Goal: Task Accomplishment & Management: Manage account settings

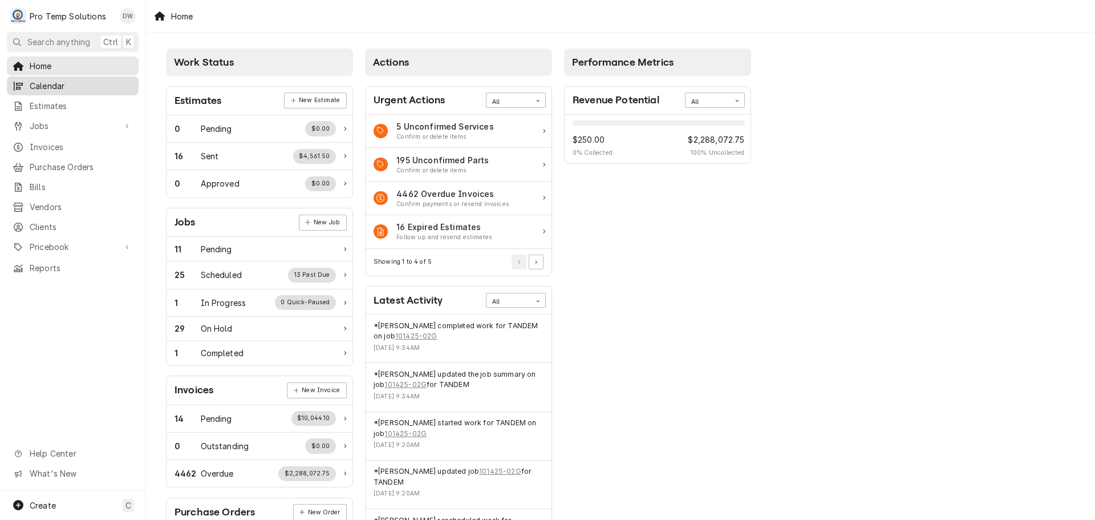
click at [56, 87] on span "Calendar" at bounding box center [81, 86] width 103 height 12
click at [37, 120] on span "Jobs" at bounding box center [73, 126] width 86 height 12
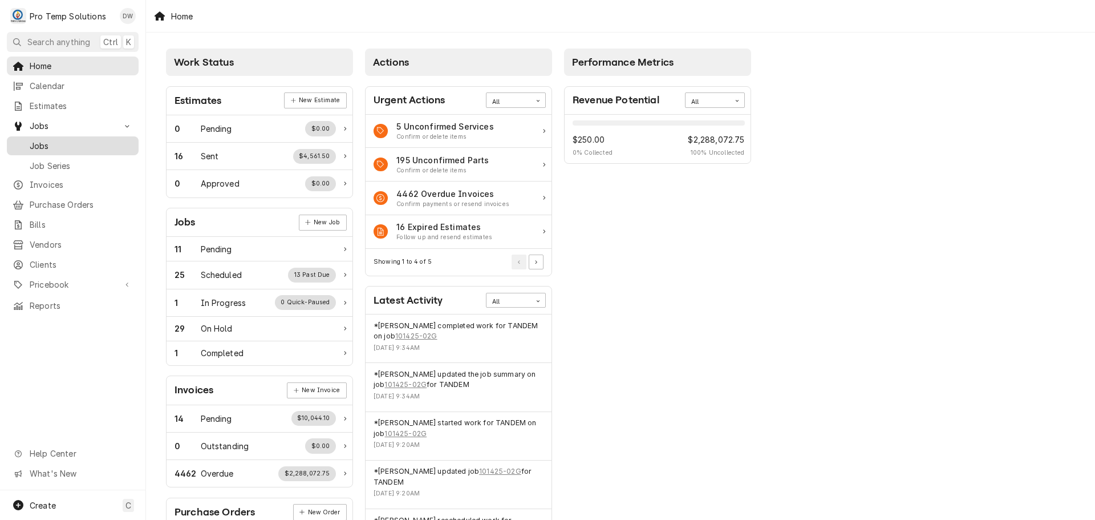
click at [41, 143] on span "Jobs" at bounding box center [81, 146] width 103 height 12
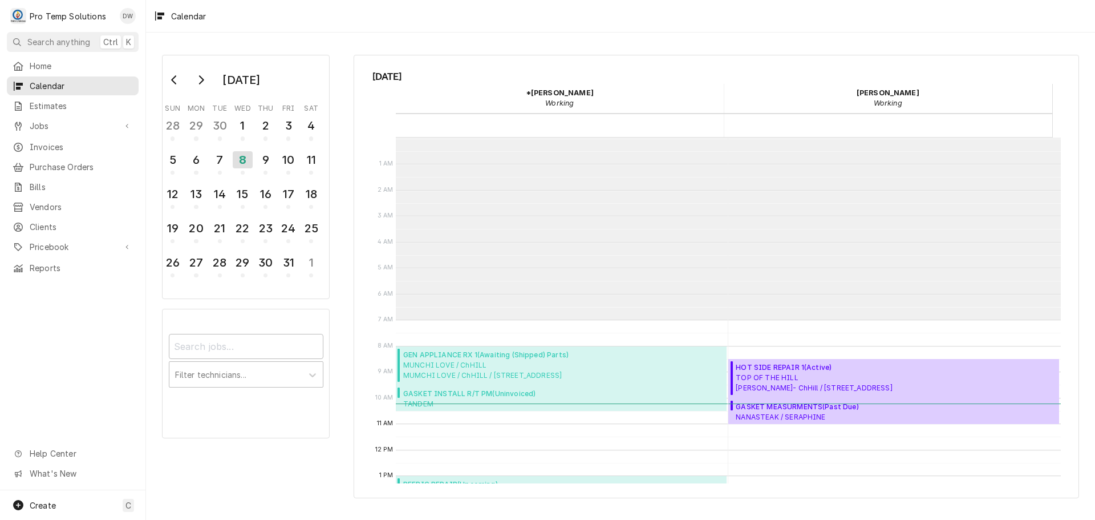
scroll to position [182, 0]
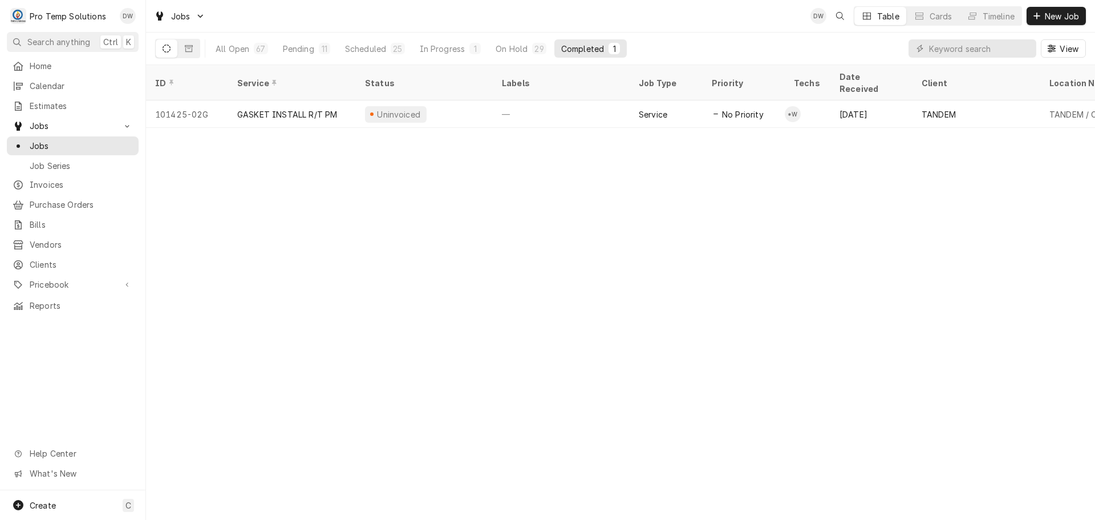
click at [591, 50] on div "Completed" at bounding box center [582, 49] width 43 height 12
click at [510, 50] on div "On Hold" at bounding box center [512, 49] width 32 height 12
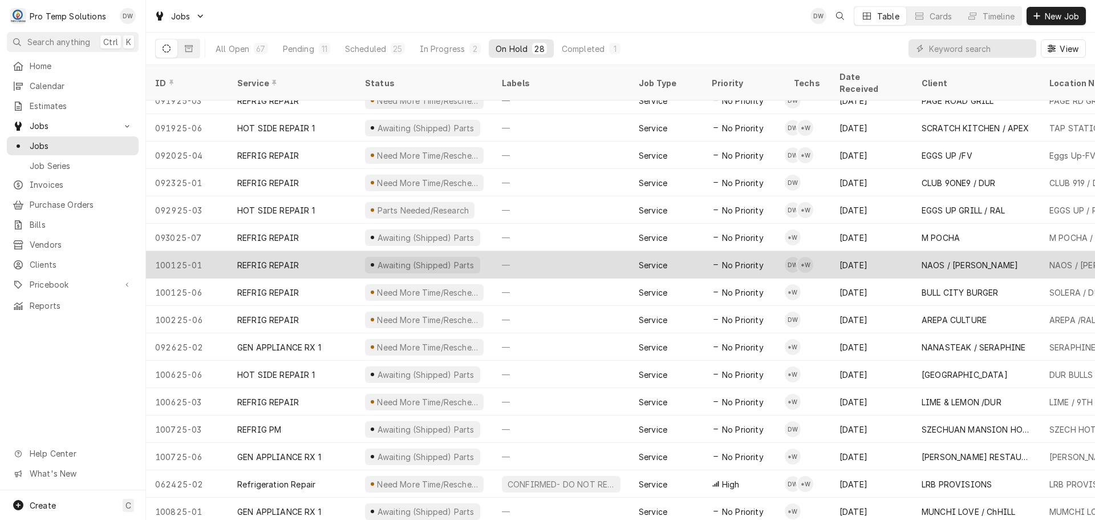
scroll to position [342, 0]
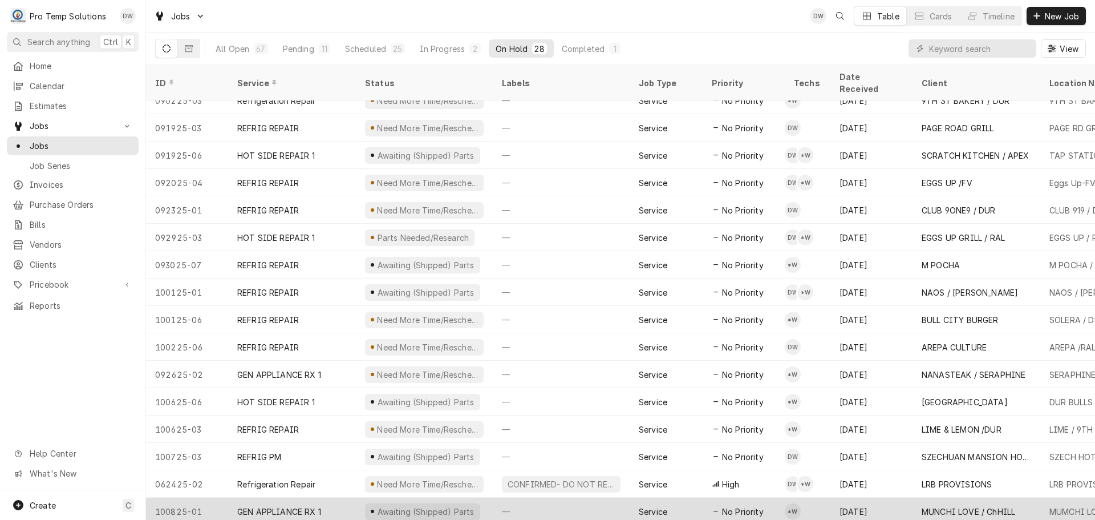
click at [567, 497] on div "—" at bounding box center [561, 510] width 137 height 27
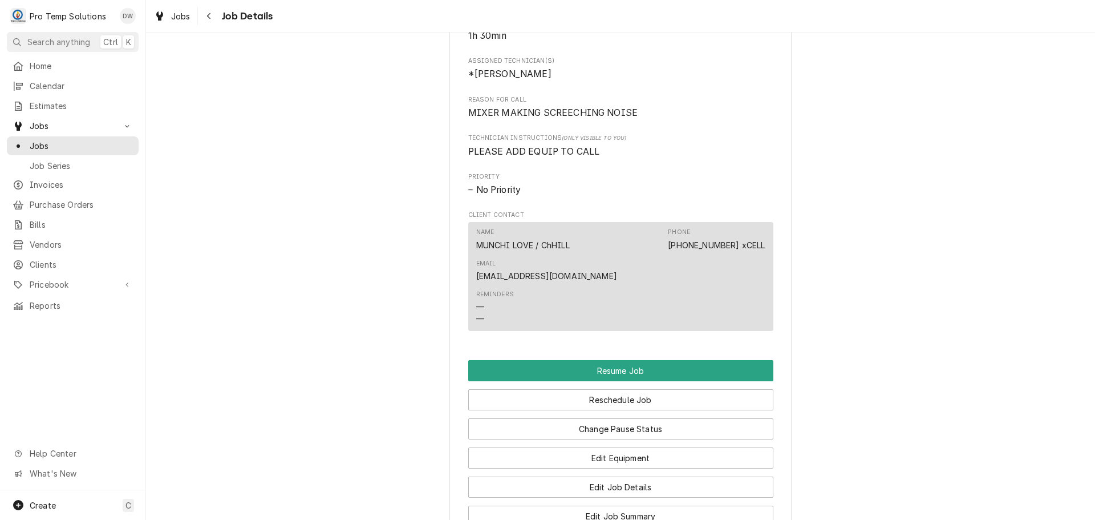
scroll to position [913, 0]
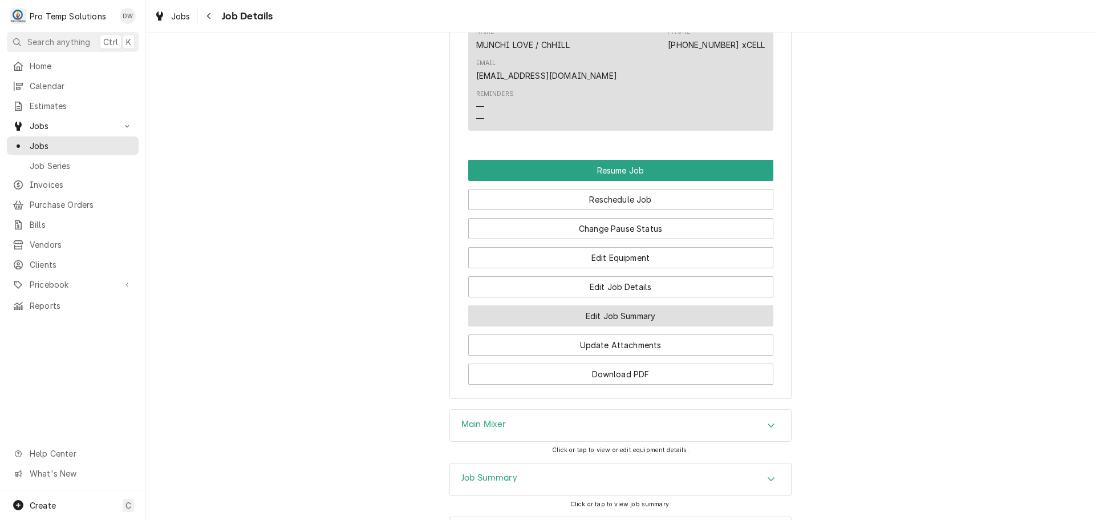
click at [606, 326] on button "Edit Job Summary" at bounding box center [620, 315] width 305 height 21
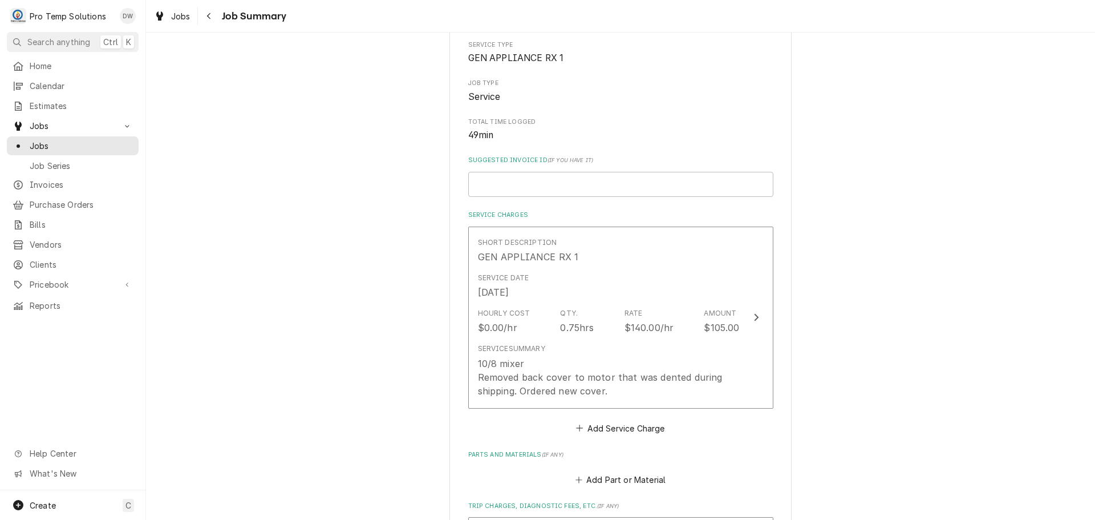
scroll to position [171, 0]
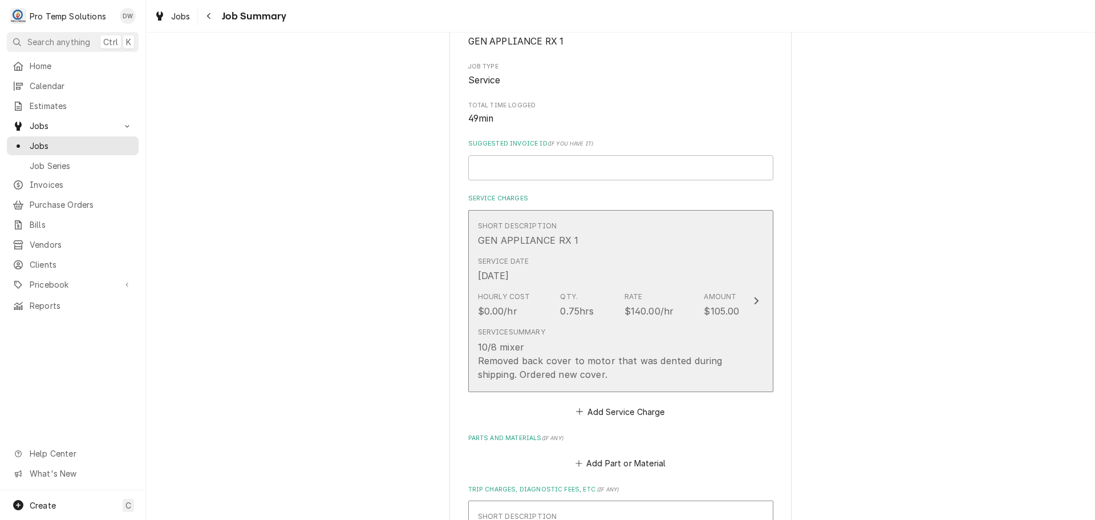
click at [753, 299] on icon "Update Line Item" at bounding box center [756, 300] width 6 height 9
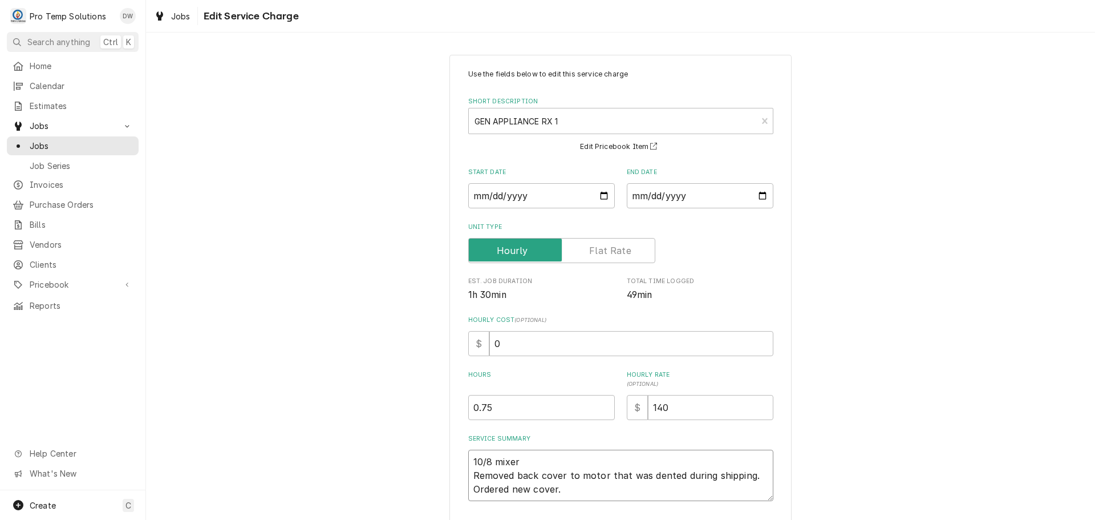
click at [534, 459] on textarea "10/8 mixer Removed back cover to motor that was dented during shipping. Ordered…" at bounding box center [620, 474] width 305 height 51
type textarea "x"
type textarea "10/8 mixer Removed back cover to motor that was dented during shipping. Ordered…"
type textarea "x"
type textarea "10/8 mixer 8 Removed back cover to motor that was dented during shipping. Order…"
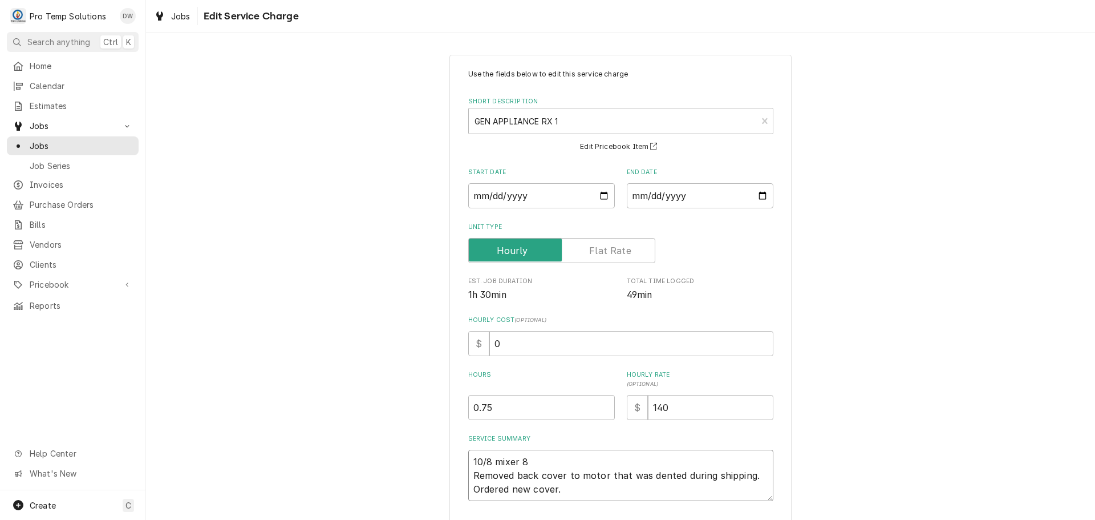
type textarea "x"
type textarea "10/8 mixer 81 Removed back cover to motor that was dented during shipping. Orde…"
type textarea "x"
type textarea "10/8 mixer 815 Removed back cover to motor that was dented during shipping. Ord…"
type textarea "x"
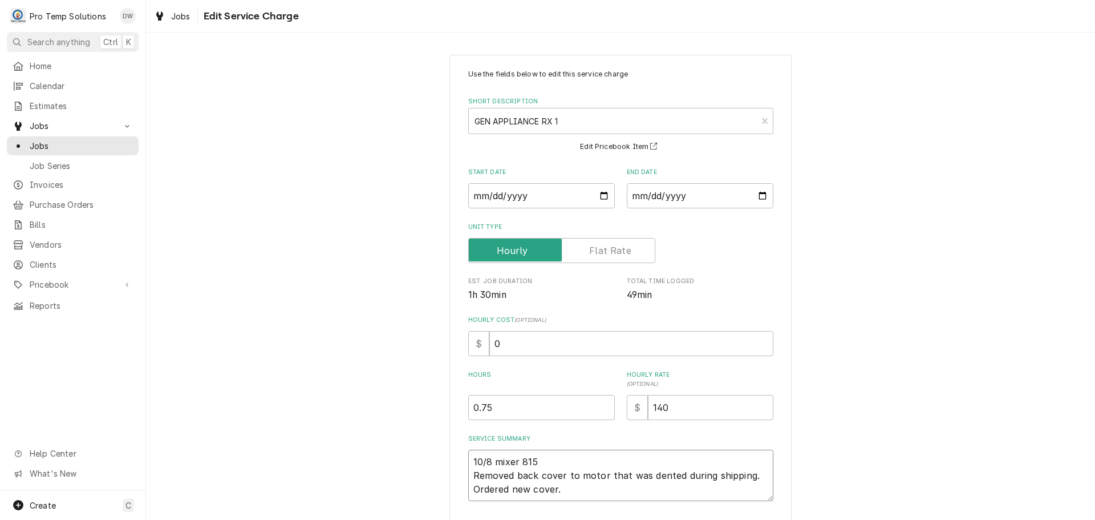
type textarea "10/8 mixer 815- Removed back cover to motor that was dented during shipping. Or…"
type textarea "x"
type textarea "10/8 mixer 815-9 Removed back cover to motor that was dented during shipping. O…"
type textarea "x"
type textarea "10/8 mixer 815-90 Removed back cover to motor that was dented during shipping. …"
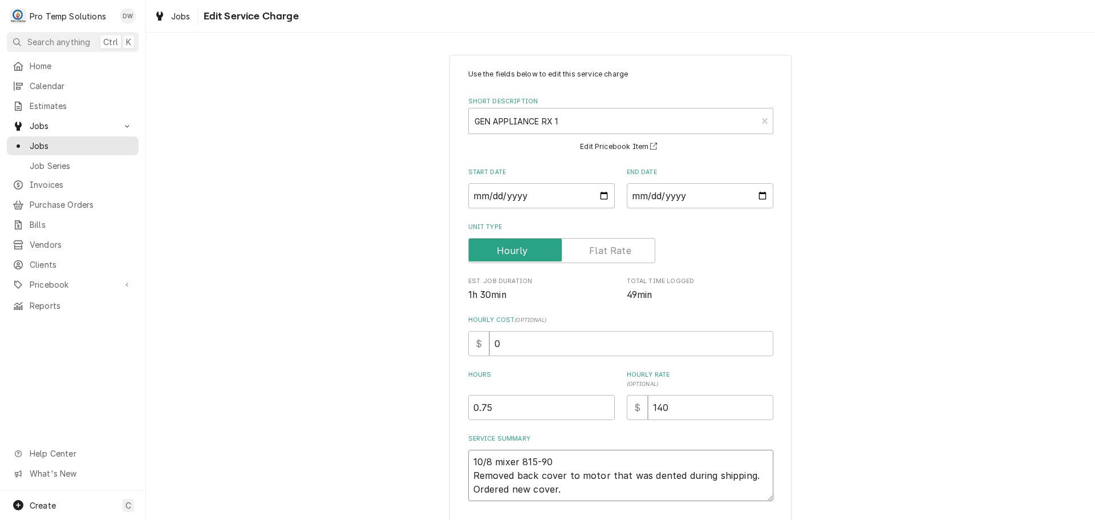
type textarea "x"
type textarea "10/8 mixer 815-905 Removed back cover to motor that was dented during shipping.…"
type textarea "x"
type textarea "10/8 mixer 815-905 Removed back cover to motor that was dented during shipping.…"
type textarea "x"
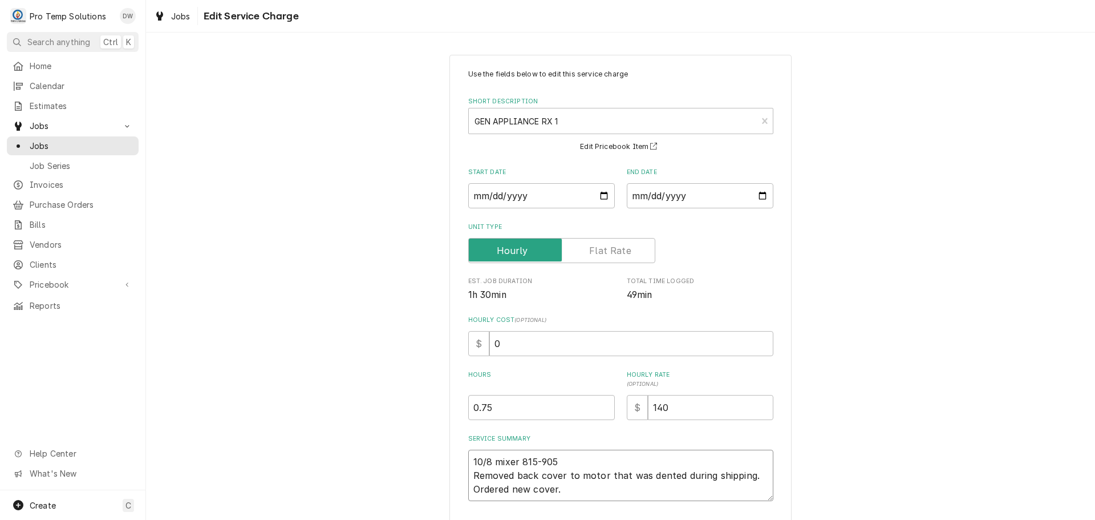
type textarea "10/8 mixer 815-905 K Removed back cover to motor that was dented during shippin…"
type textarea "x"
type textarea "10/8 mixer 815-905 KE Removed back cover to motor that was dented during shippi…"
type textarea "x"
type textarea "10/8 mixer 815-905 KEV Removed back cover to motor that was dented during shipp…"
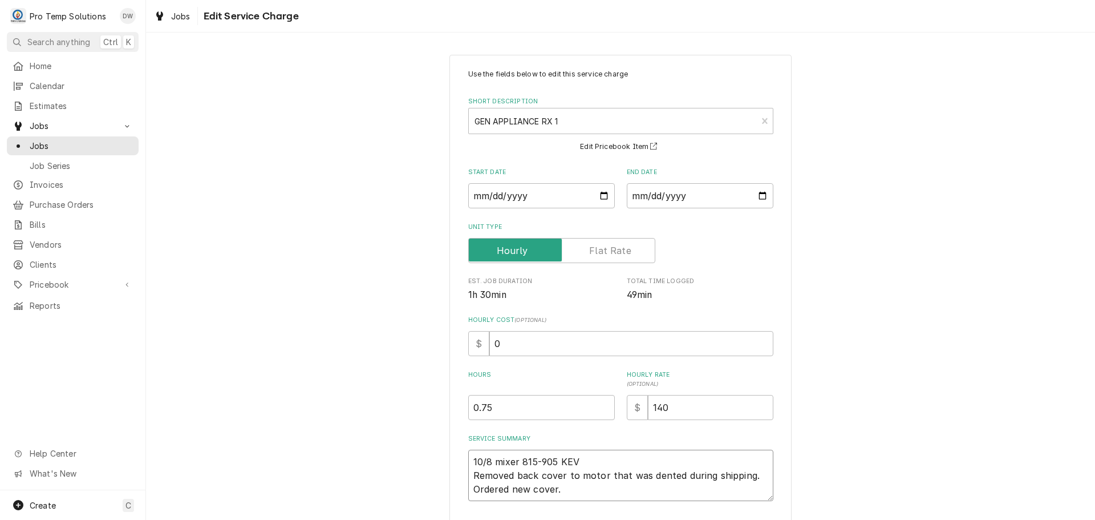
type textarea "x"
type textarea "10/8 mixer 815-905 KEVI Removed back cover to motor that was dented during ship…"
type textarea "x"
type textarea "10/8 mixer 815-905 KEVIN Removed back cover to motor that was dented during shi…"
type textarea "x"
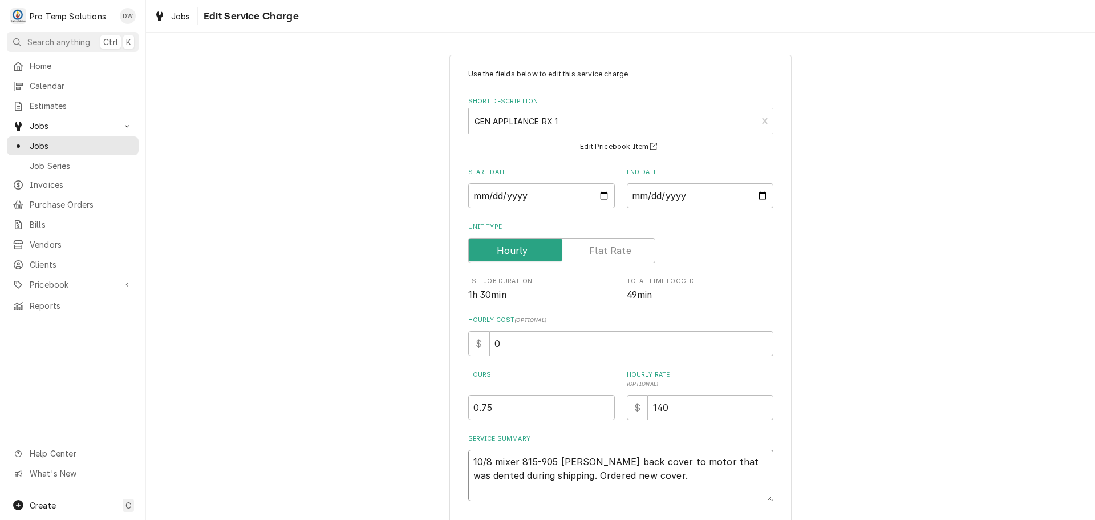
type textarea "10/8 mixer 815-905 KEVIN Removed back cover to motor that was dented during shi…"
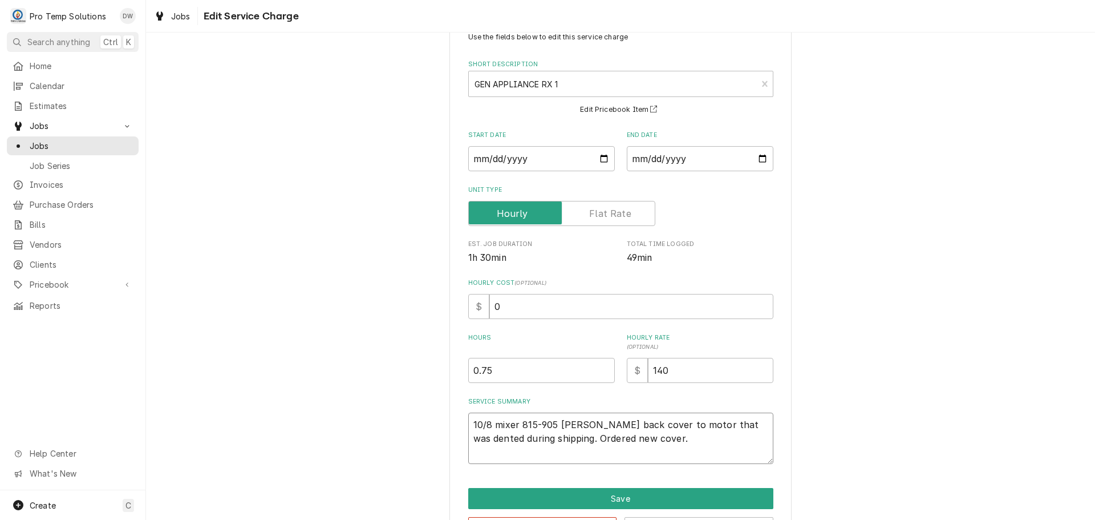
scroll to position [80, 0]
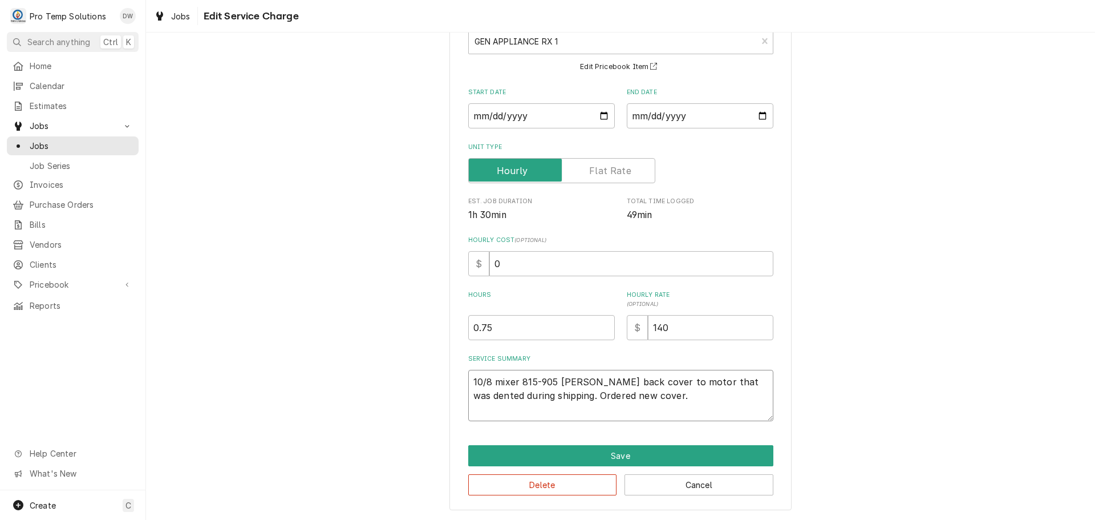
click at [609, 406] on textarea "10/8 mixer 815-905 KEVIN Removed back cover to motor that was dented during shi…" at bounding box center [620, 395] width 305 height 51
type textarea "x"
type textarea "10/8 mixer 815-905 KEVIN Removed back cover to motor that was dented during shi…"
type textarea "x"
type textarea "10/8 mixer 815-905 KEVIN Removed back cover to motor that was dented during shi…"
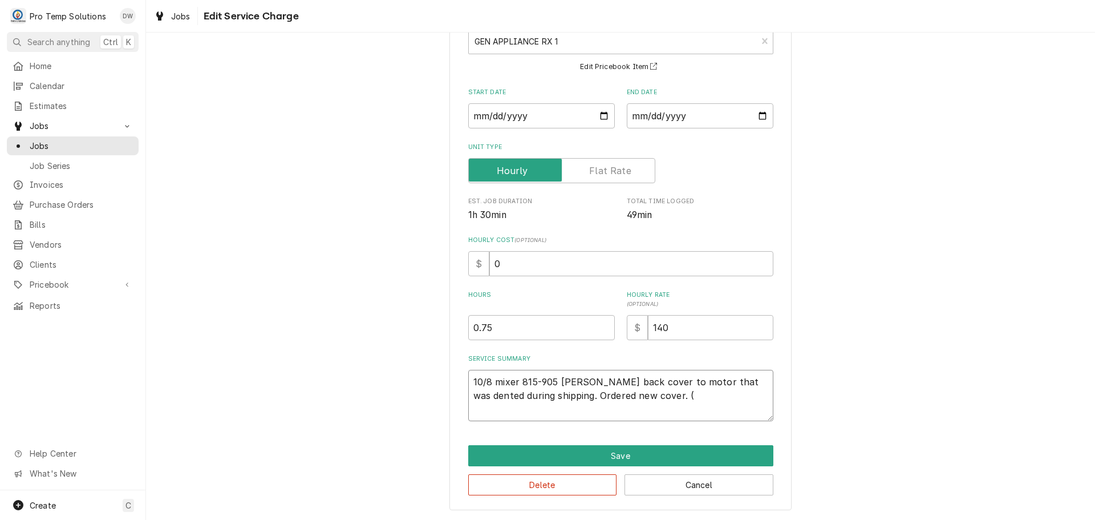
type textarea "x"
type textarea "10/8 mixer 815-905 KEVIN Removed back cover to motor that was dented during shi…"
type textarea "x"
type textarea "10/8 mixer 815-905 KEVIN Removed back cover to motor that was dented during shi…"
type textarea "x"
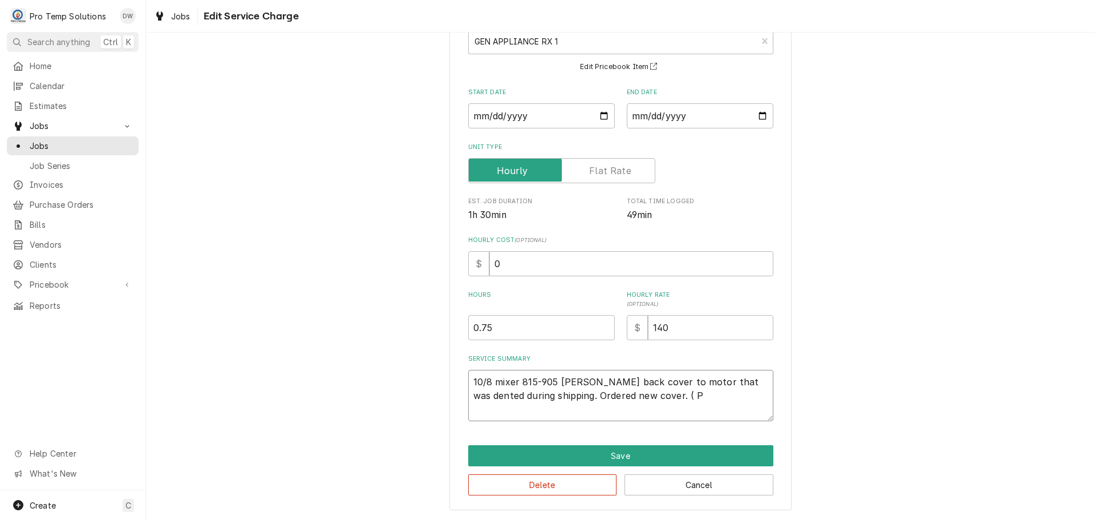
type textarea "10/8 mixer 815-905 KEVIN Removed back cover to motor that was dented during shi…"
type textarea "x"
type textarea "10/8 mixer 815-905 KEVIN Removed back cover to motor that was dented during shi…"
type textarea "x"
type textarea "10/8 mixer 815-905 KEVIN Removed back cover to motor that was dented during shi…"
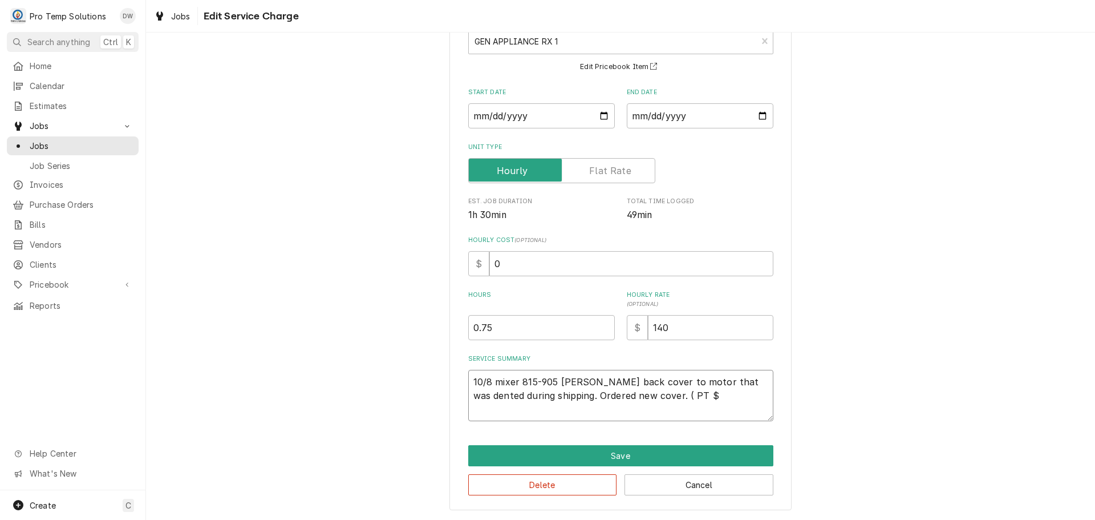
type textarea "x"
type textarea "10/8 mixer 815-905 KEVIN Removed back cover to motor that was dented during shi…"
type textarea "x"
type textarea "10/8 mixer 815-905 KEVIN Removed back cover to motor that was dented during shi…"
type textarea "x"
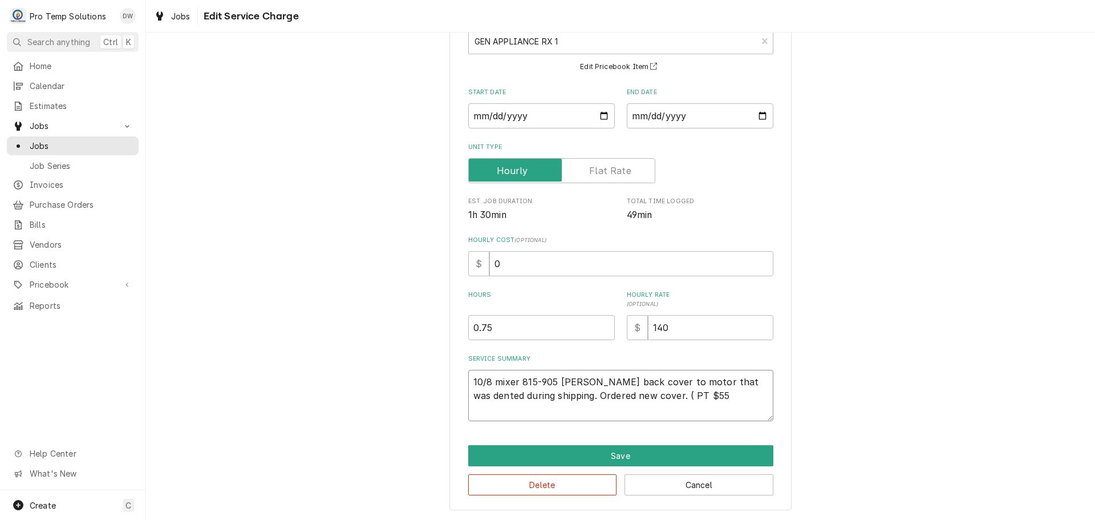
type textarea "10/8 mixer 815-905 KEVIN Removed back cover to motor that was dented during shi…"
type textarea "x"
type textarea "10/8 mixer 815-905 KEVIN Removed back cover to motor that was dented during shi…"
type textarea "x"
type textarea "10/8 mixer 815-905 KEVIN Removed back cover to motor that was dented during shi…"
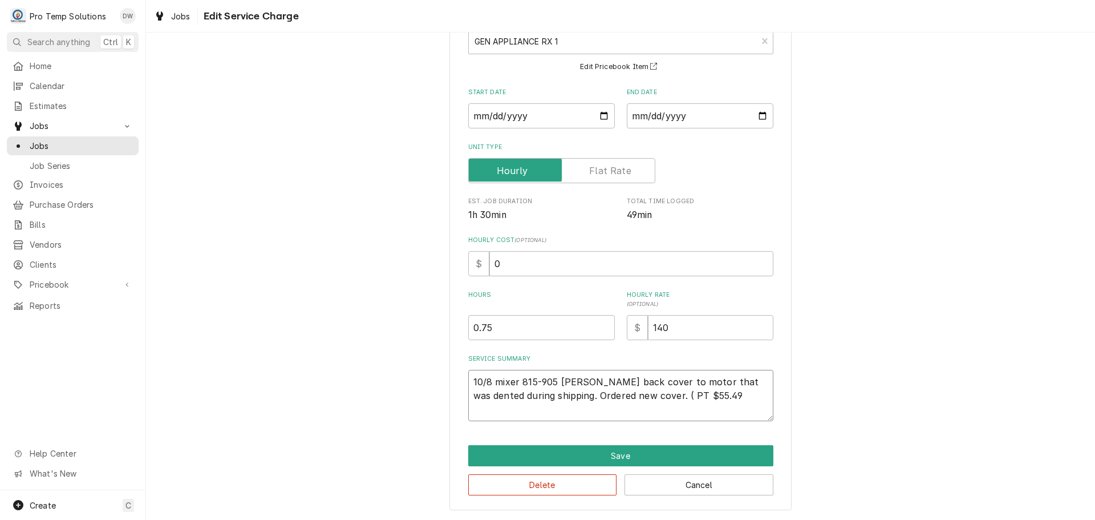
type textarea "x"
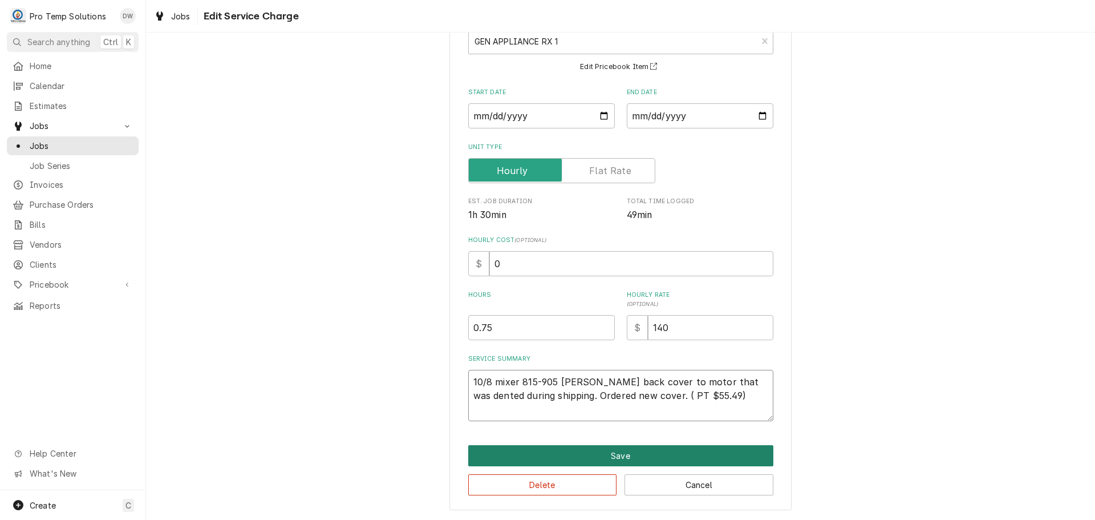
type textarea "10/8 mixer 815-905 KEVIN Removed back cover to motor that was dented during shi…"
click at [614, 460] on button "Save" at bounding box center [620, 455] width 305 height 21
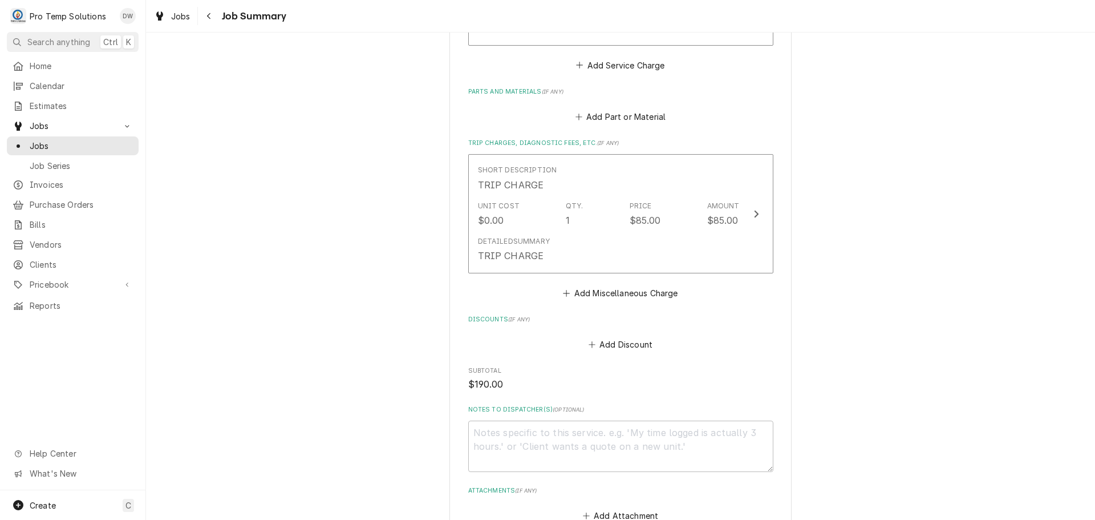
scroll to position [684, 0]
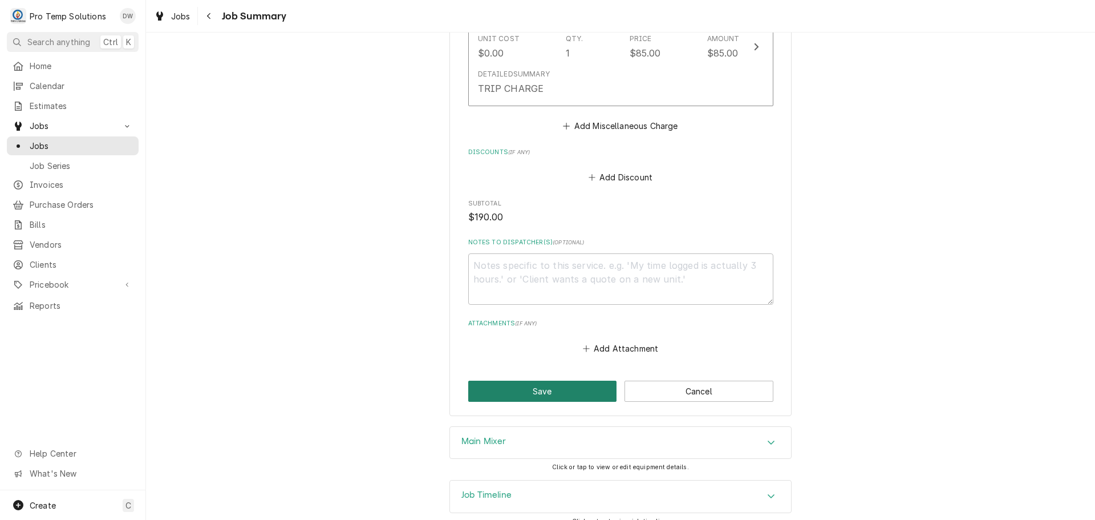
click at [530, 392] on button "Save" at bounding box center [542, 390] width 149 height 21
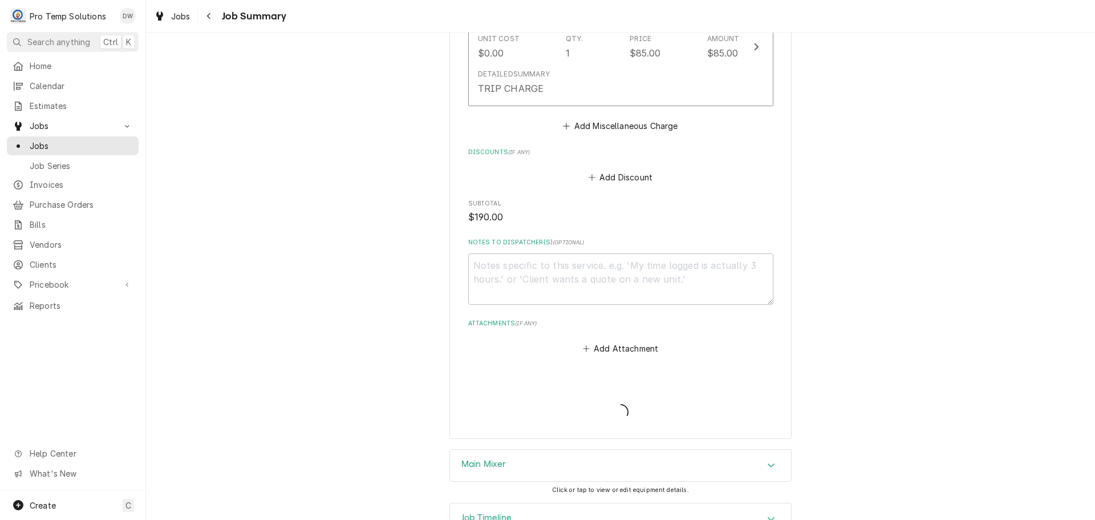
type textarea "x"
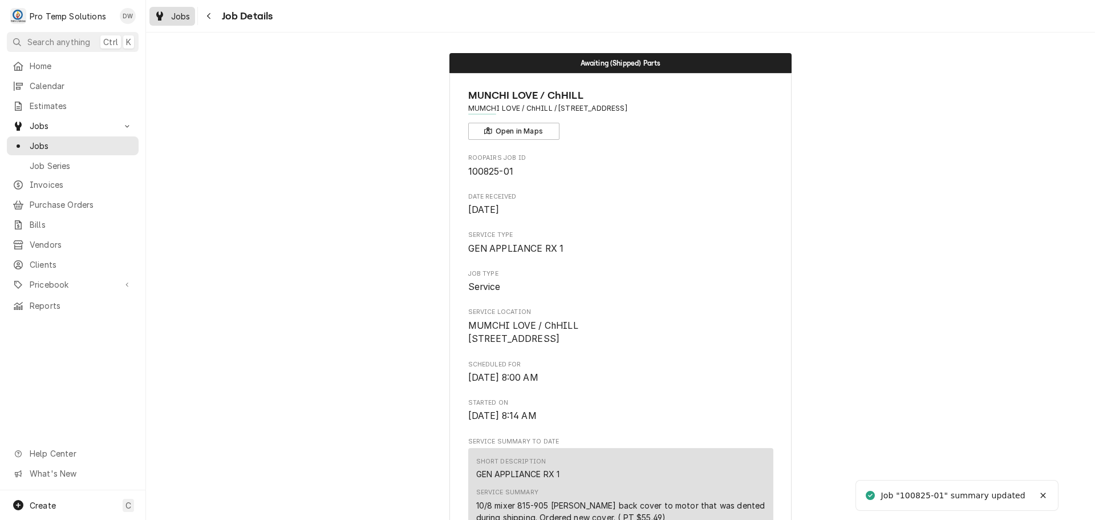
click at [173, 17] on span "Jobs" at bounding box center [180, 16] width 19 height 12
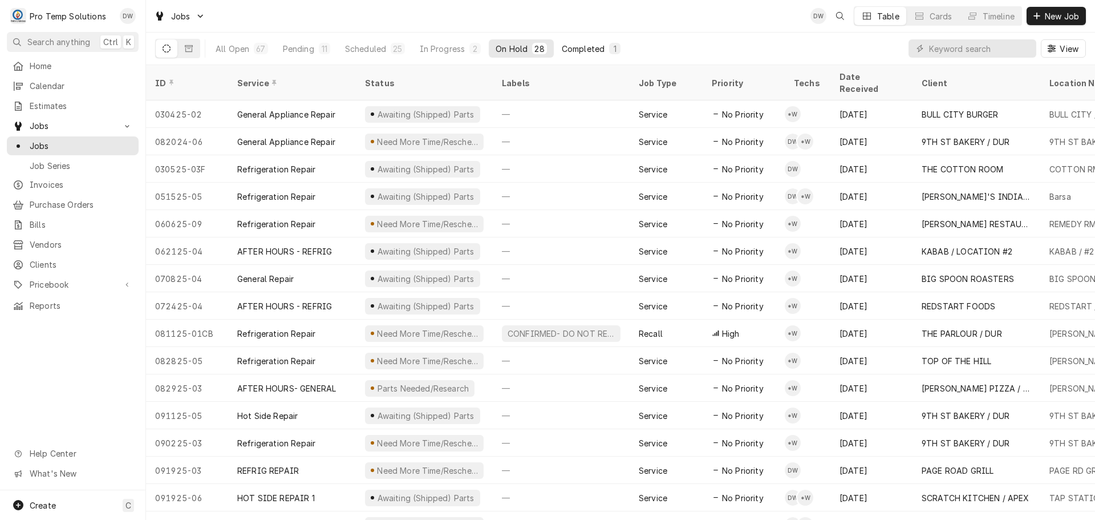
click at [573, 46] on div "Completed" at bounding box center [583, 49] width 43 height 12
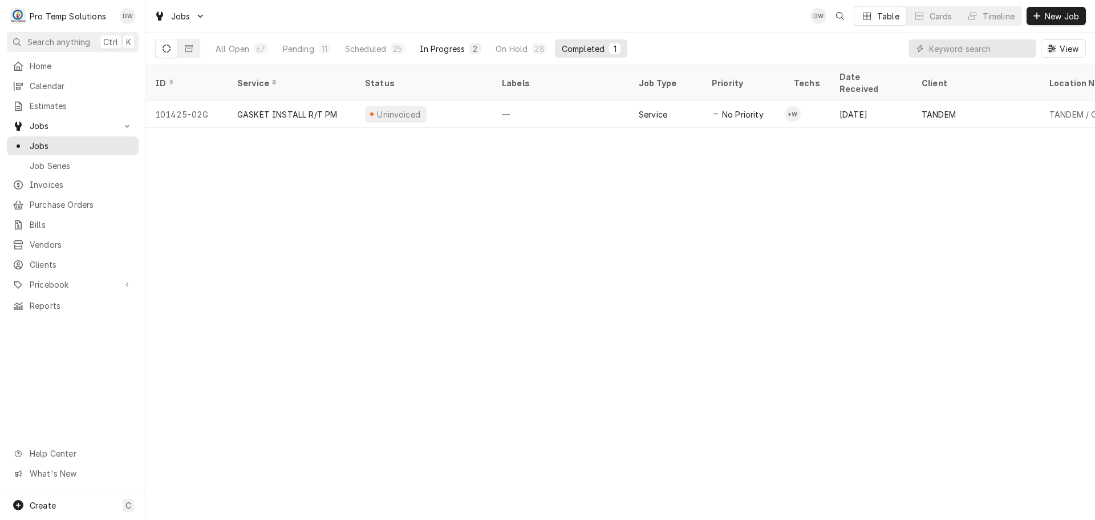
click at [434, 47] on div "In Progress" at bounding box center [443, 49] width 46 height 12
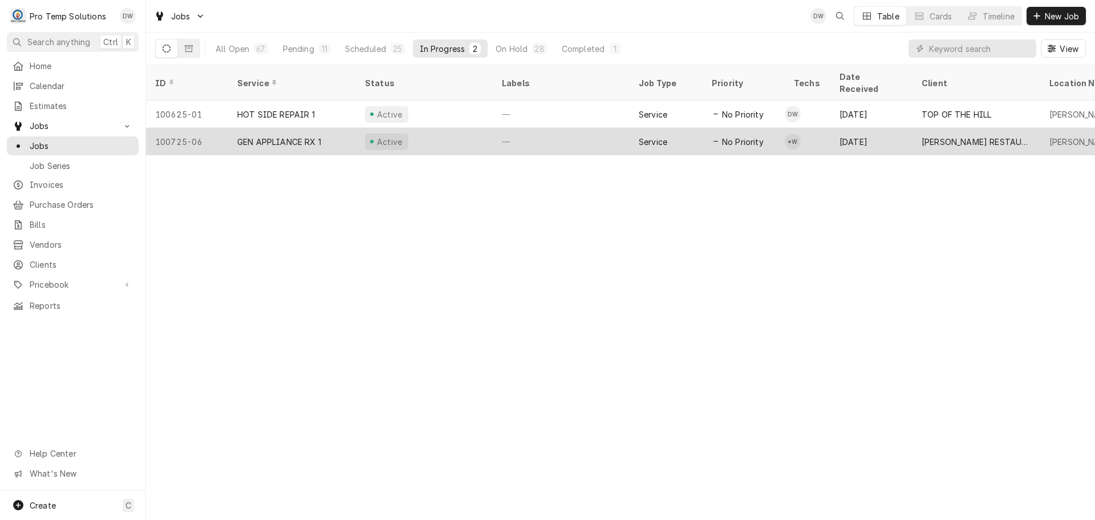
click at [460, 128] on div "Active" at bounding box center [424, 141] width 137 height 27
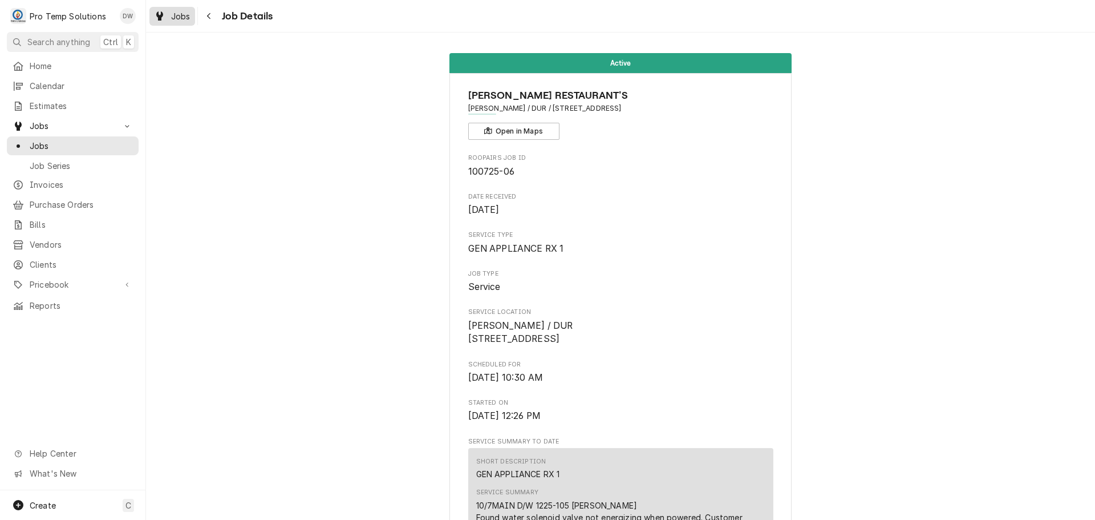
click at [181, 15] on span "Jobs" at bounding box center [180, 16] width 19 height 12
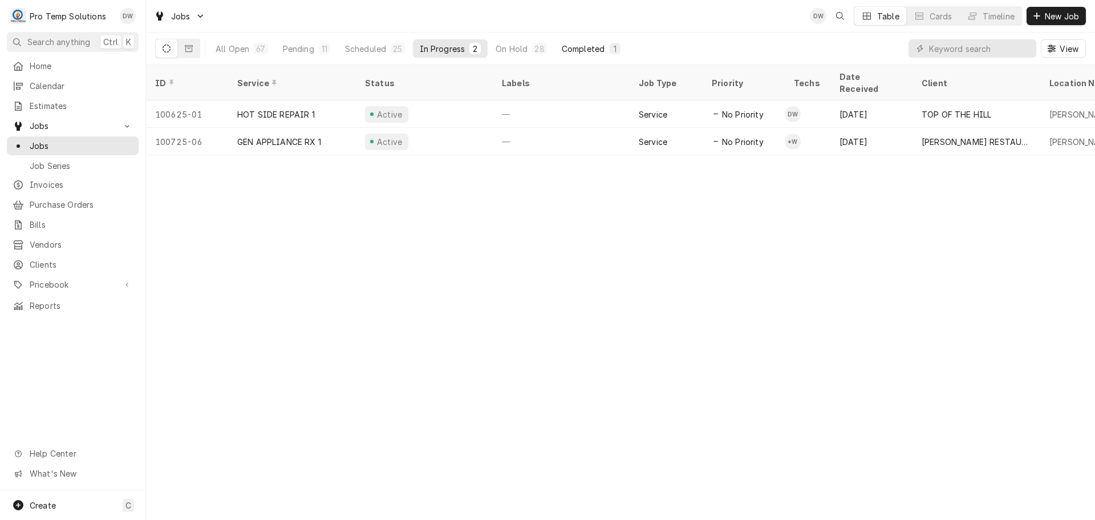
click at [581, 51] on div "Completed" at bounding box center [583, 49] width 43 height 12
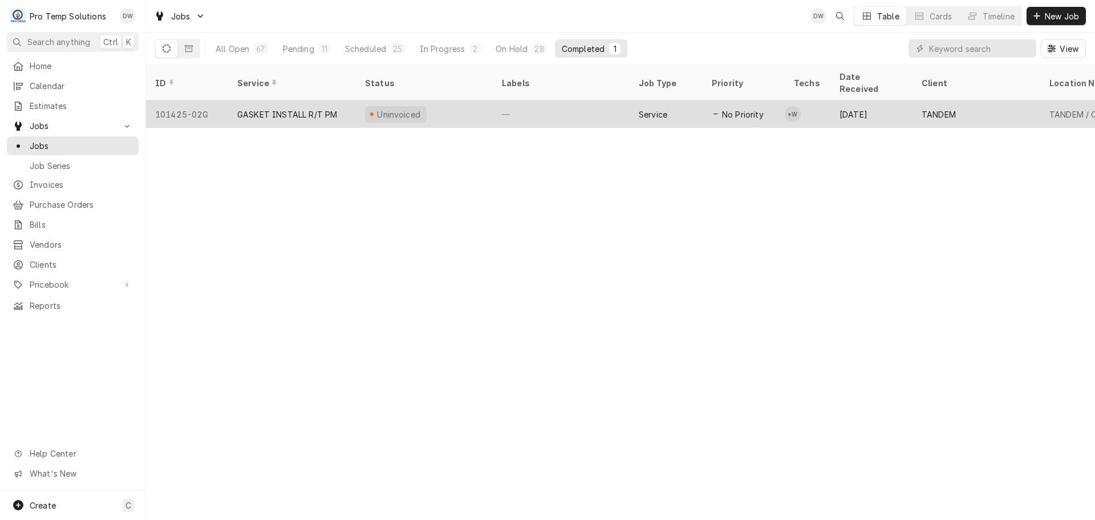
click at [580, 100] on div "—" at bounding box center [561, 113] width 137 height 27
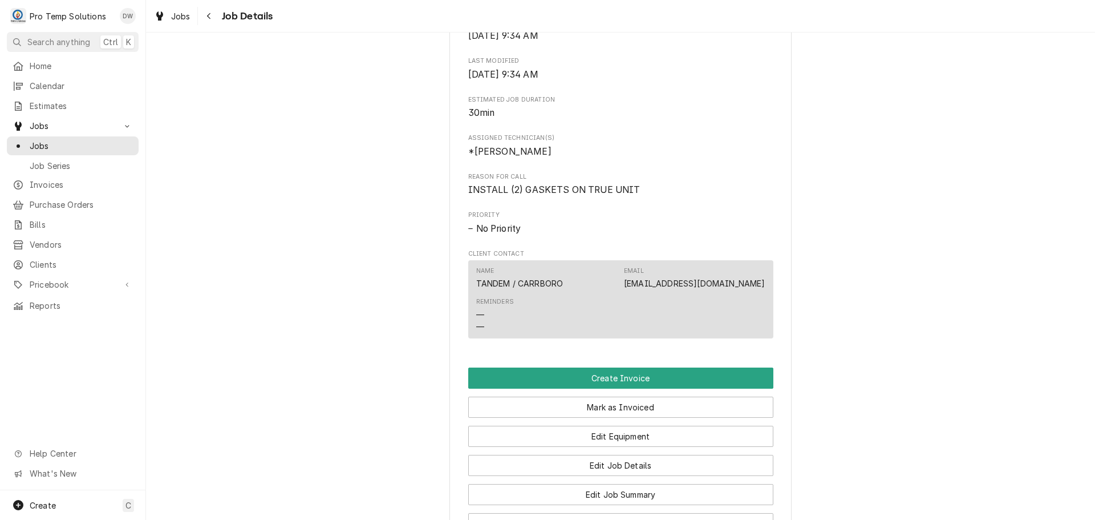
scroll to position [627, 0]
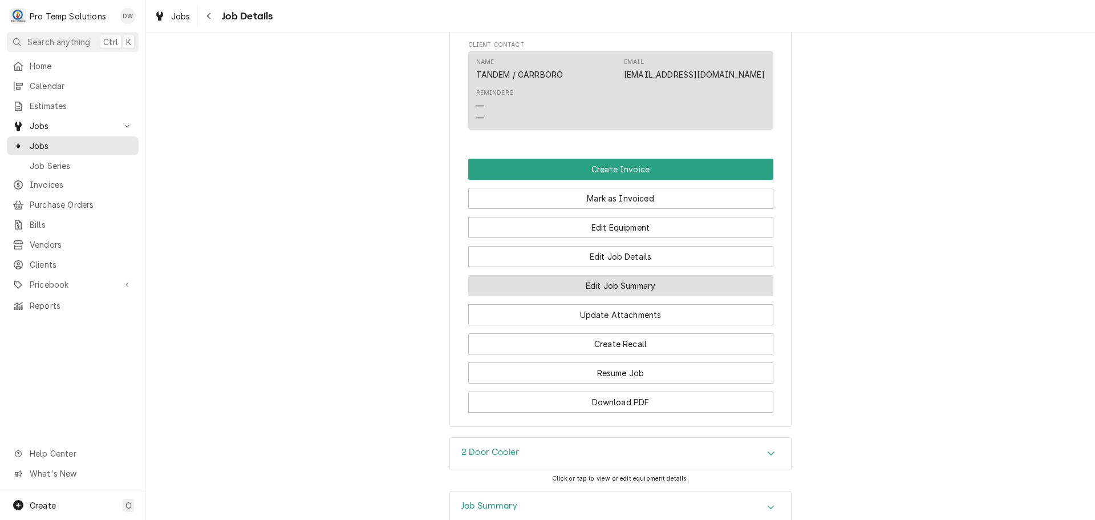
click at [601, 296] on button "Edit Job Summary" at bounding box center [620, 285] width 305 height 21
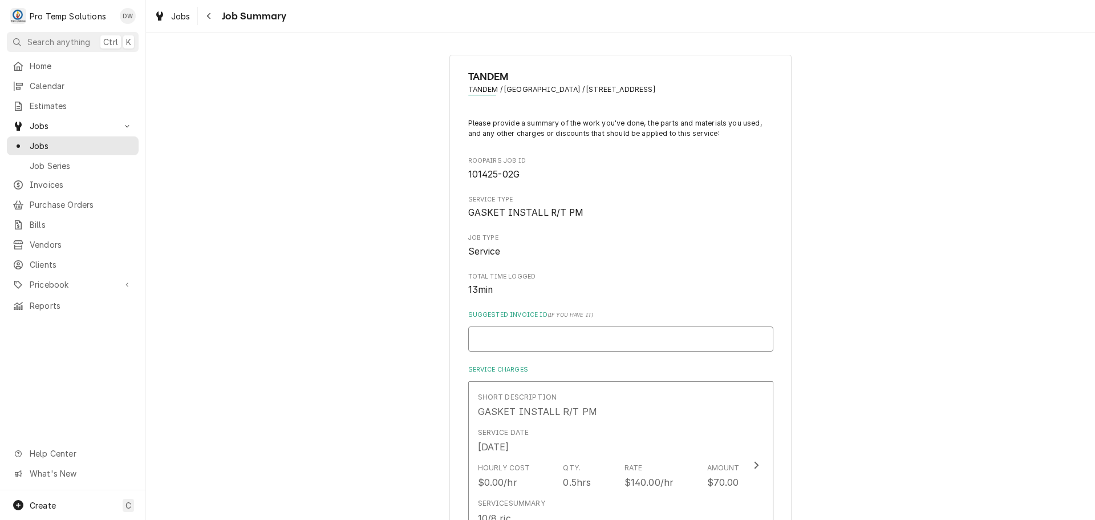
click at [550, 340] on input "Suggested Invoice ID ( if you have it )" at bounding box center [620, 338] width 305 height 25
type textarea "x"
type input "#"
type textarea "x"
type input "#1"
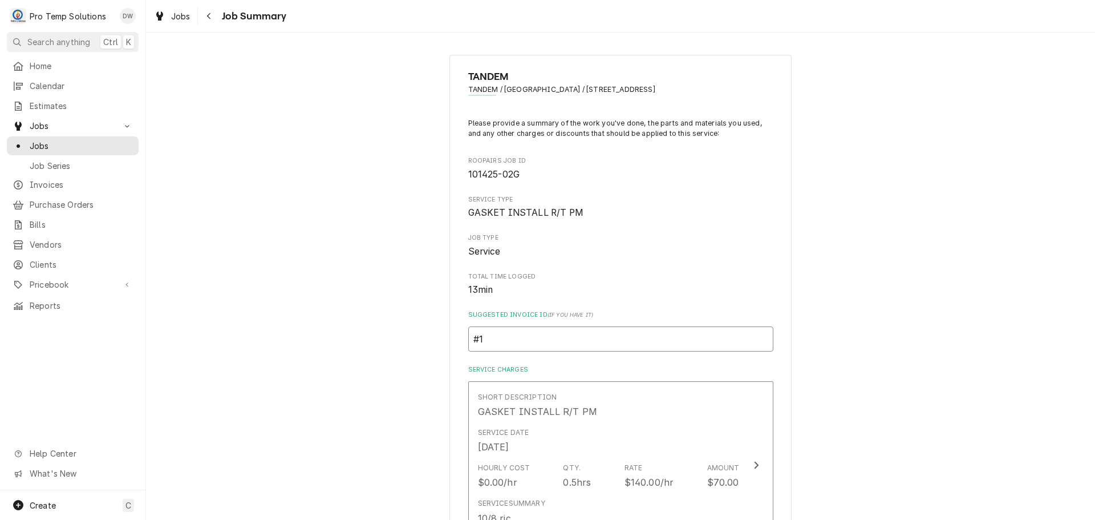
type textarea "x"
type input "#10"
type textarea "x"
type input "#100"
type textarea "x"
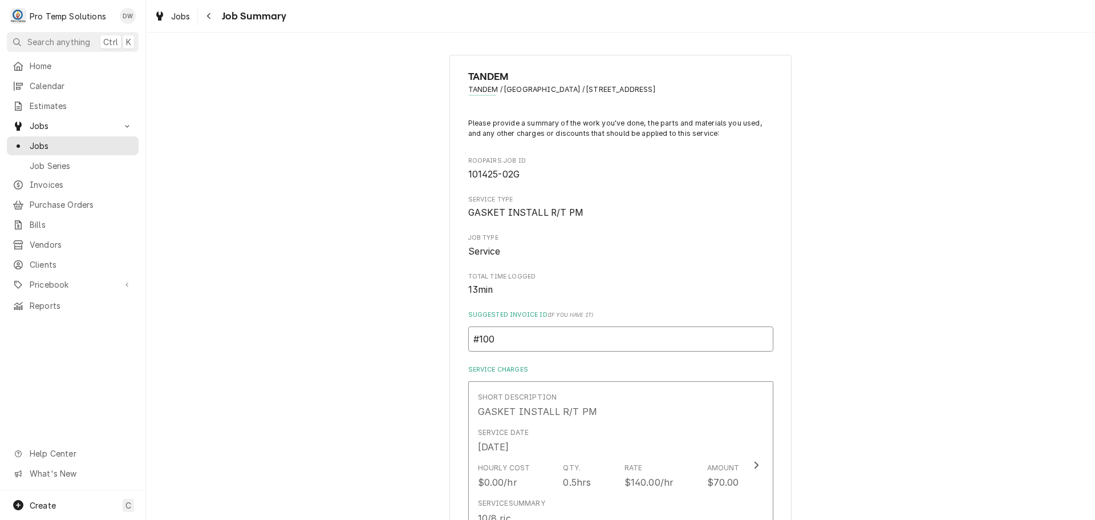
type input "#1008"
type textarea "x"
type input "#10082"
type textarea "x"
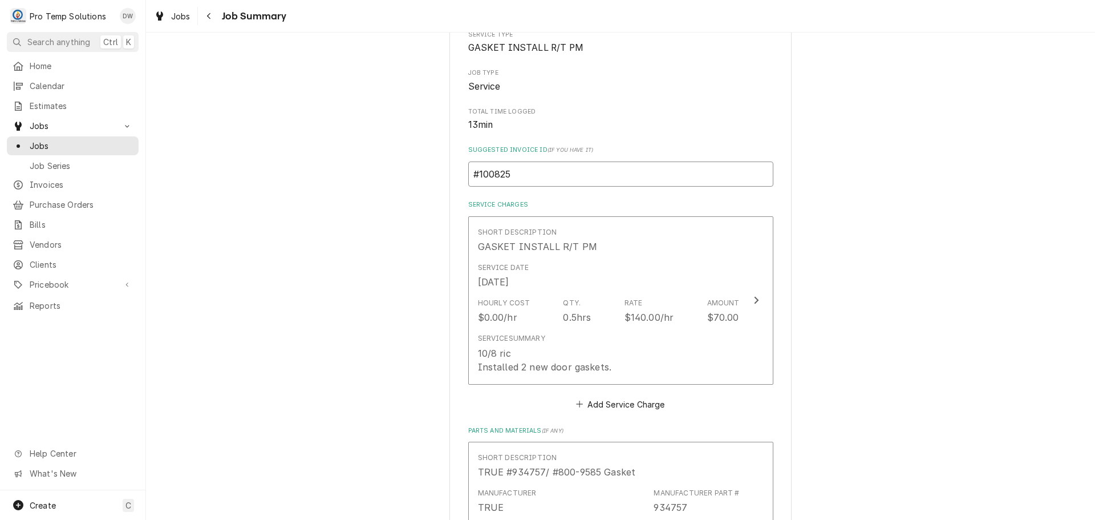
scroll to position [171, 0]
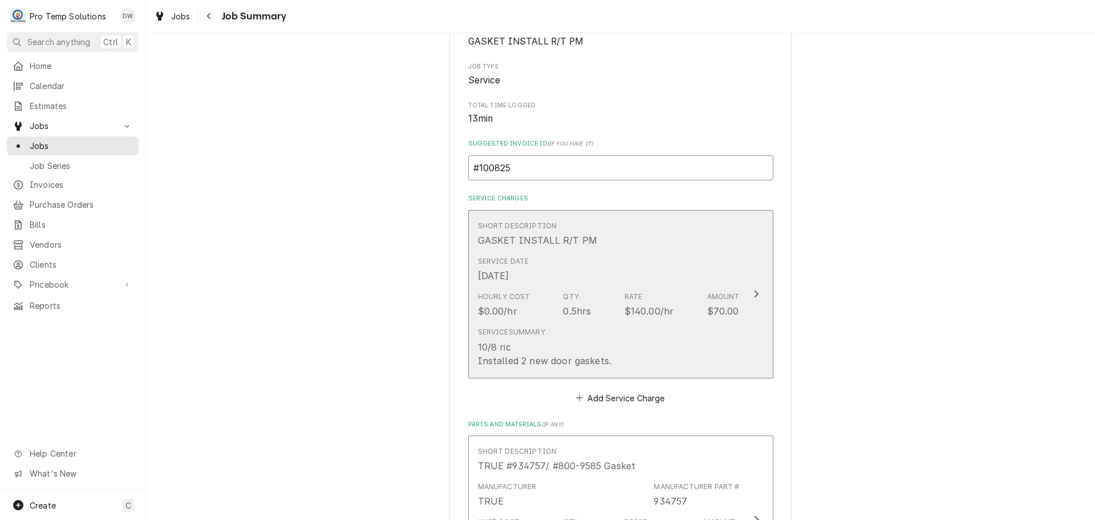
type input "#100825"
click at [754, 292] on icon "Update Line Item" at bounding box center [756, 293] width 5 height 7
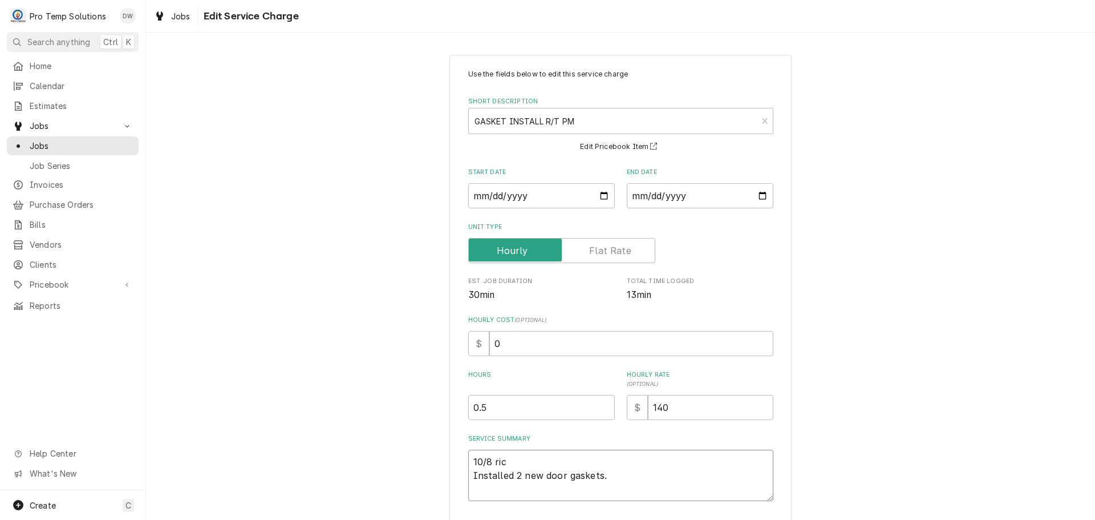
click at [512, 457] on textarea "10/8 ric Installed 2 new door gaskets." at bounding box center [620, 474] width 305 height 51
type textarea "x"
type textarea "10/8 ri Installed 2 new door gaskets."
type textarea "x"
type textarea "10/8 r Installed 2 new door gaskets."
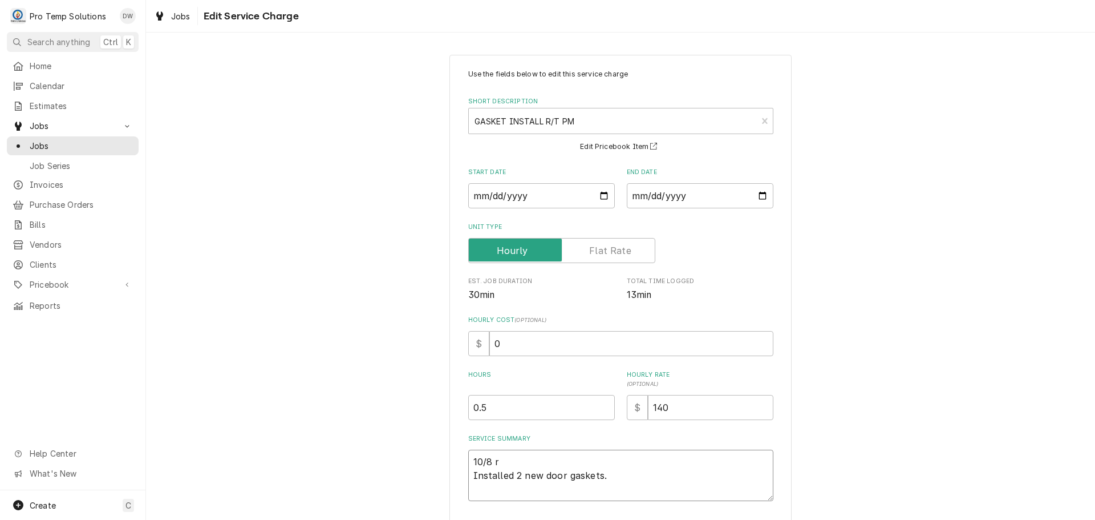
type textarea "x"
type textarea "10/8 Installed 2 new door gaskets."
type textarea "x"
type textarea "10/8 R Installed 2 new door gaskets."
type textarea "x"
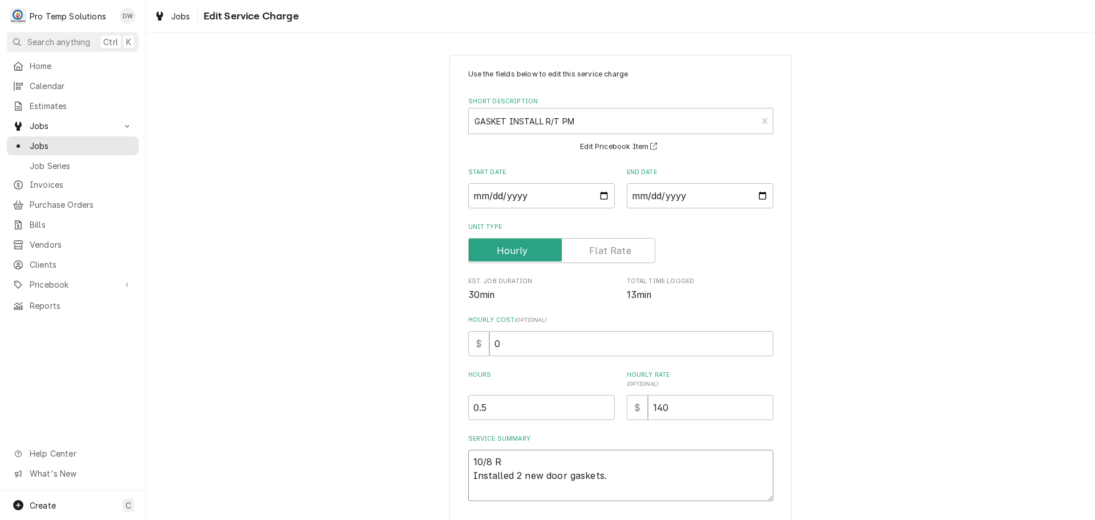
type textarea "10/8 RI Installed 2 new door gaskets."
type textarea "x"
type textarea "10/8 RIC Installed 2 new door gaskets."
type textarea "x"
type textarea "10/8 RIC Installed 2 new door gaskets."
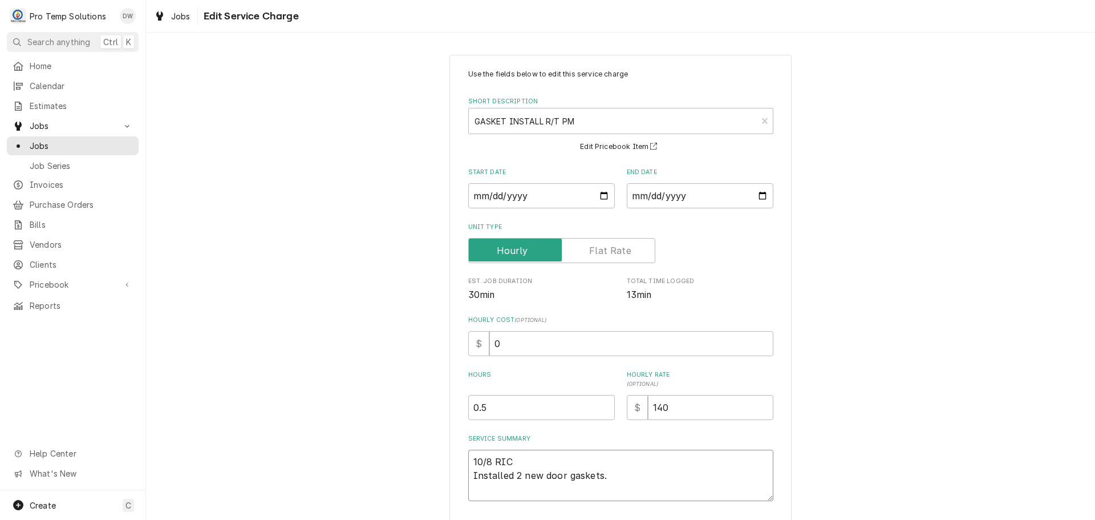
type textarea "x"
type textarea "10/8 RIC 9 Installed 2 new door gaskets."
type textarea "x"
type textarea "10/8 RIC 92 Installed 2 new door gaskets."
type textarea "x"
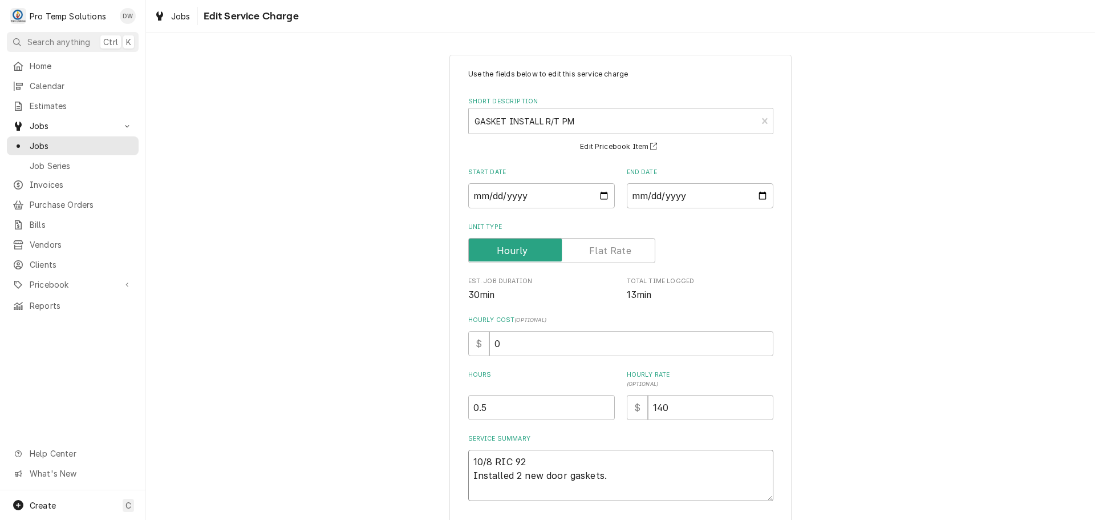
type textarea "10/8 RIC 920 Installed 2 new door gaskets."
type textarea "x"
type textarea "10/8 RIC 920- Installed 2 new door gaskets."
type textarea "x"
type textarea "10/8 RIC 920-9 Installed 2 new door gaskets."
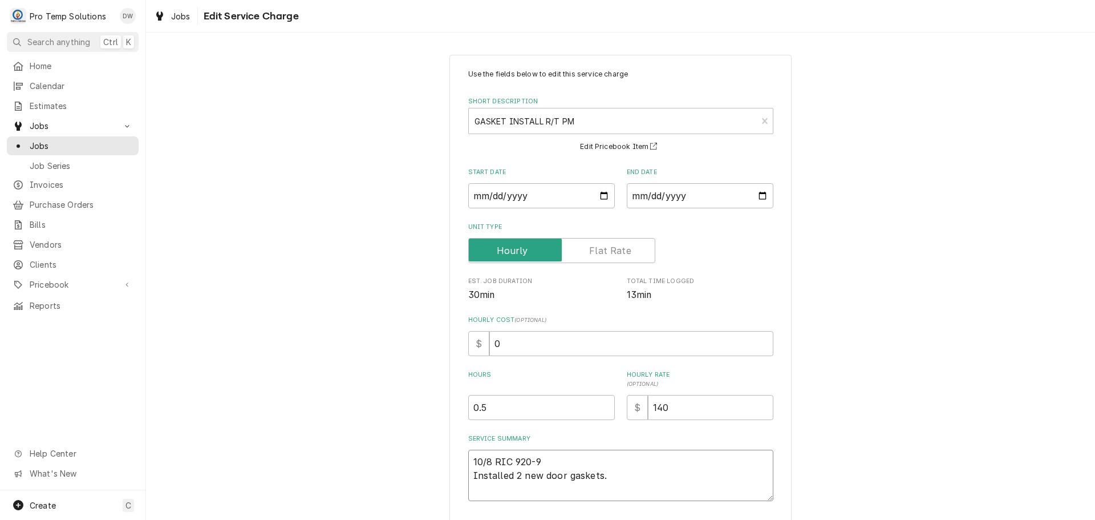
type textarea "x"
type textarea "10/8 RIC 920-94 Installed 2 new door gaskets."
type textarea "x"
type textarea "10/8 RIC 920-940 Installed 2 new door gaskets."
type textarea "x"
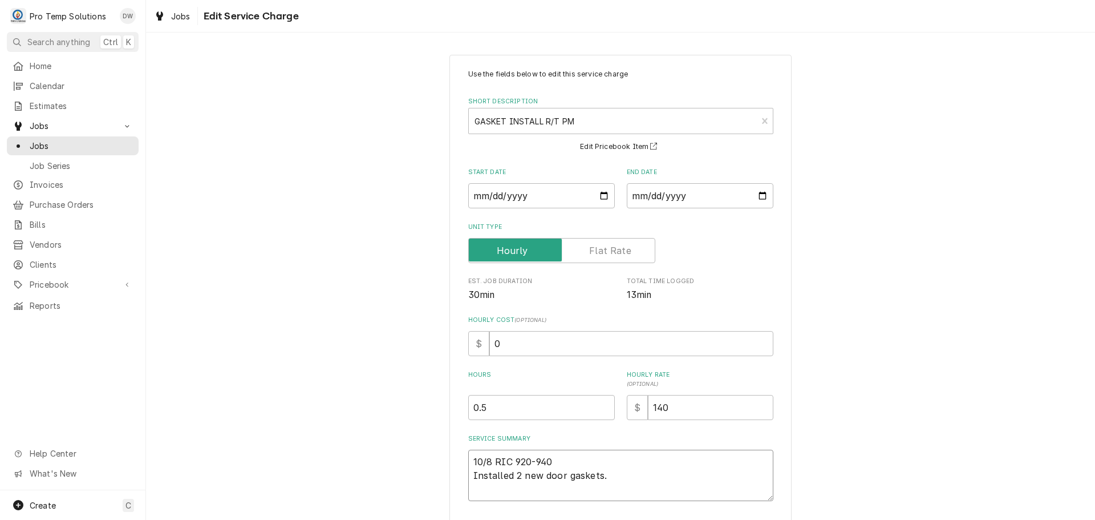
type textarea "10/8 RIC 920-940 Installed 2 new door gaskets."
type textarea "x"
type textarea "10/8 RIC 920-940 K Installed 2 new door gaskets."
type textarea "x"
type textarea "10/8 RIC 920-940 KE Installed 2 new door gaskets."
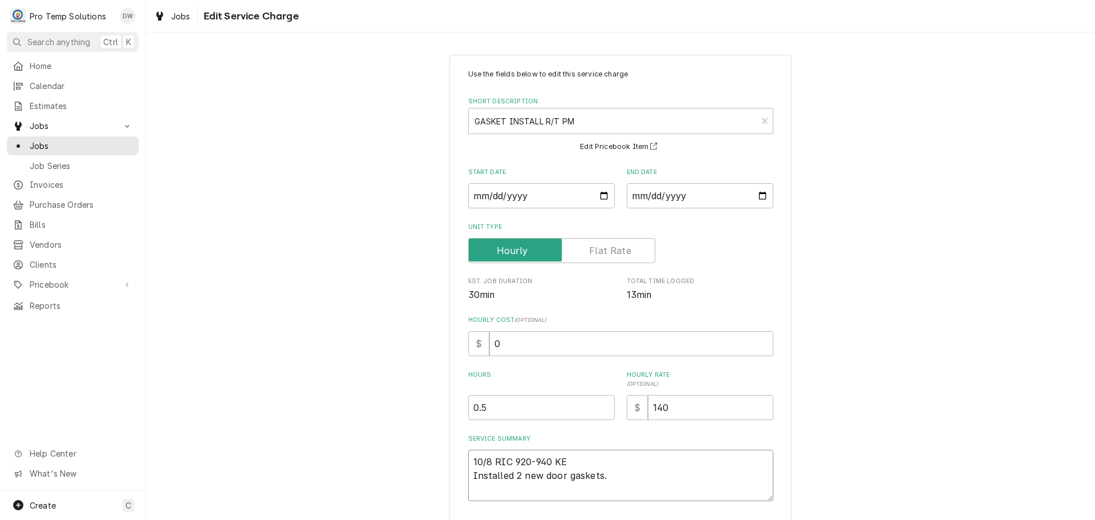
type textarea "x"
type textarea "10/8 RIC 920-940 KEV Installed 2 new door gaskets."
type textarea "x"
type textarea "10/8 RIC 920-940 KEVI Installed 2 new door gaskets."
type textarea "x"
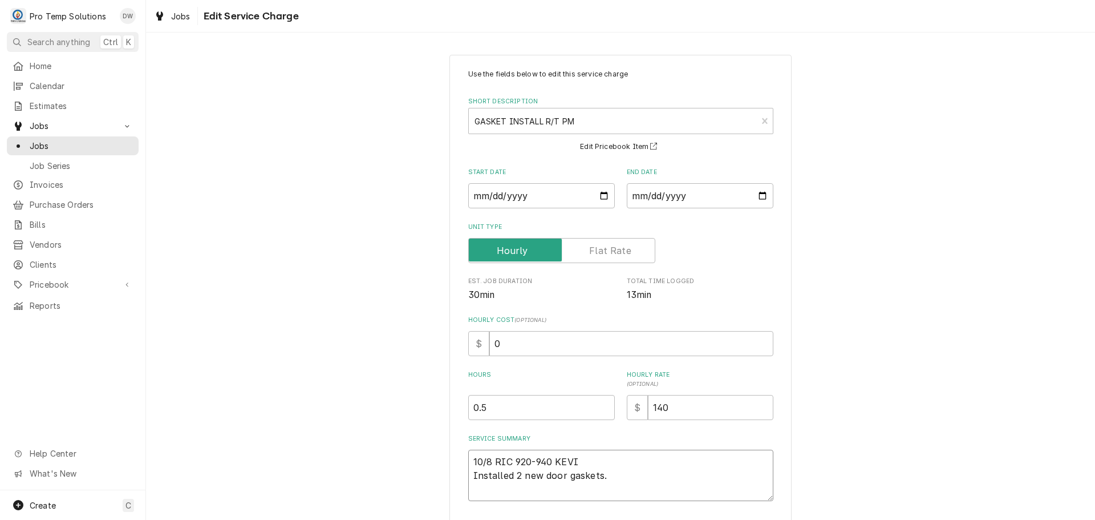
type textarea "10/8 RIC 920-940 KEVIN Installed 2 new door gaskets."
type textarea "x"
type textarea "10/8 RIC 920-940 KEVIN Installed 2 new door gaskets."
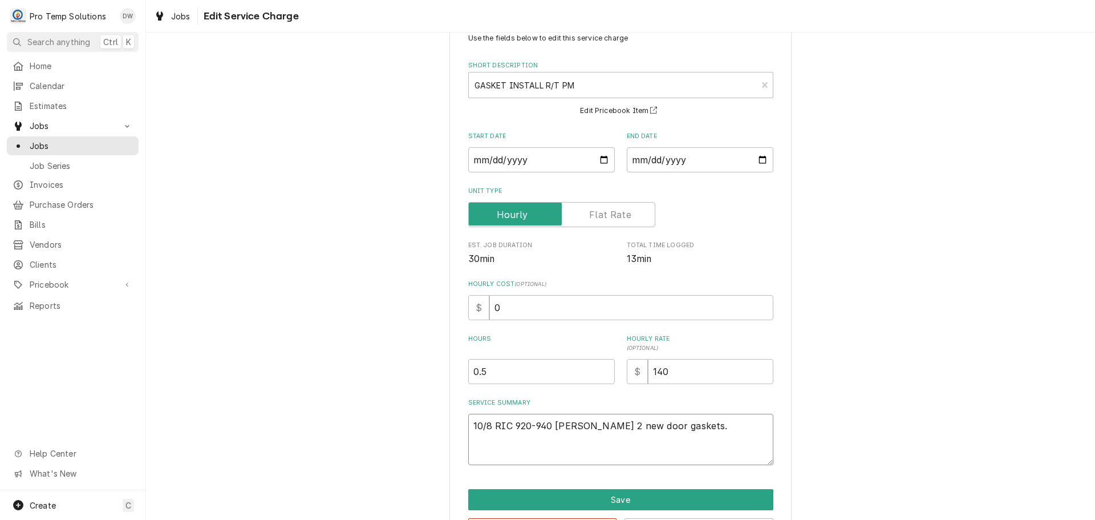
scroll to position [80, 0]
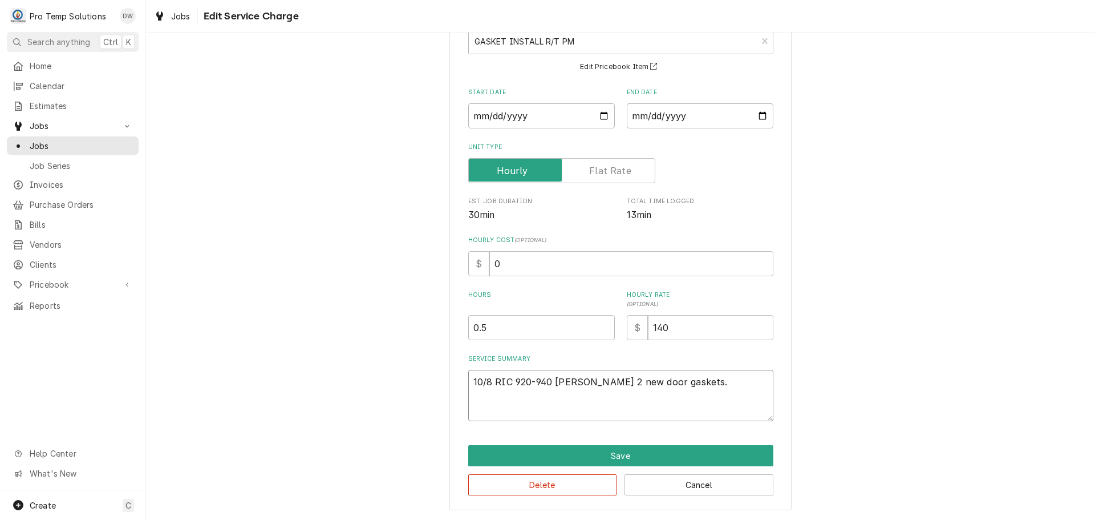
click at [651, 386] on textarea "10/8 RIC 920-940 KEVIN Installed 2 new door gaskets." at bounding box center [620, 395] width 305 height 51
click at [643, 398] on textarea "10/8 RIC 920-940 KEVIN Installed 2 new door gaskets." at bounding box center [620, 395] width 305 height 51
type textarea "x"
type textarea "10/8 RIC 920-940 KEVIN Installed 2 new door gaskets."
type textarea "x"
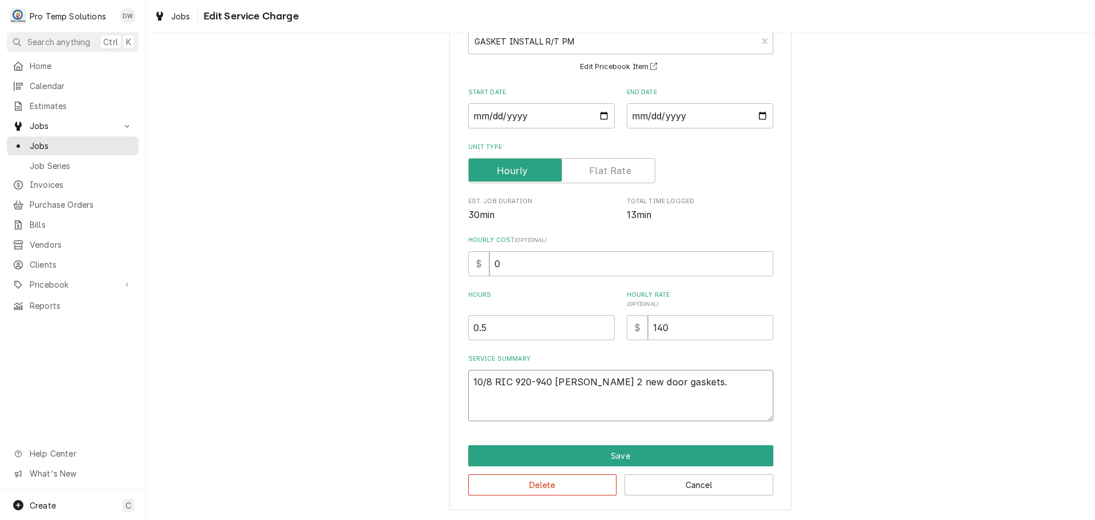
type textarea "10/8 RIC 920-940 KEVIN Installed 2 new door gaskets. ("
type textarea "x"
type textarea "10/8 RIC 920-940 KEVIN Installed 2 new door gaskets. ("
type textarea "x"
type textarea "10/8 RIC 920-940 KEVIN Installed 2 new door gaskets. ( T"
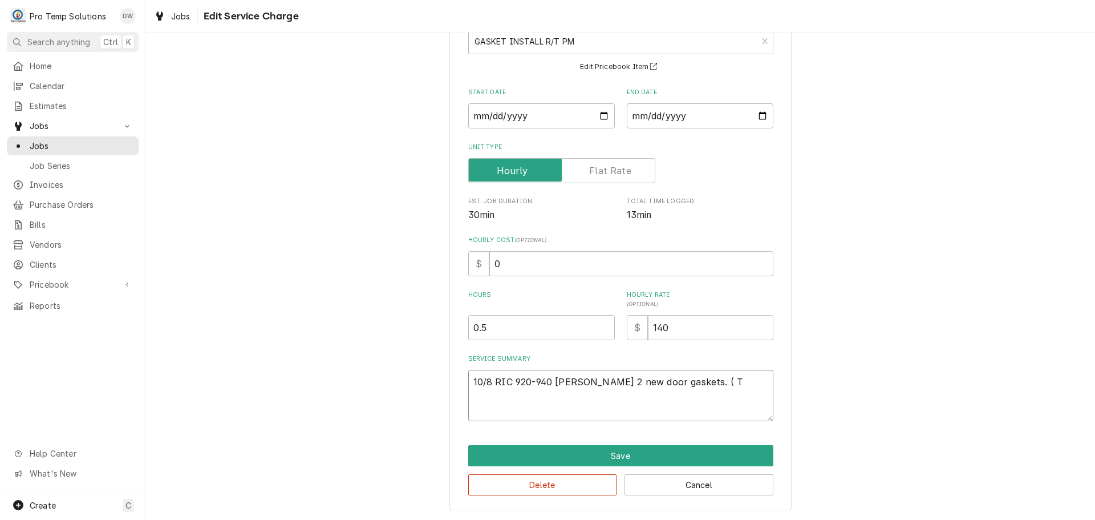
type textarea "x"
type textarea "10/8 RIC 920-940 KEVIN Installed 2 new door gaskets. ( TR"
type textarea "x"
type textarea "10/8 RIC 920-940 KEVIN Installed 2 new door gaskets. ( TRU"
type textarea "x"
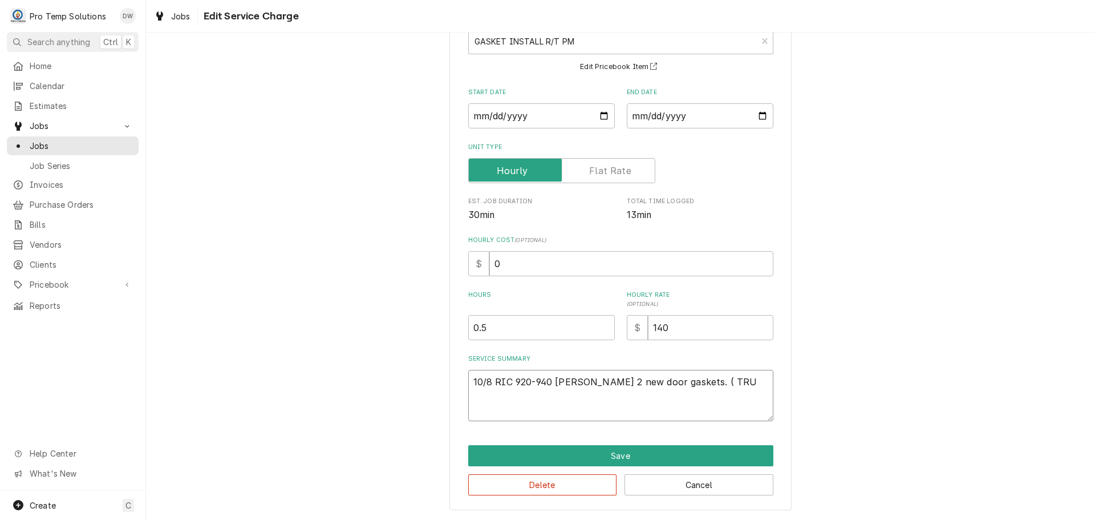
type textarea "10/8 RIC 920-940 KEVIN Installed 2 new door gaskets. ( TRUE"
type textarea "x"
type textarea "10/8 RIC 920-940 KEVIN Installed 2 new door gaskets. ( TRUE"
type textarea "x"
type textarea "10/8 RIC 920-940 KEVIN Installed 2 new door gaskets. ( TRUE $"
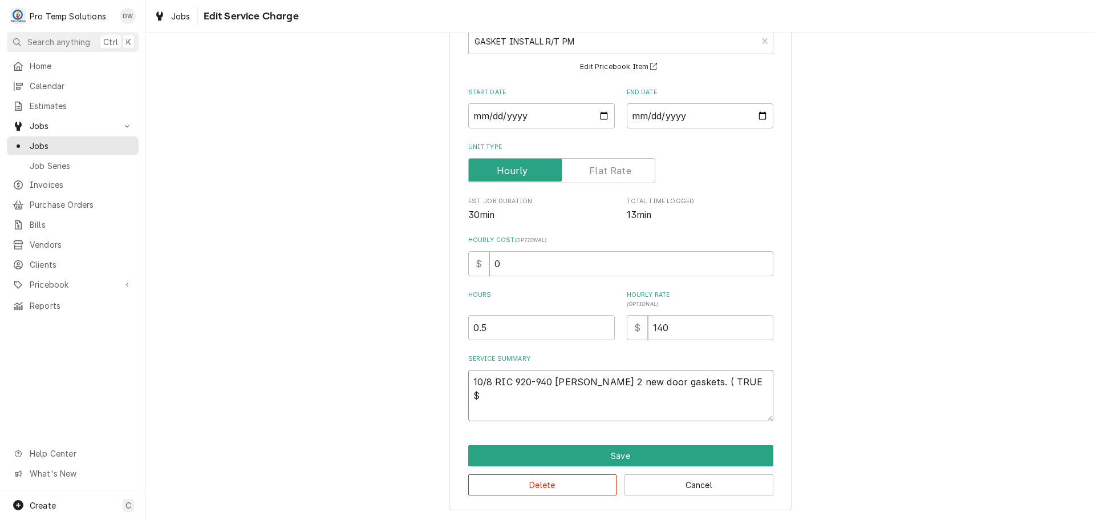
type textarea "x"
type textarea "10/8 RIC 920-940 KEVIN Installed 2 new door gaskets. ( TRUE $1"
type textarea "x"
type textarea "10/8 RIC 920-940 KEVIN Installed 2 new door gaskets. ( TRUE $11"
type textarea "x"
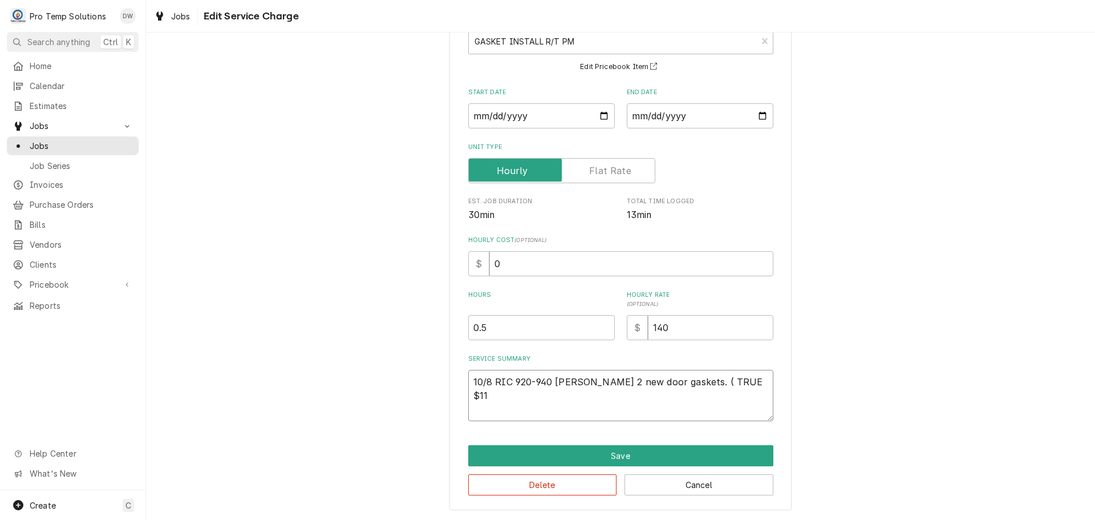
type textarea "10/8 RIC 920-940 KEVIN Installed 2 new door gaskets. ( TRUE $119"
type textarea "x"
type textarea "10/8 RIC 920-940 KEVIN Installed 2 new door gaskets. ( TRUE $119."
type textarea "x"
type textarea "10/8 RIC 920-940 KEVIN Installed 2 new door gaskets. ( TRUE $119.9"
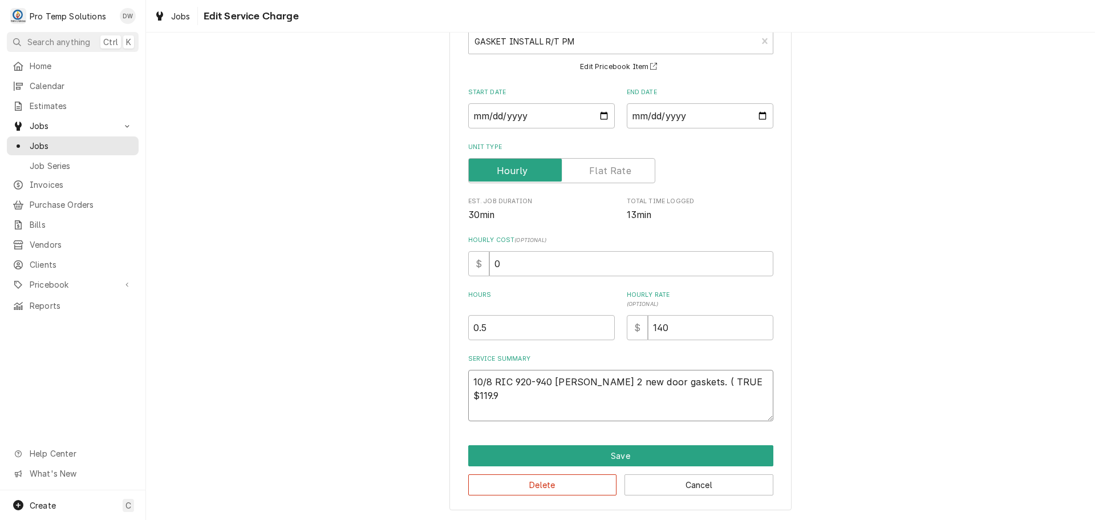
type textarea "x"
type textarea "10/8 RIC 920-940 KEVIN Installed 2 new door gaskets. ( TRUE $119.98"
type textarea "x"
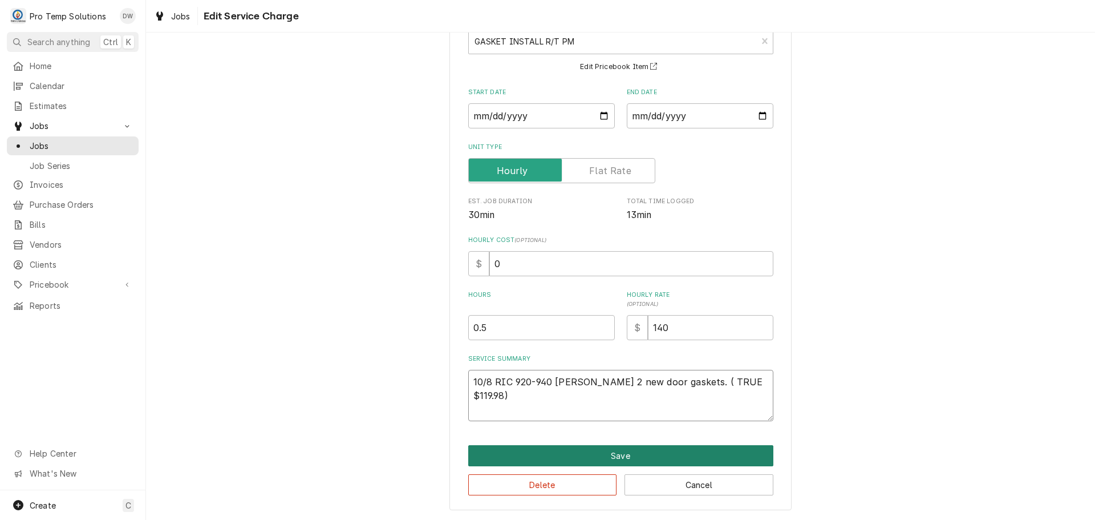
type textarea "10/8 RIC 920-940 KEVIN Installed 2 new door gaskets. ( TRUE $119.98)"
click at [612, 459] on button "Save" at bounding box center [620, 455] width 305 height 21
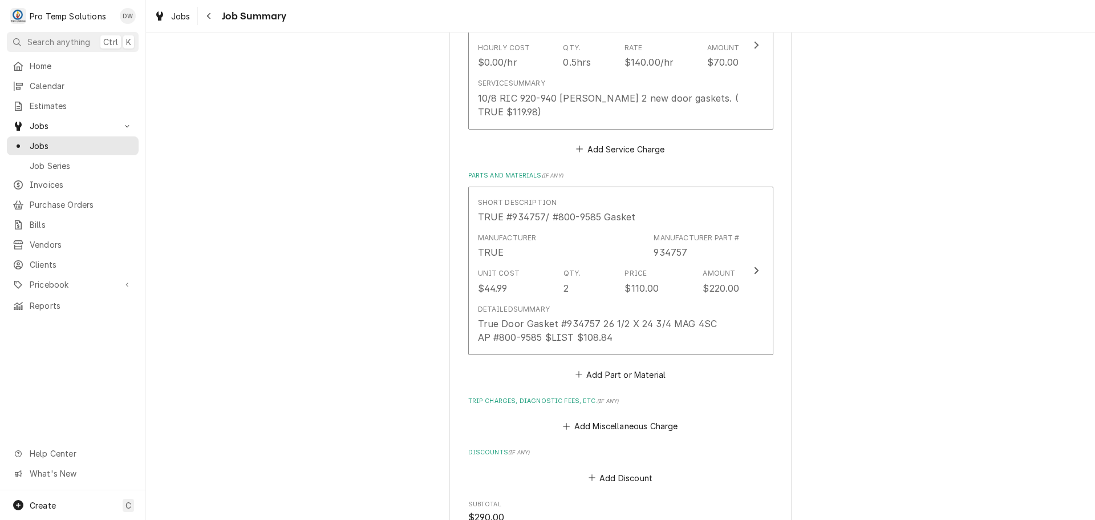
scroll to position [456, 0]
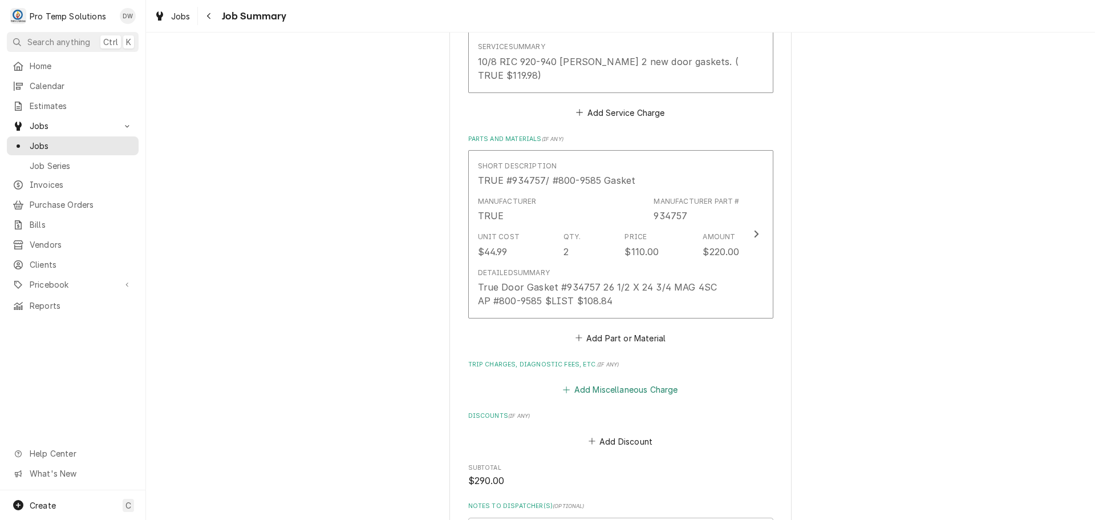
click at [613, 390] on button "Add Miscellaneous Charge" at bounding box center [620, 390] width 119 height 16
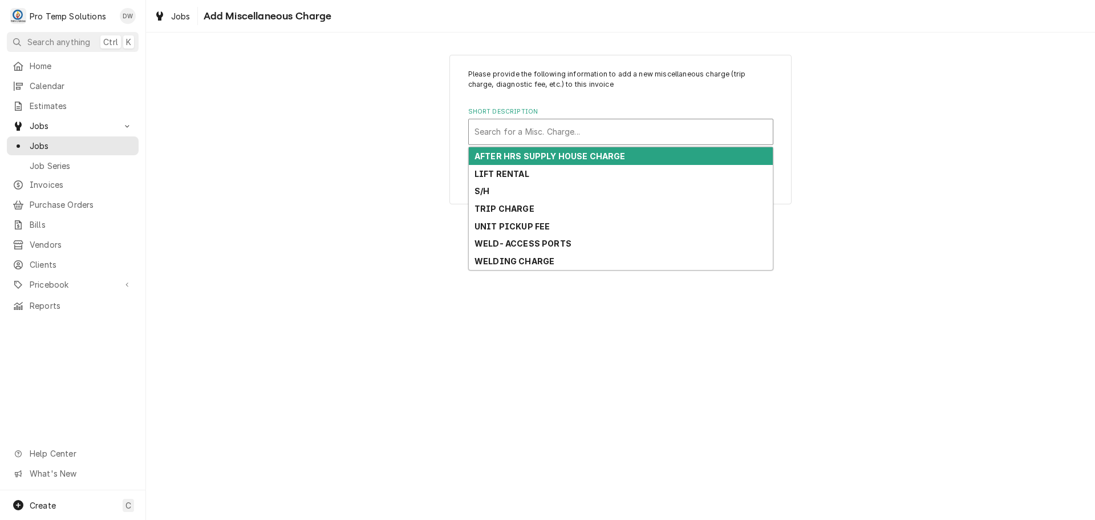
click at [590, 131] on div "Short Description" at bounding box center [621, 131] width 293 height 21
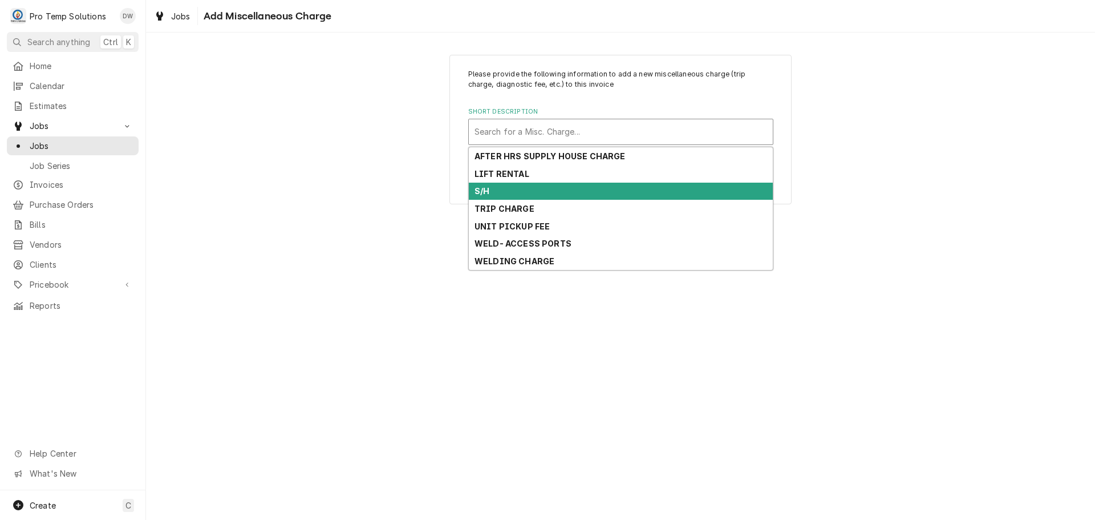
click at [558, 189] on div "S/H" at bounding box center [621, 192] width 304 height 18
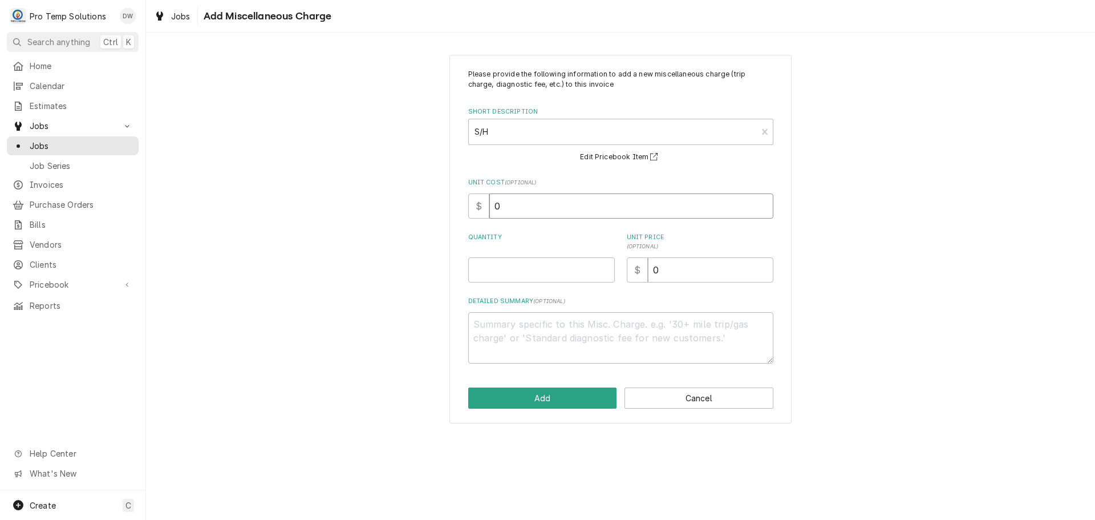
click at [548, 208] on input "0" at bounding box center [631, 205] width 284 height 25
type textarea "x"
type input "3"
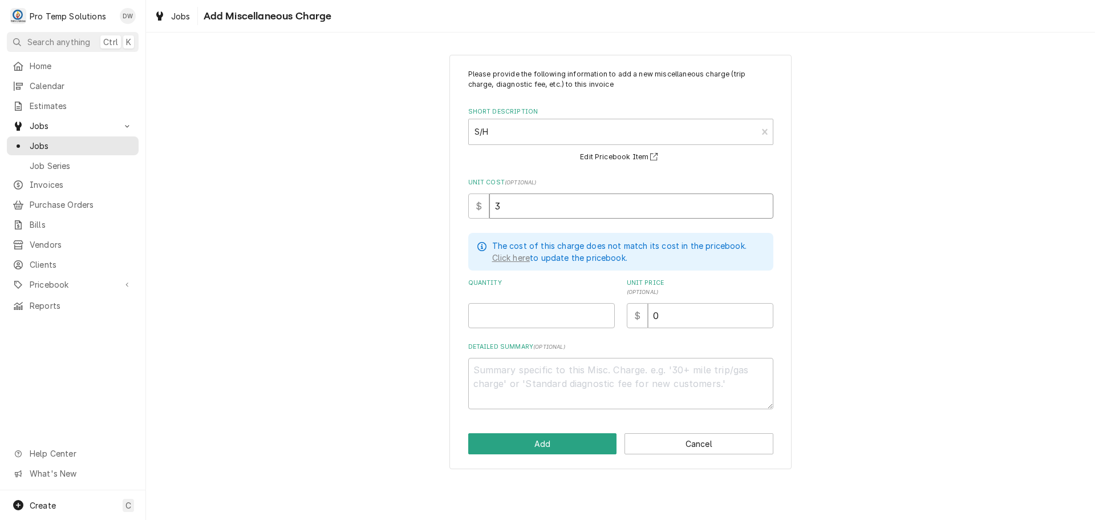
type textarea "x"
type input "30"
click at [577, 313] on input "Quantity" at bounding box center [541, 315] width 147 height 25
type textarea "x"
type input "1"
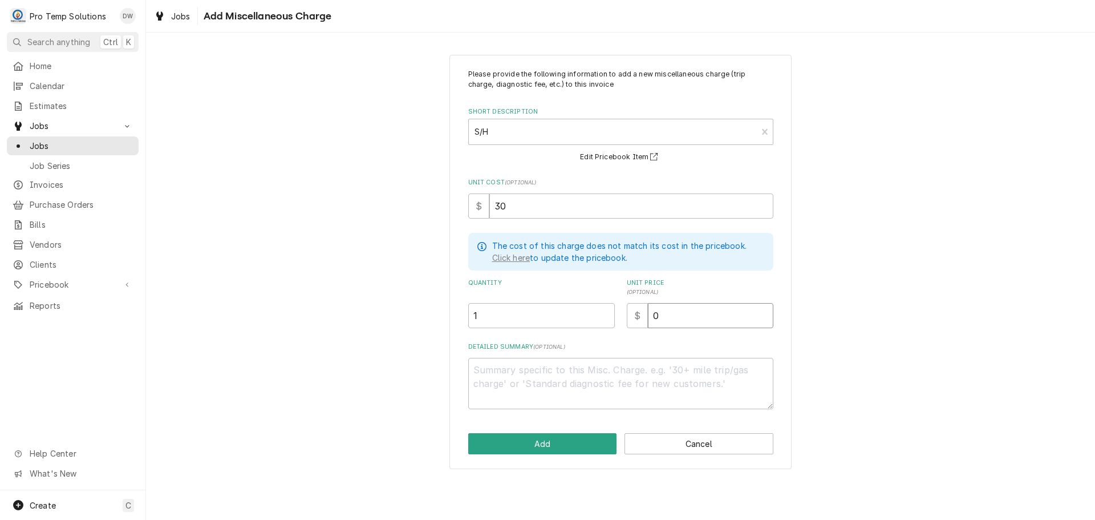
click at [664, 316] on input "0" at bounding box center [710, 315] width 125 height 25
type textarea "x"
type input "3"
type textarea "x"
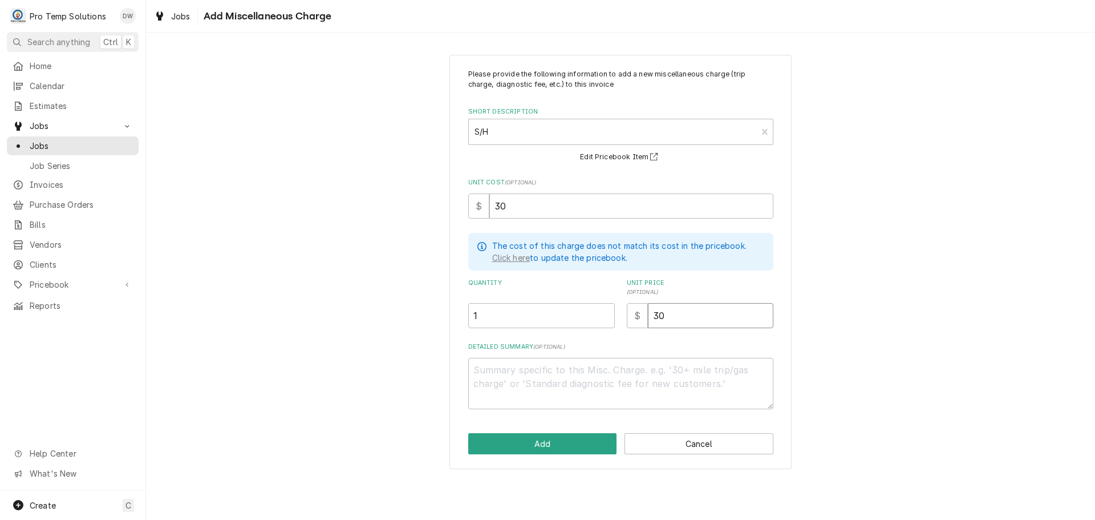
type input "30"
click at [508, 379] on textarea "Detailed Summary ( optional )" at bounding box center [620, 383] width 305 height 51
type textarea "x"
type textarea "T"
type textarea "x"
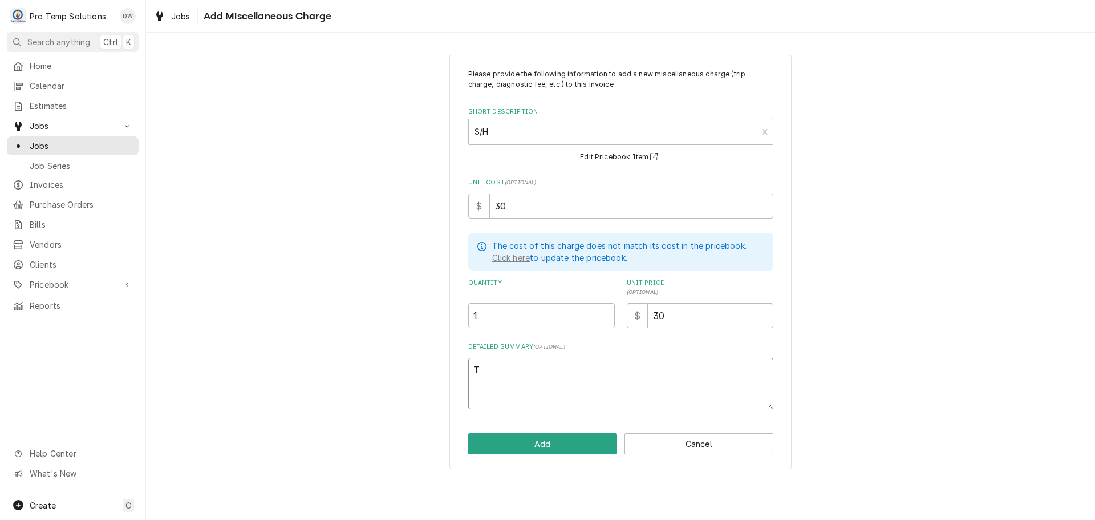
type textarea "TR"
type textarea "x"
type textarea "TRU"
type textarea "x"
type textarea "TRUE"
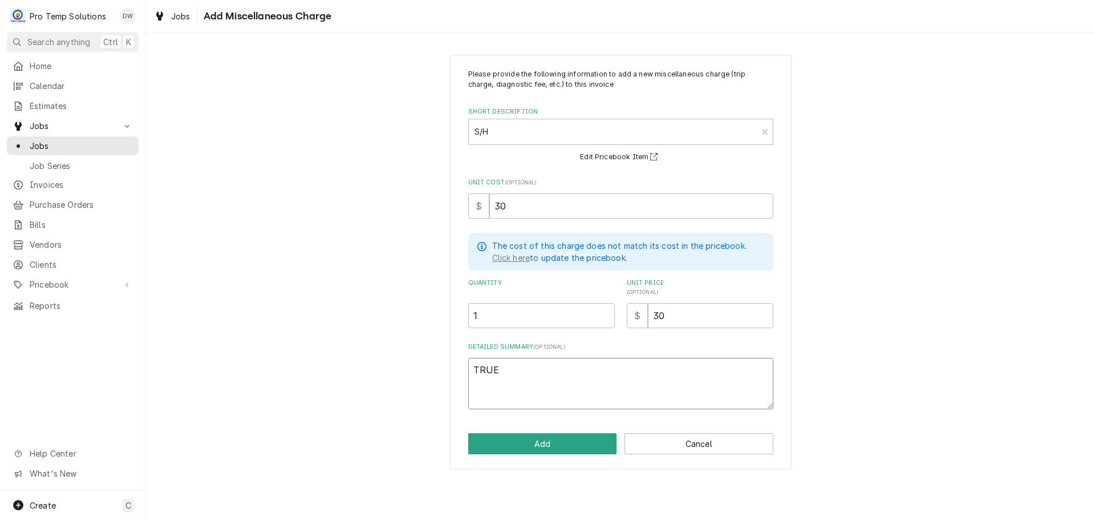
type textarea "x"
type textarea "TRUE"
type textarea "x"
type textarea "TRUE #"
type textarea "x"
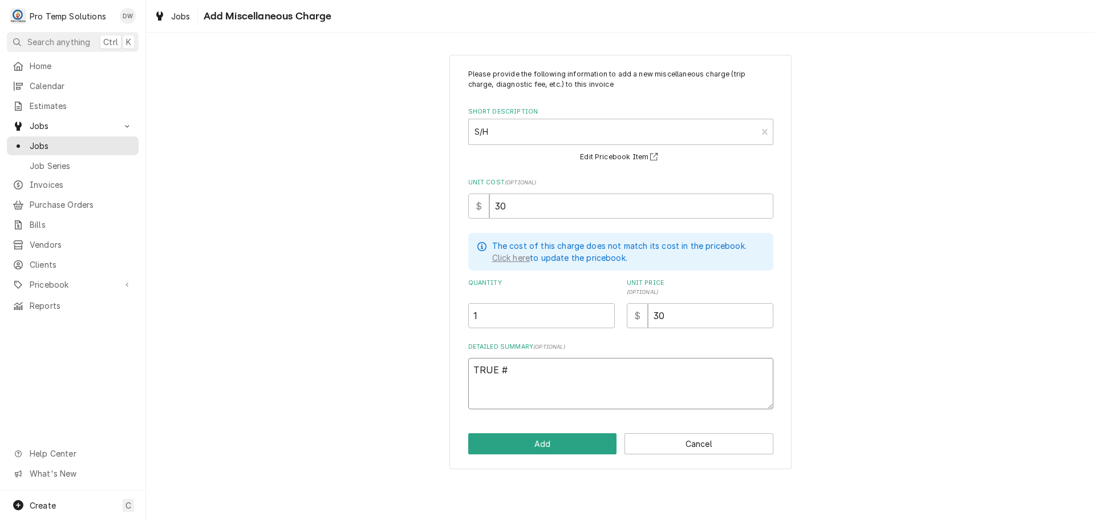
type textarea "TRUE #6"
type textarea "x"
type textarea "TRUE #68"
type textarea "x"
type textarea "TRUE #686"
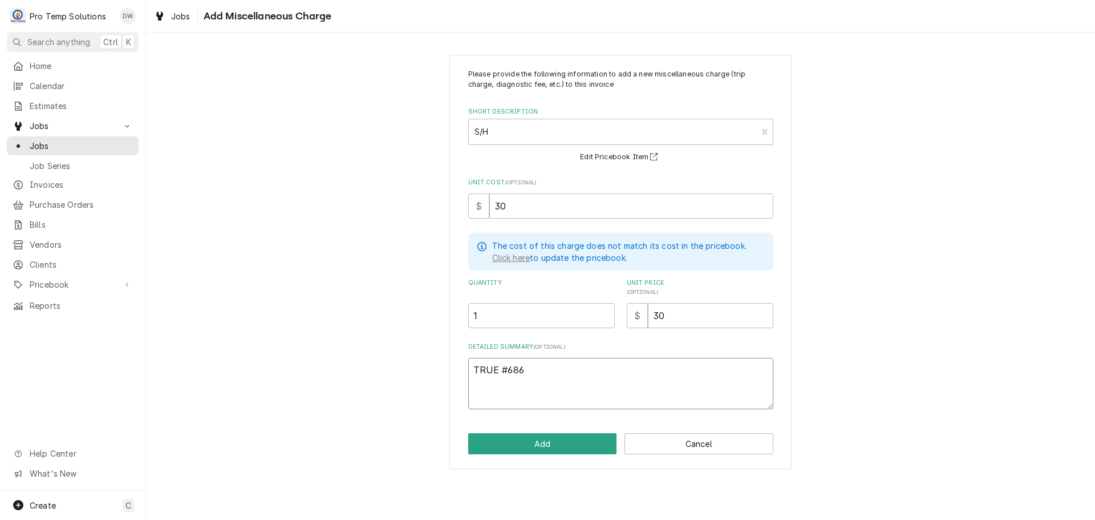
type textarea "x"
type textarea "TRUE #6867"
type textarea "x"
type textarea "TRUE #68677"
type textarea "x"
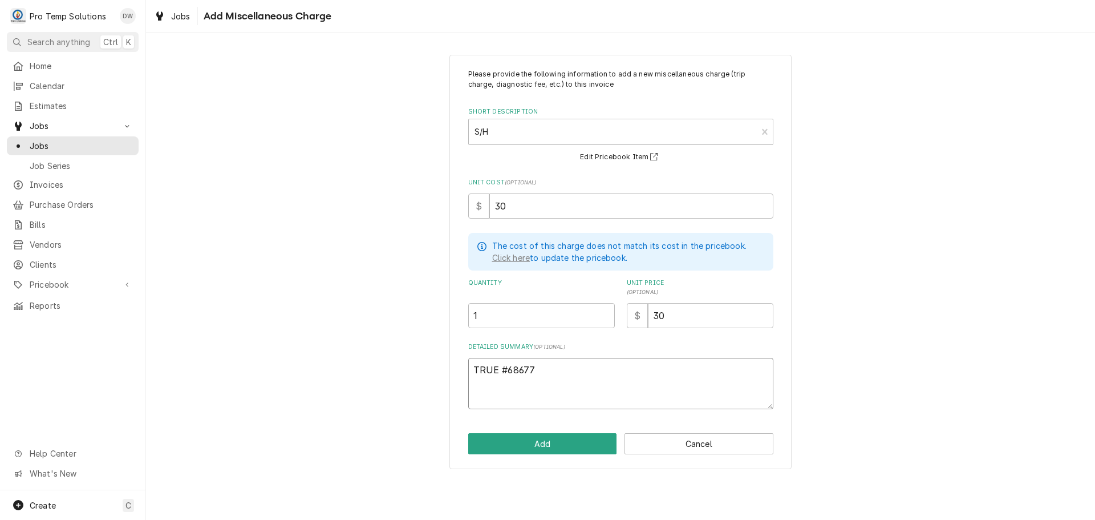
type textarea "TRUE #686773"
type textarea "x"
type textarea "TRUE #6867731"
click at [541, 441] on button "Add" at bounding box center [542, 443] width 149 height 21
type textarea "x"
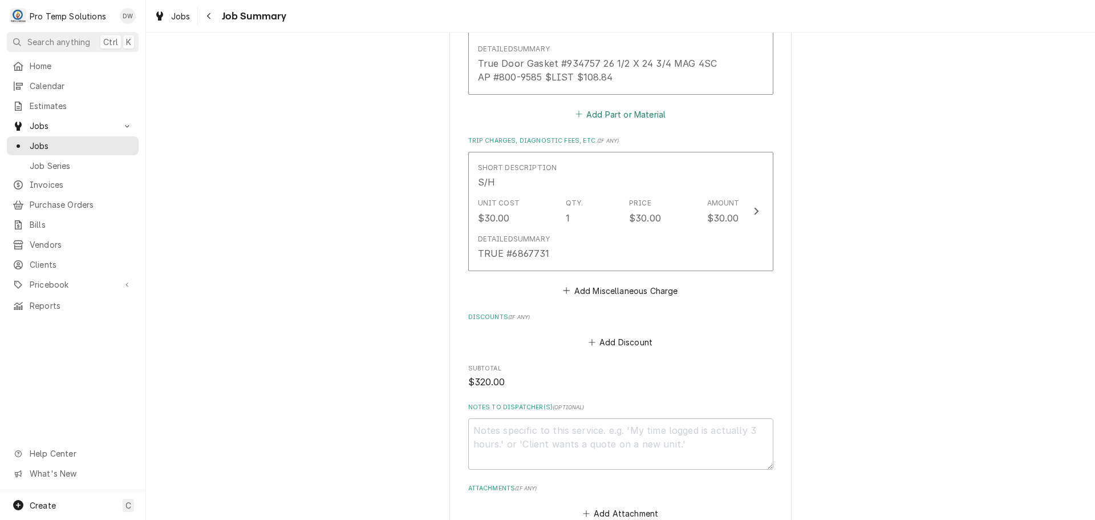
scroll to position [684, 0]
click at [490, 432] on textarea "Notes to Dispatcher(s) ( optional )" at bounding box center [620, 439] width 305 height 51
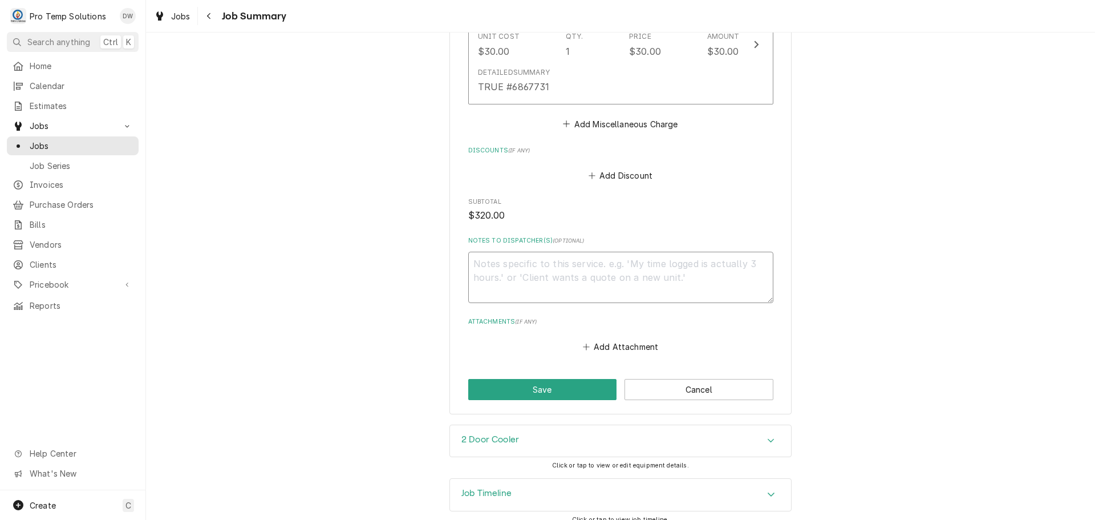
scroll to position [858, 0]
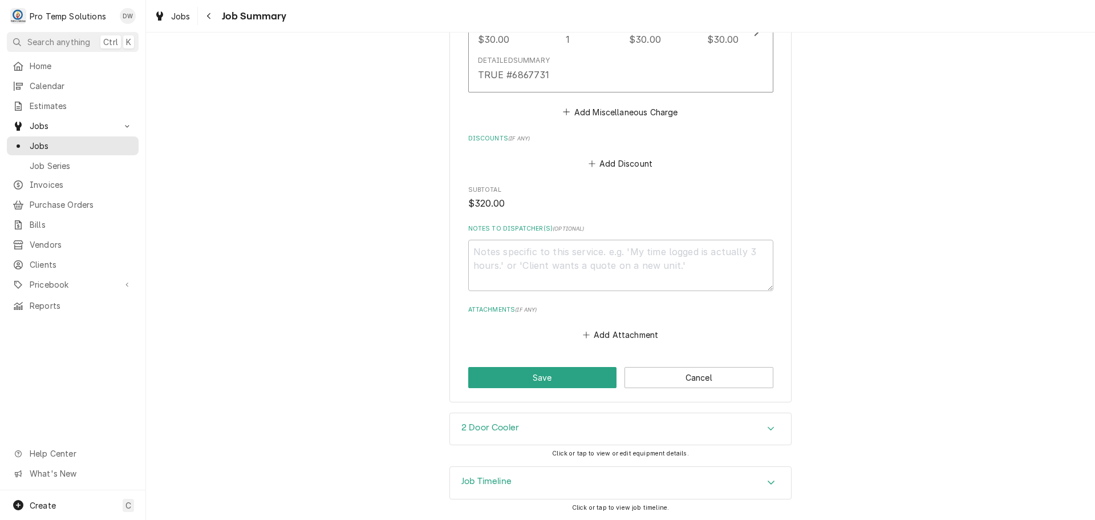
click at [767, 425] on icon "Accordion Header" at bounding box center [771, 428] width 8 height 9
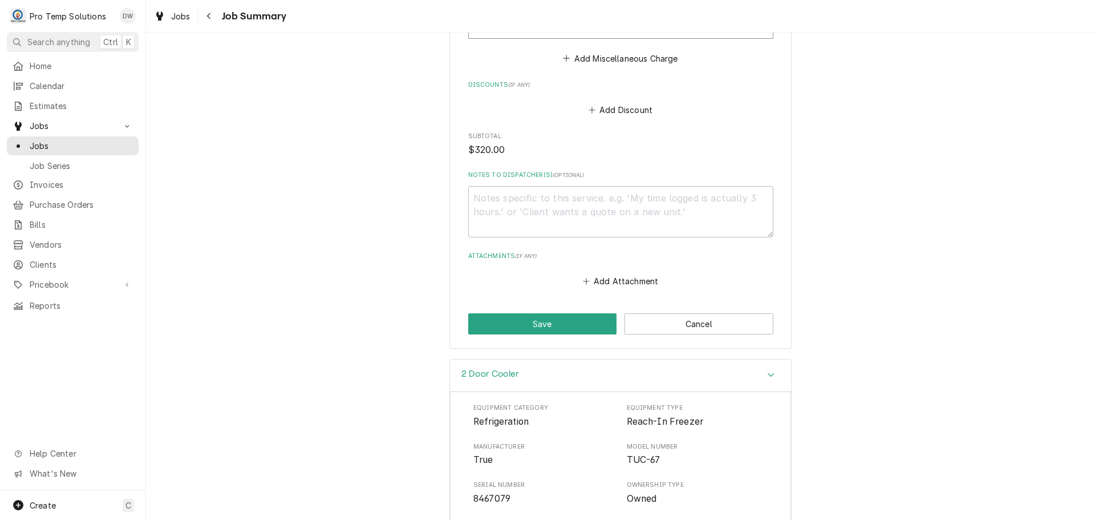
scroll to position [1087, 0]
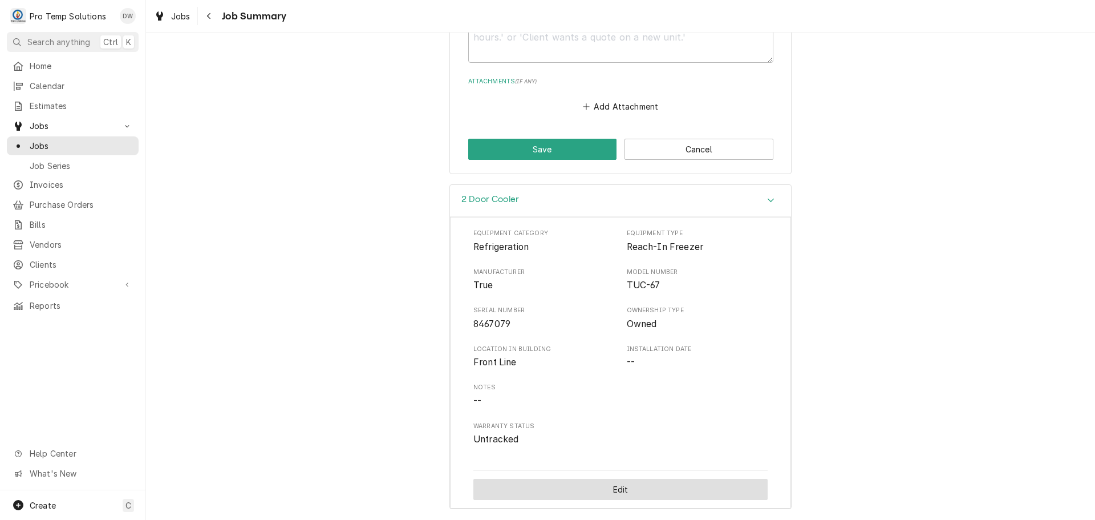
click at [614, 484] on button "Edit" at bounding box center [620, 489] width 294 height 21
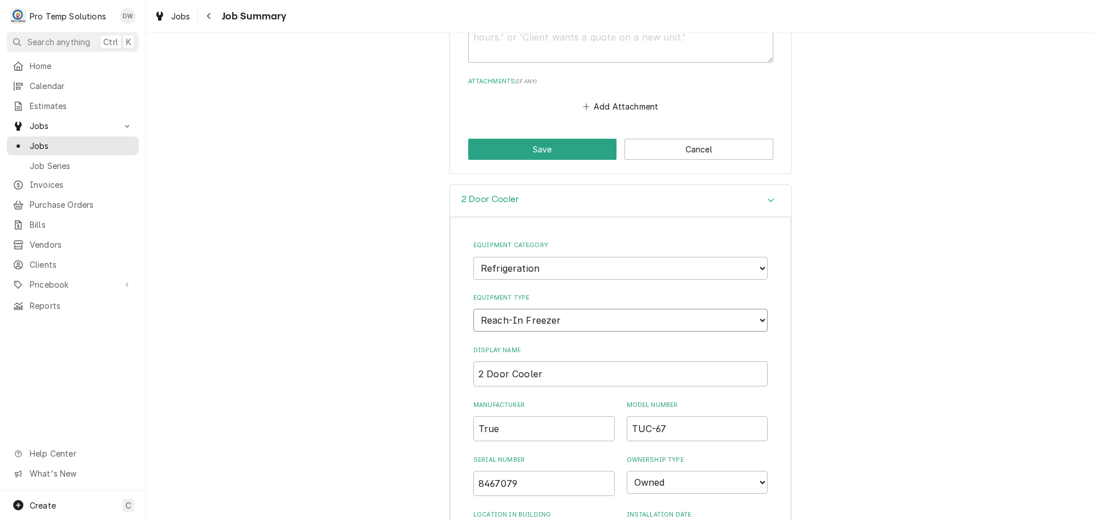
click at [749, 320] on select "Choose equipment type... Bar Refrigeration Blast Chiller Chef Base Freezer Chef…" at bounding box center [620, 320] width 294 height 23
select select "71"
click at [473, 309] on select "Choose equipment type... Bar Refrigeration Blast Chiller Chef Base Freezer Chef…" at bounding box center [620, 320] width 294 height 23
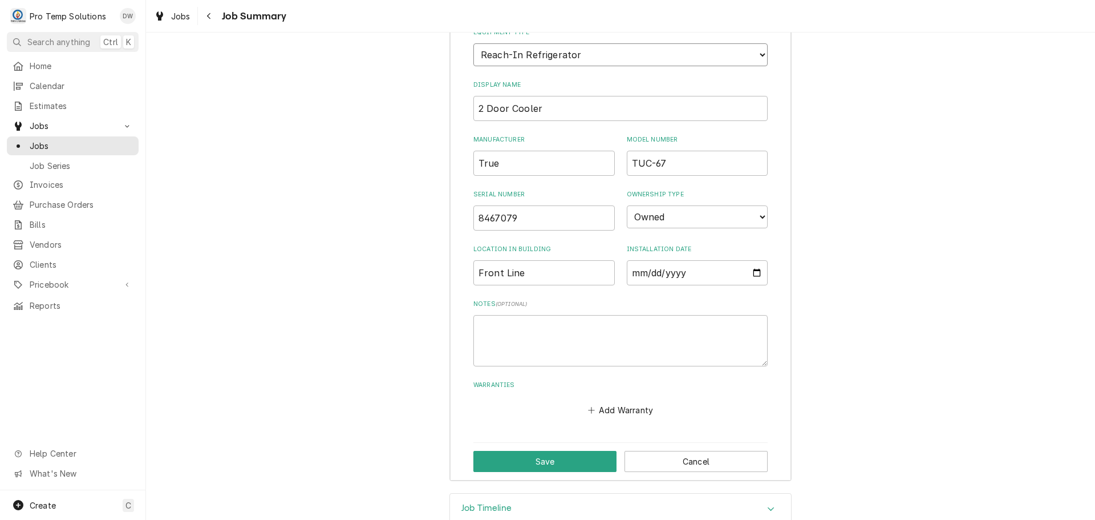
scroll to position [1379, 0]
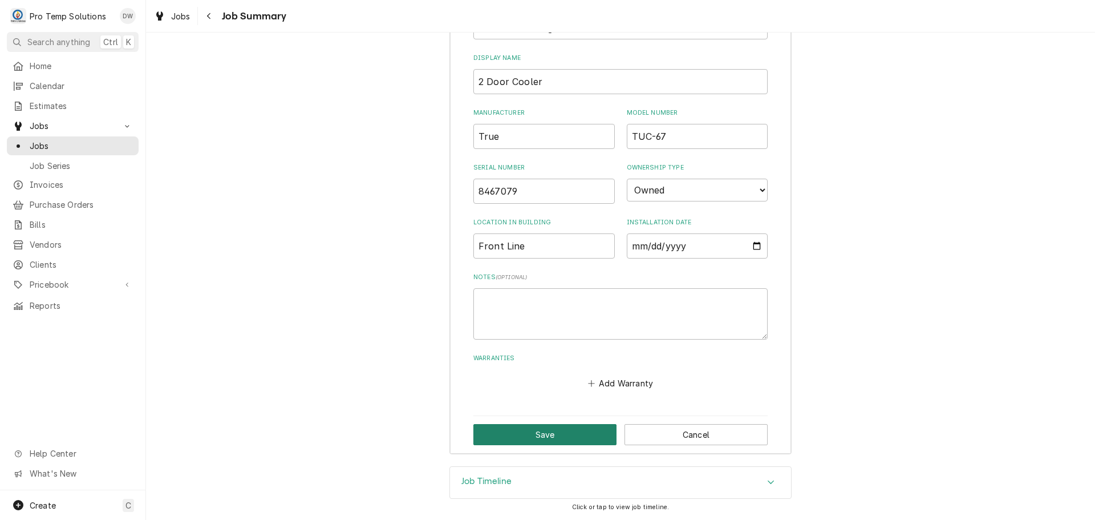
click at [560, 437] on button "Save" at bounding box center [544, 434] width 143 height 21
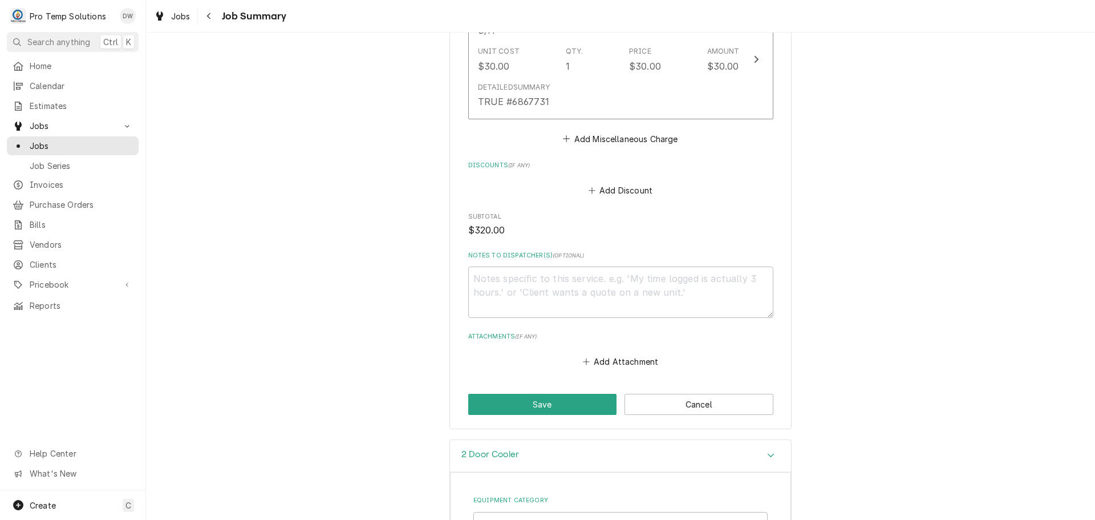
scroll to position [802, 0]
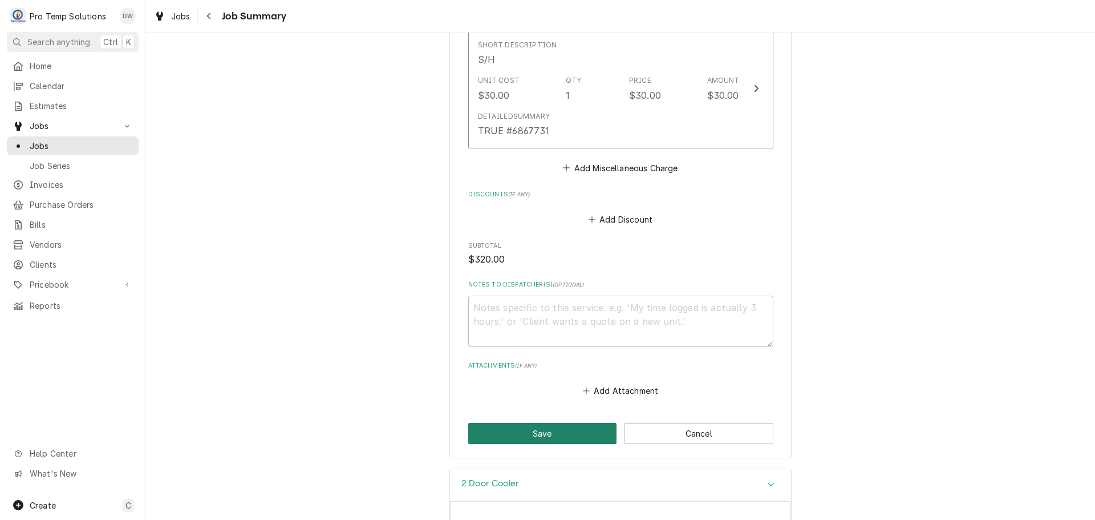
click at [548, 435] on button "Save" at bounding box center [542, 433] width 149 height 21
type textarea "x"
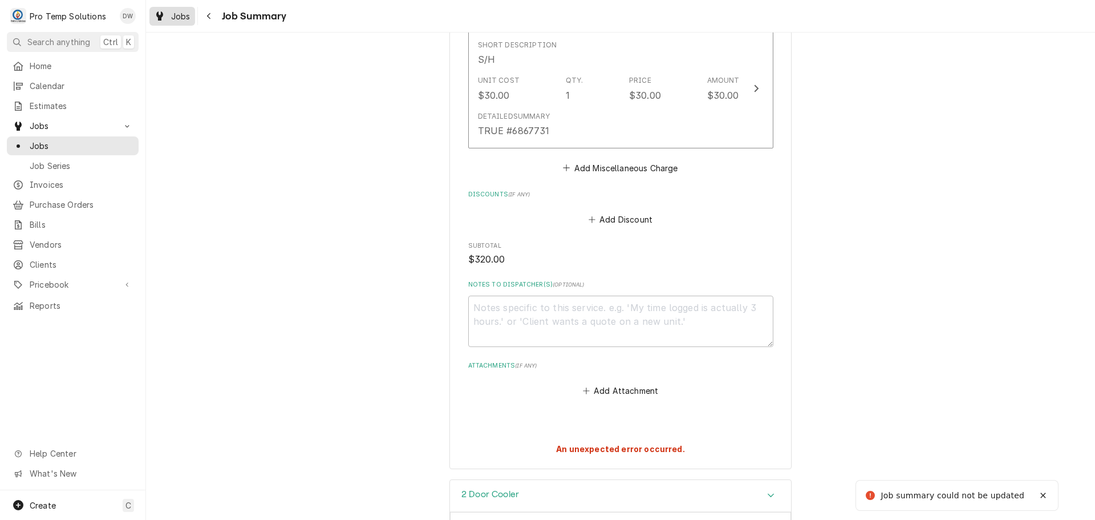
click at [187, 17] on span "Jobs" at bounding box center [180, 16] width 19 height 12
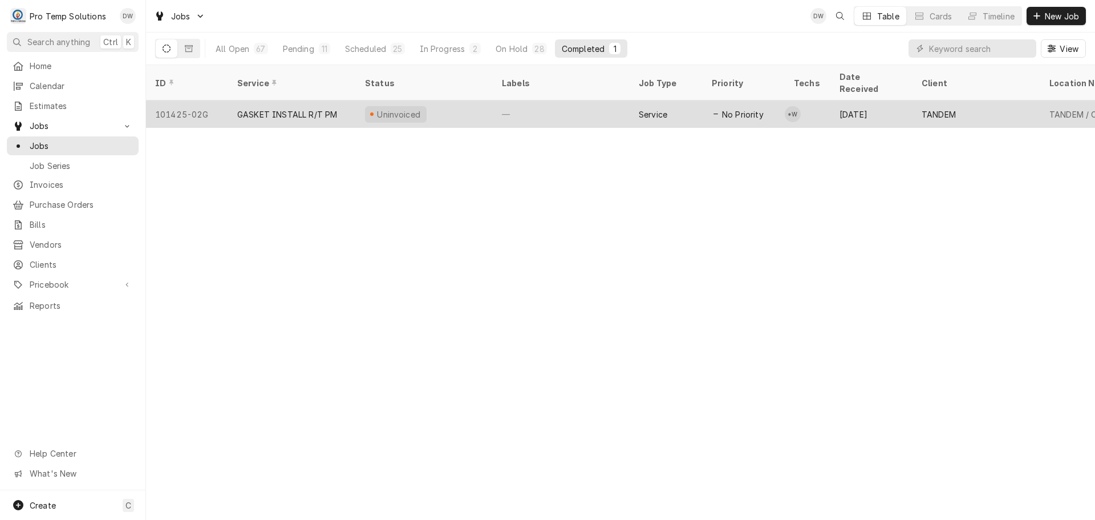
click at [585, 103] on div "—" at bounding box center [561, 113] width 137 height 27
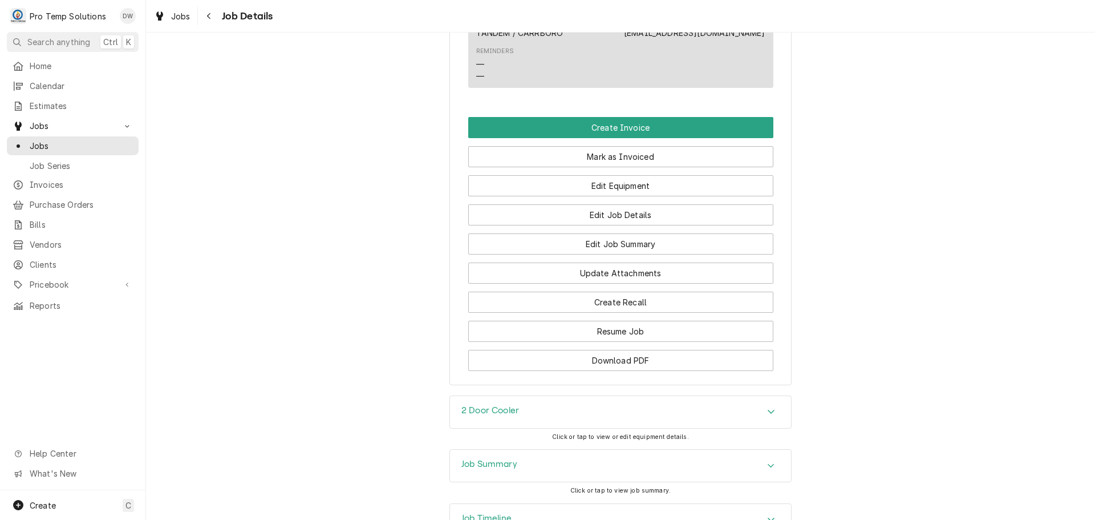
scroll to position [773, 0]
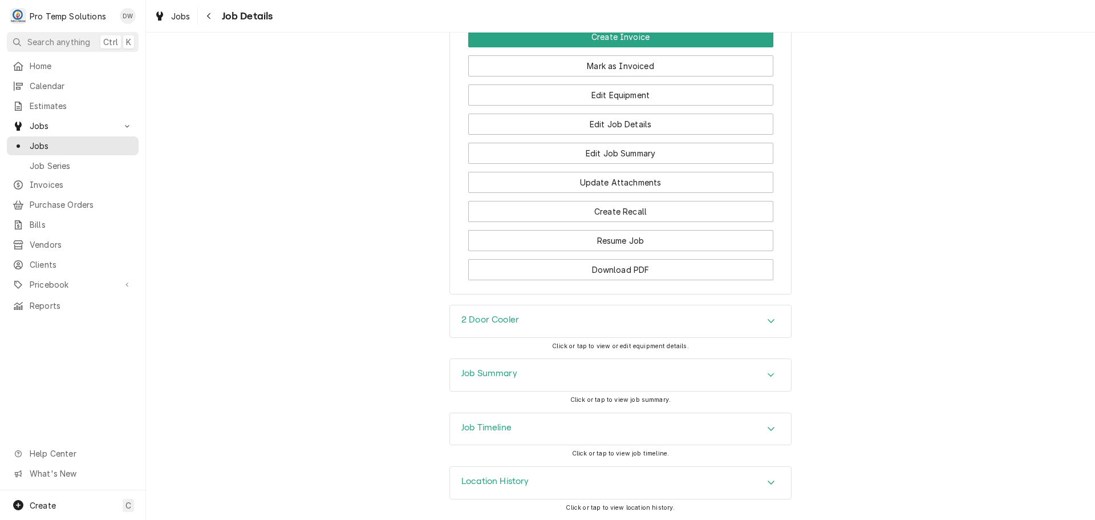
click at [767, 322] on icon "Accordion Header" at bounding box center [771, 320] width 8 height 9
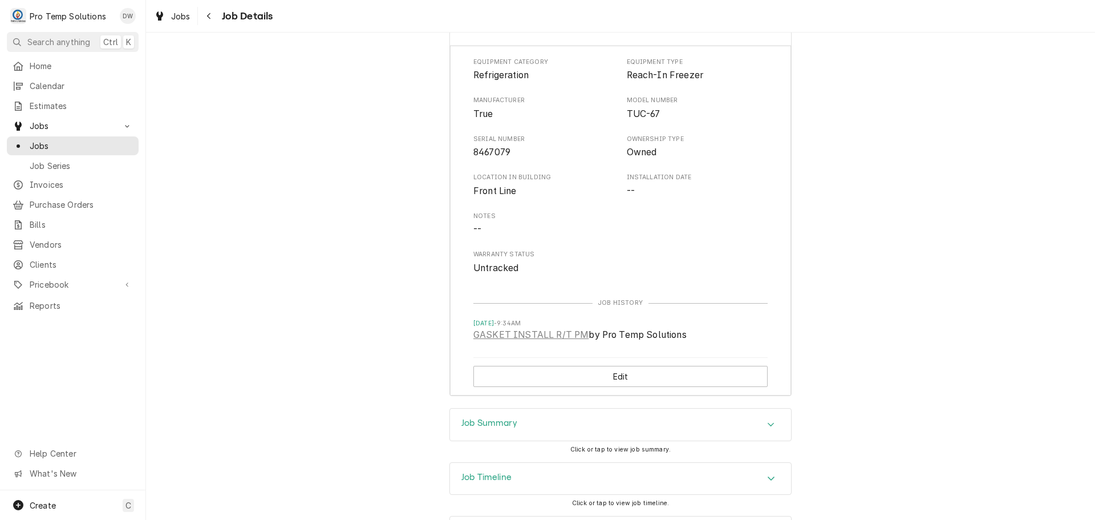
scroll to position [1059, 0]
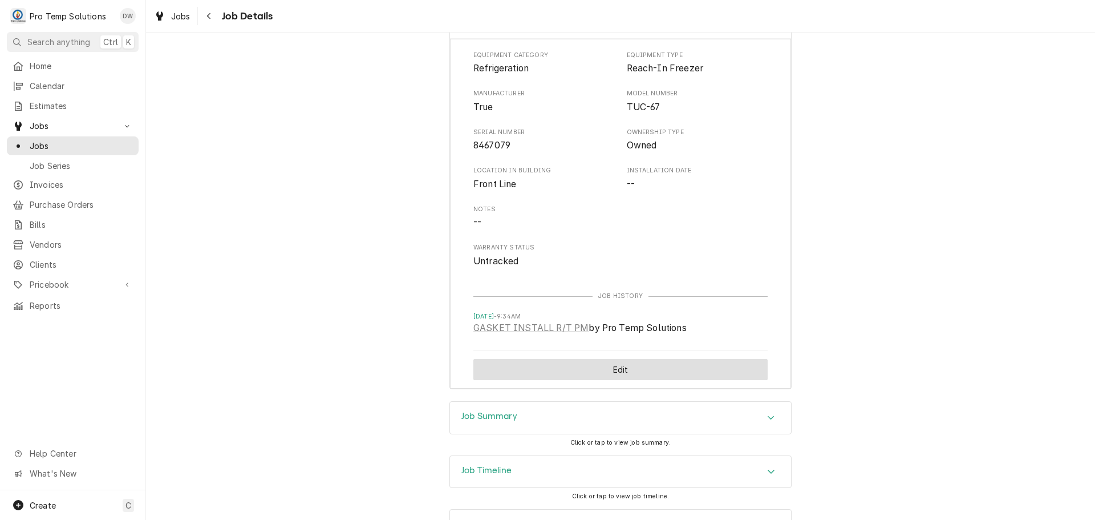
click at [626, 380] on button "Edit" at bounding box center [620, 369] width 294 height 21
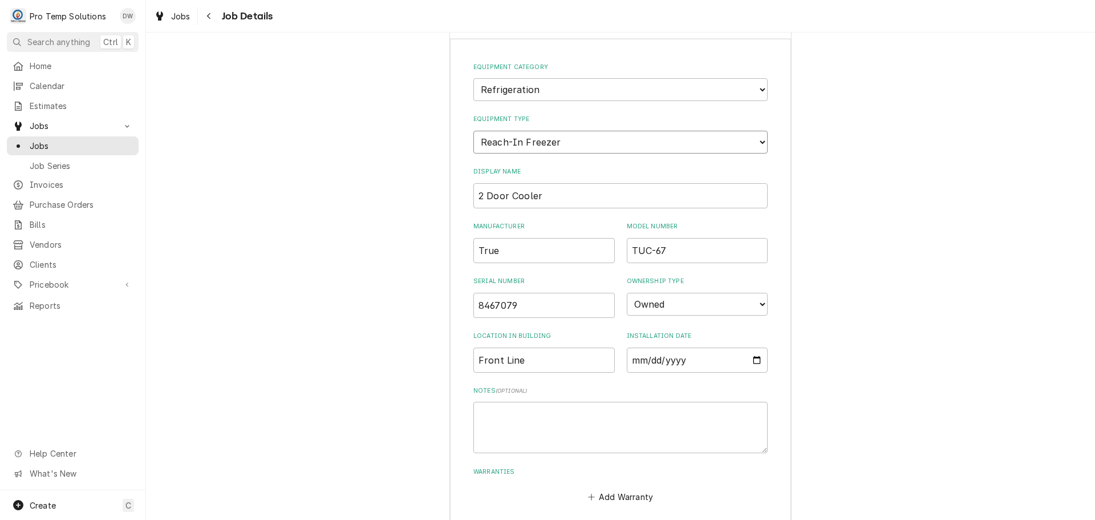
click at [759, 153] on select "Choose equipment type... Bar Refrigeration Blast Chiller Chef Base Freezer Chef…" at bounding box center [620, 142] width 294 height 23
select select "71"
click at [473, 144] on select "Choose equipment type... Bar Refrigeration Blast Chiller Chef Base Freezer Chef…" at bounding box center [620, 142] width 294 height 23
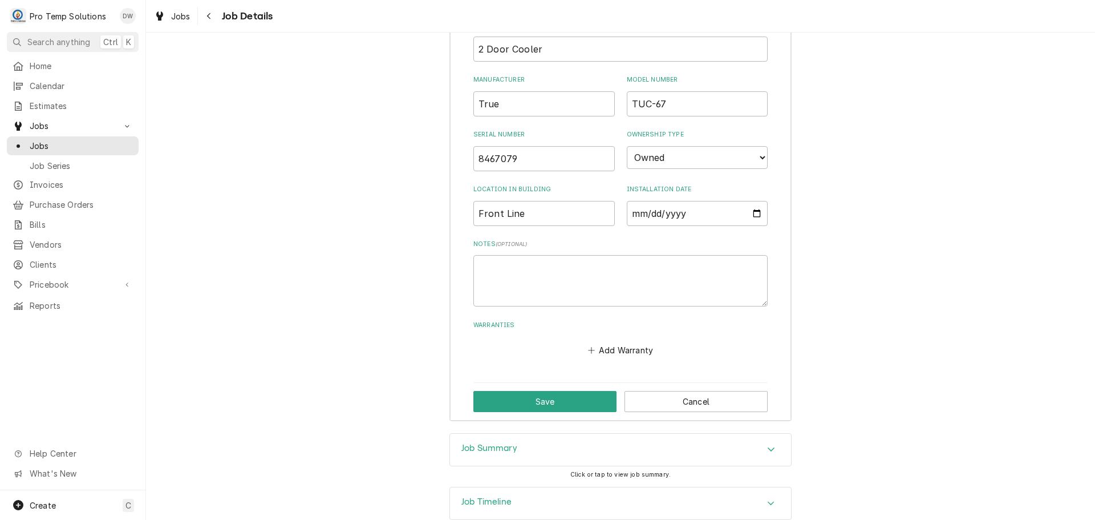
scroll to position [1287, 0]
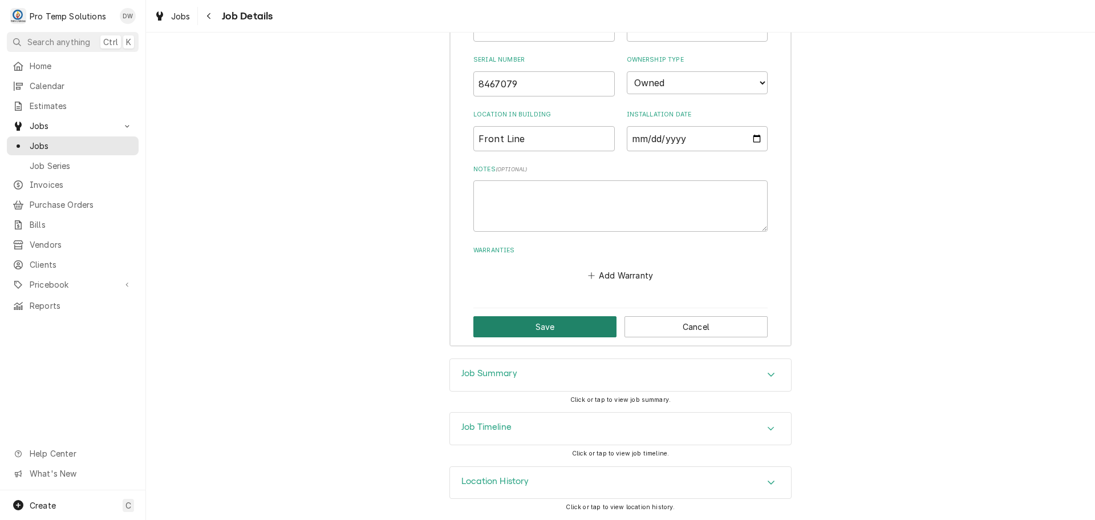
click at [550, 337] on button "Save" at bounding box center [544, 326] width 143 height 21
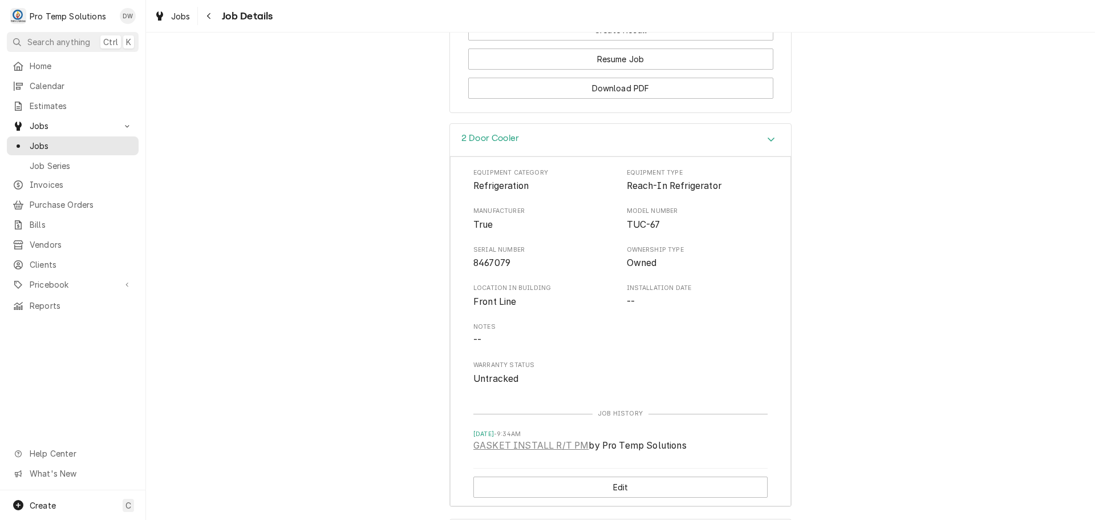
scroll to position [1001, 0]
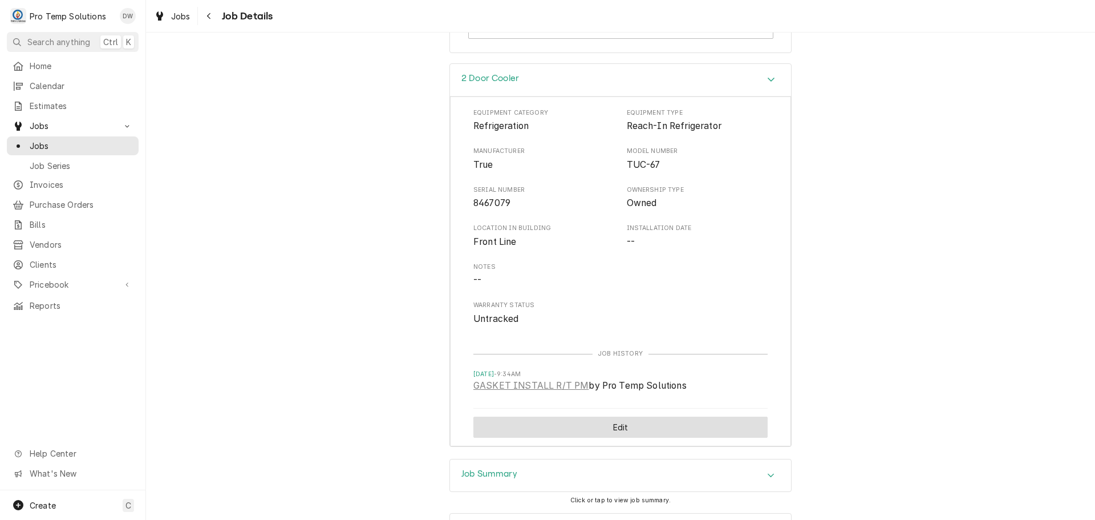
click at [603, 437] on button "Edit" at bounding box center [620, 426] width 294 height 21
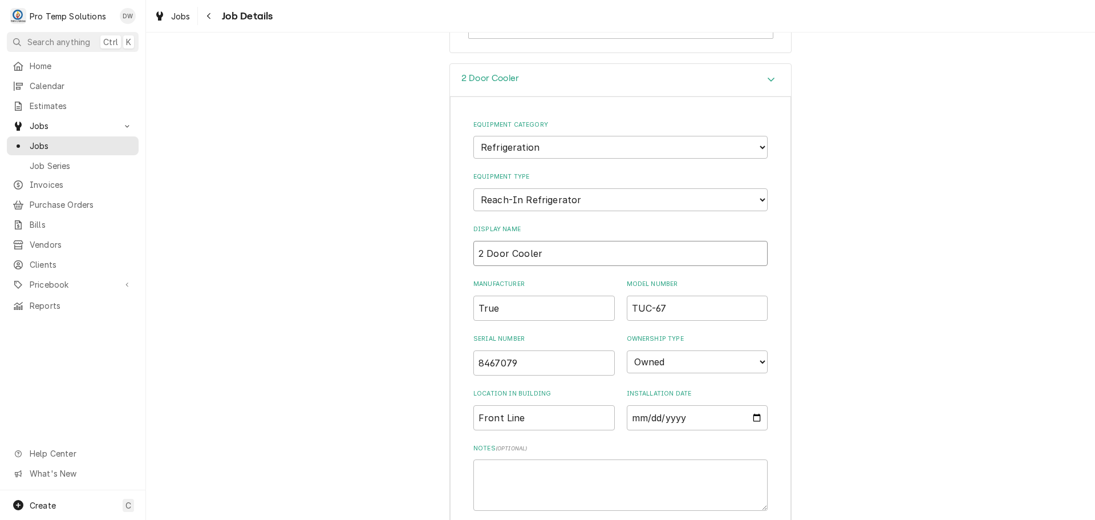
click at [553, 265] on input "2 Door Cooler" at bounding box center [620, 253] width 294 height 25
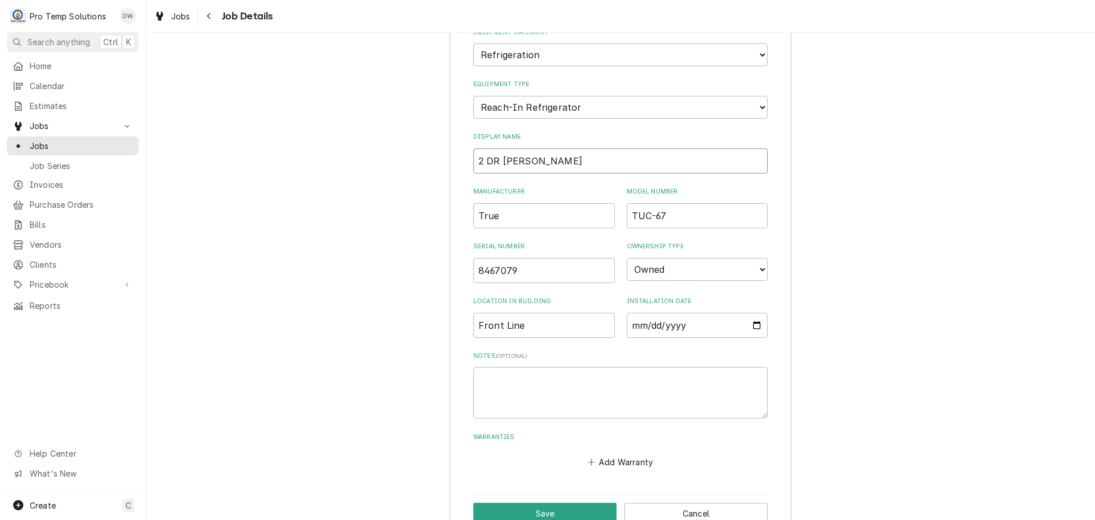
scroll to position [1229, 0]
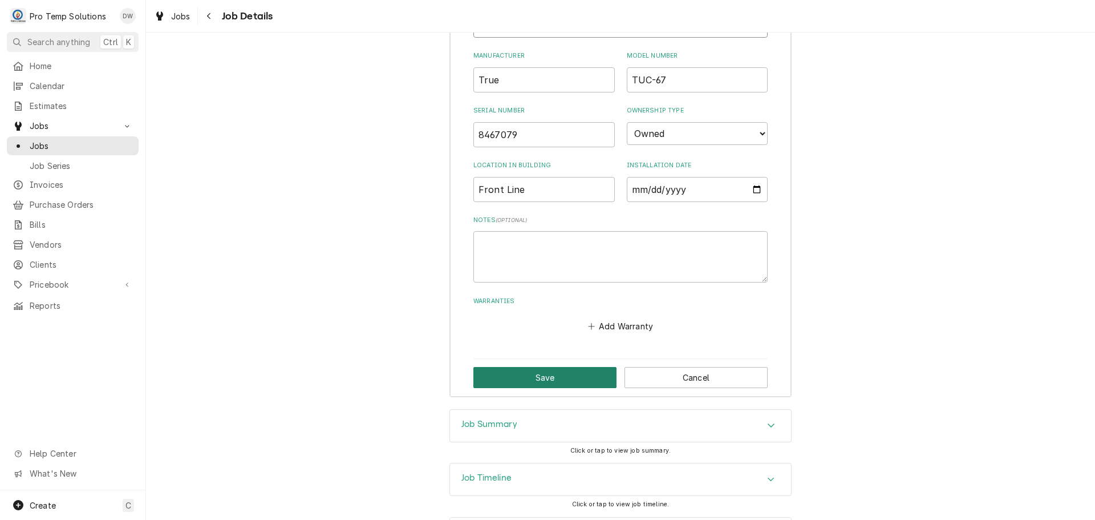
type input "2 DR [PERSON_NAME]"
click at [542, 388] on button "Save" at bounding box center [544, 377] width 143 height 21
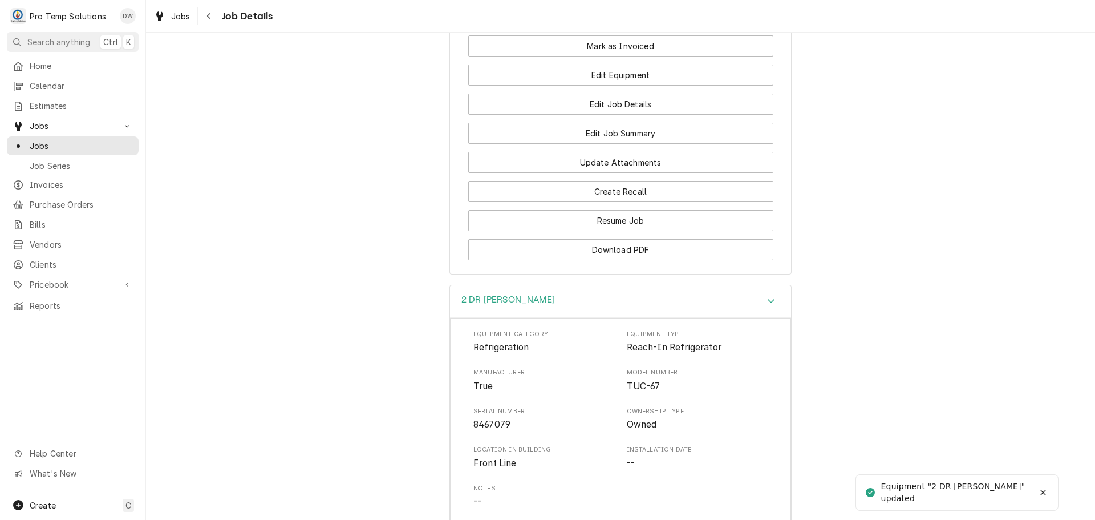
scroll to position [773, 0]
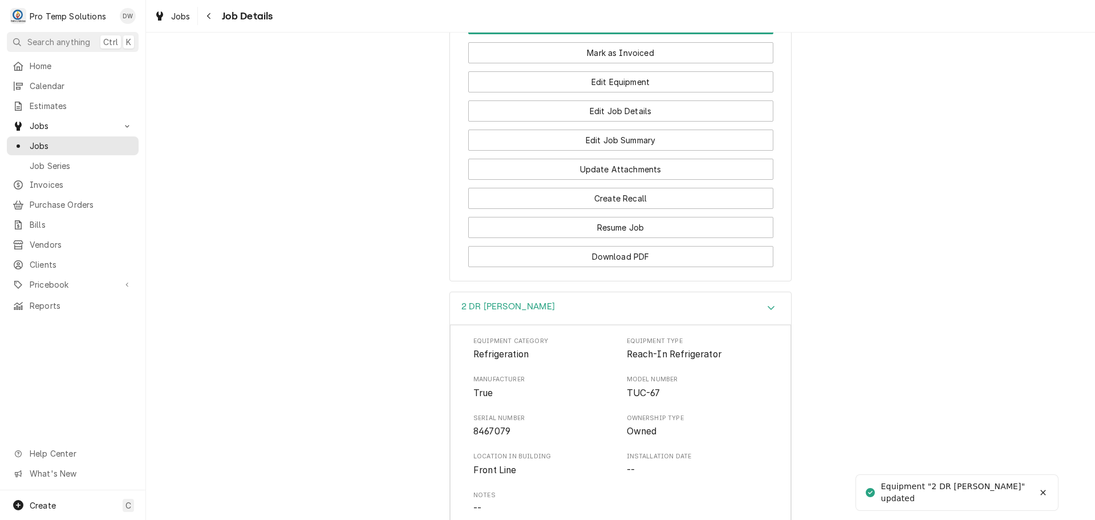
click at [771, 315] on div "Accordion Header" at bounding box center [771, 308] width 17 height 14
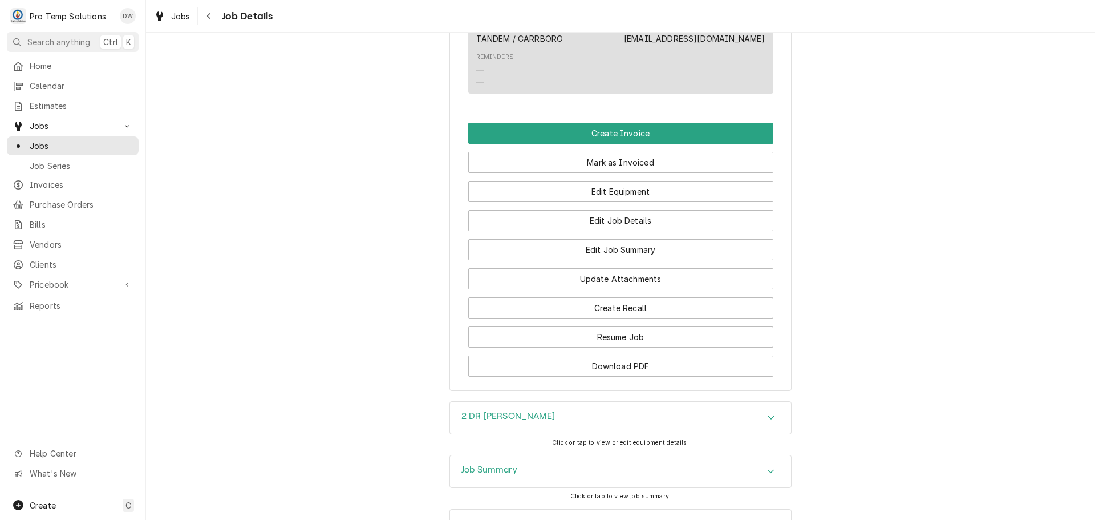
scroll to position [659, 0]
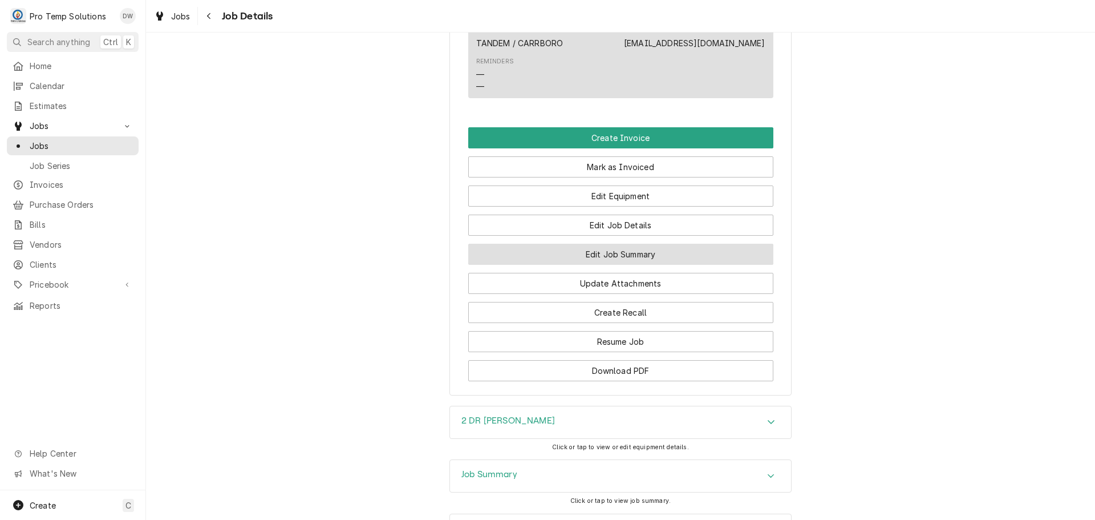
click at [606, 265] on button "Edit Job Summary" at bounding box center [620, 254] width 305 height 21
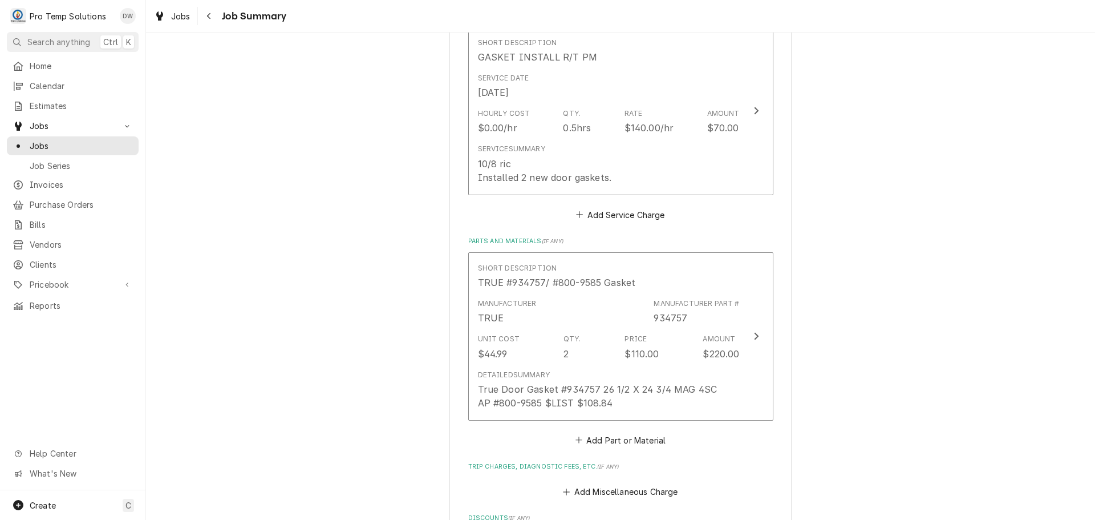
scroll to position [513, 0]
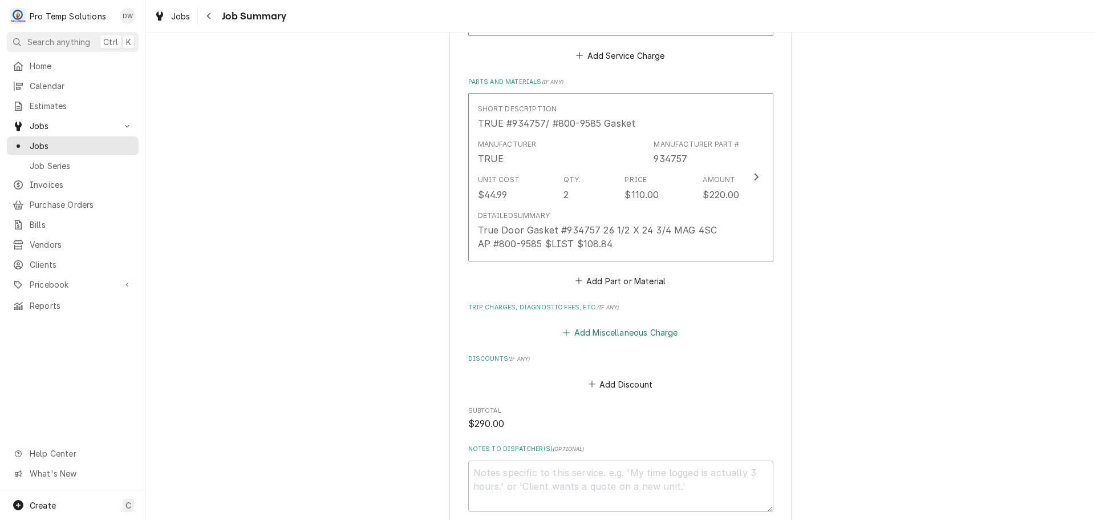
click at [614, 331] on button "Add Miscellaneous Charge" at bounding box center [620, 333] width 119 height 16
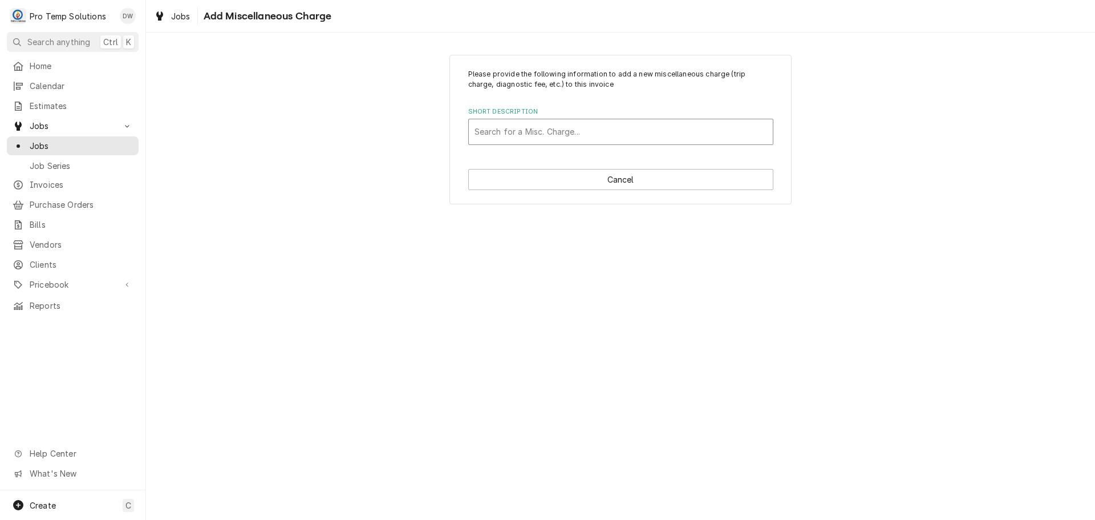
click at [532, 129] on div "Short Description" at bounding box center [621, 131] width 293 height 21
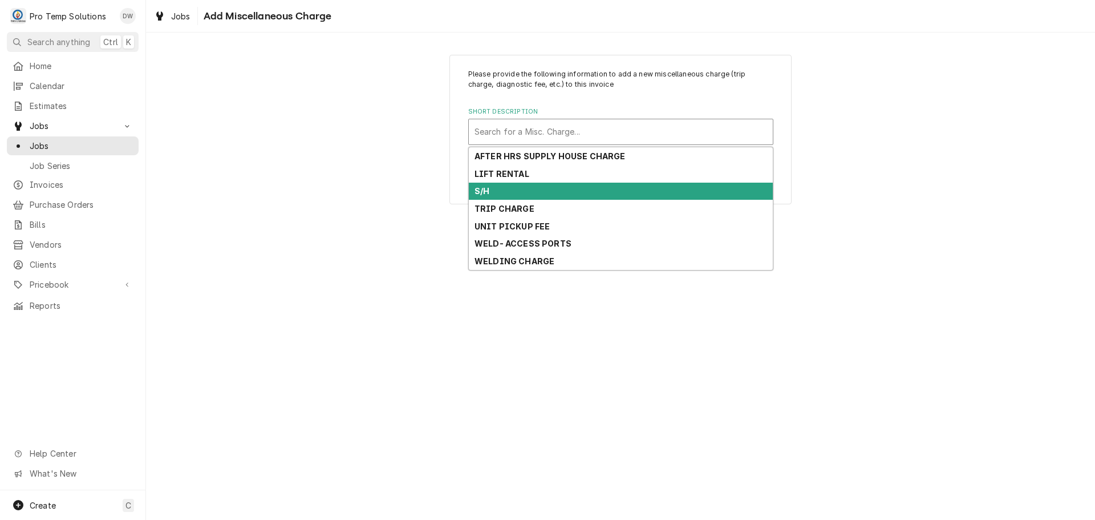
click at [532, 190] on div "S/H" at bounding box center [621, 192] width 304 height 18
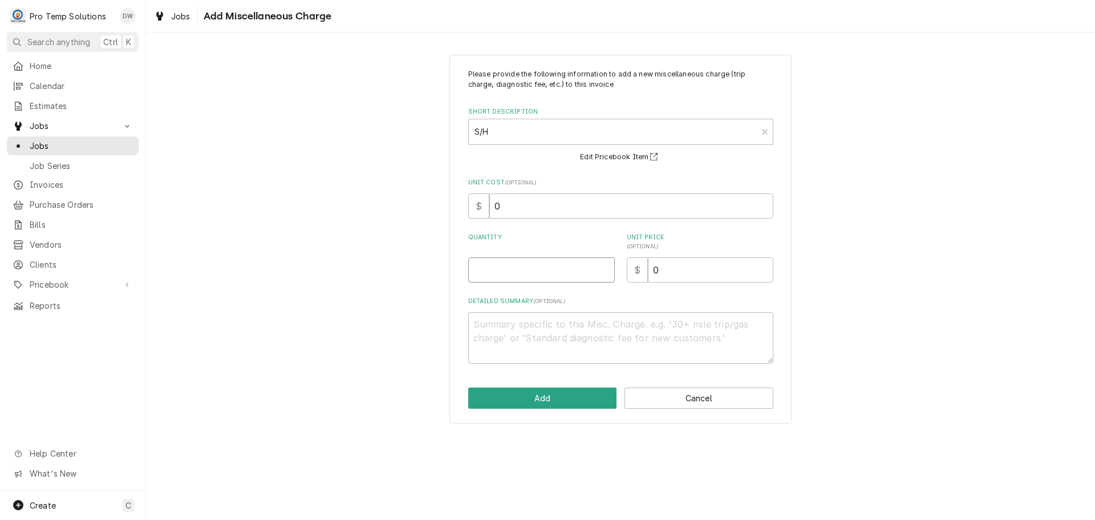
click at [589, 266] on input "Quantity" at bounding box center [541, 269] width 147 height 25
type textarea "x"
type input "1"
click at [690, 270] on input "0" at bounding box center [710, 269] width 125 height 25
type textarea "x"
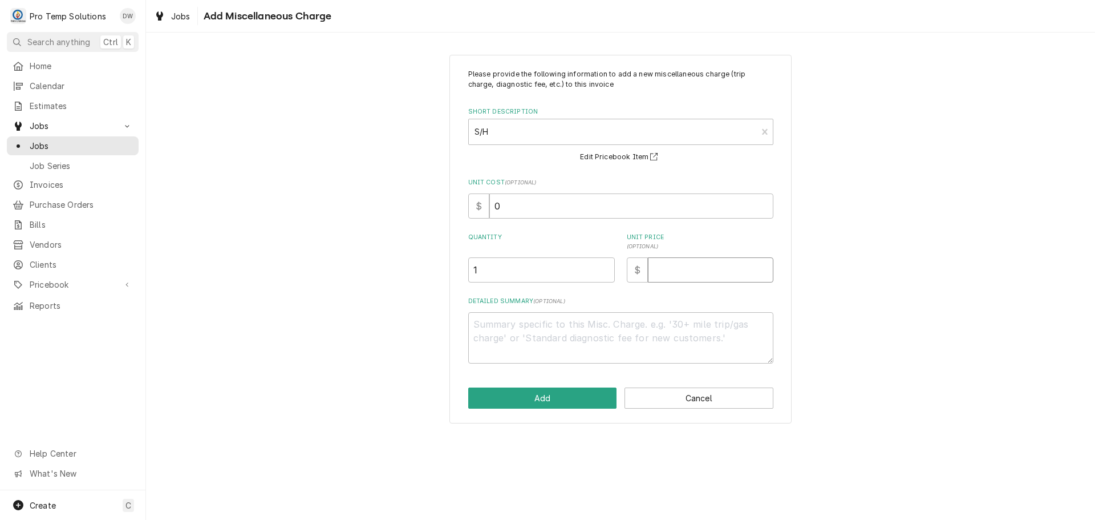
type textarea "x"
type input "3"
type textarea "x"
type input "30"
type textarea "x"
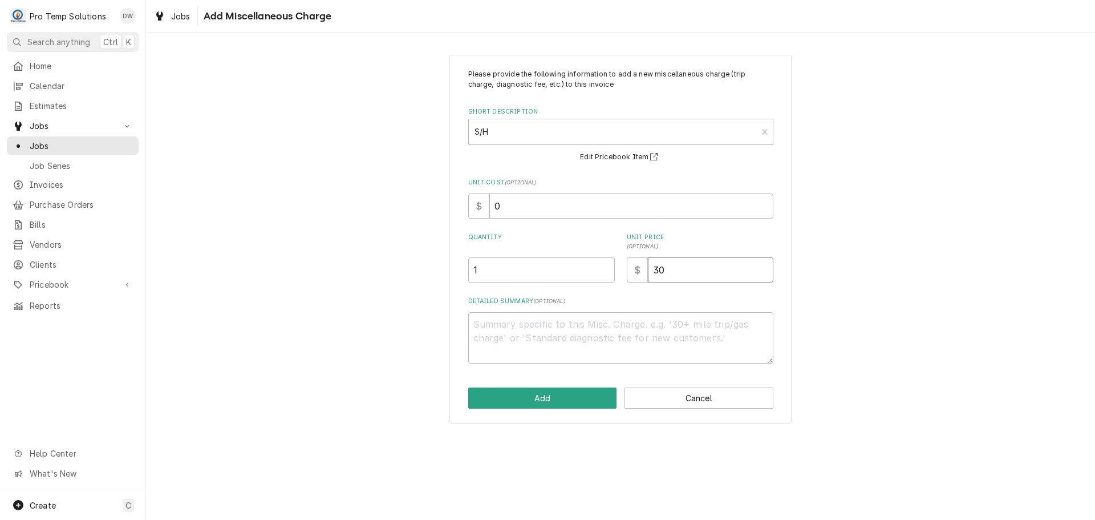
type input "30.0"
type textarea "x"
type input "30.00"
click at [497, 196] on input "0" at bounding box center [631, 205] width 284 height 25
type textarea "x"
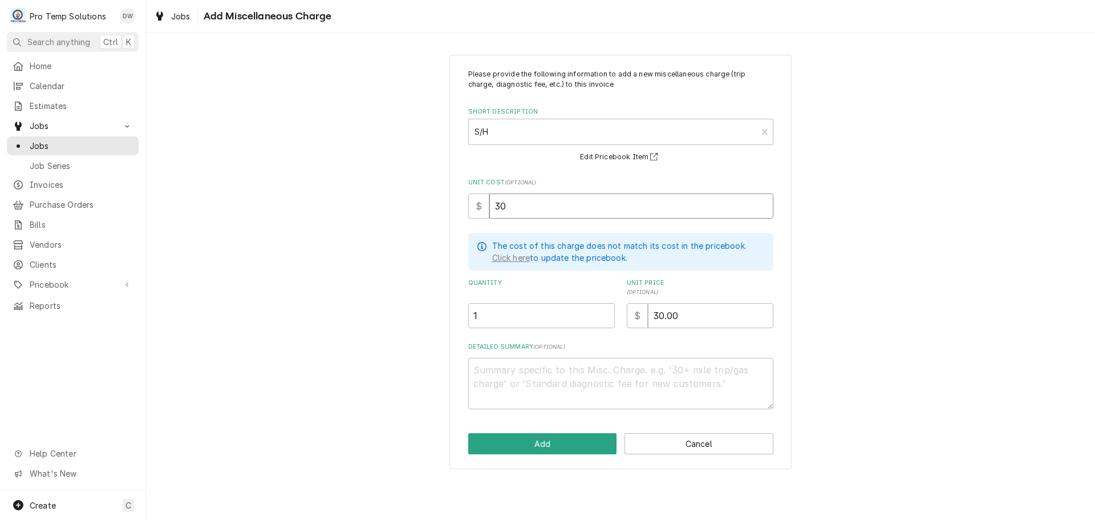
type input "30"
click at [487, 359] on textarea "Detailed Summary ( optional )" at bounding box center [620, 383] width 305 height 51
type textarea "x"
type textarea "T"
type textarea "x"
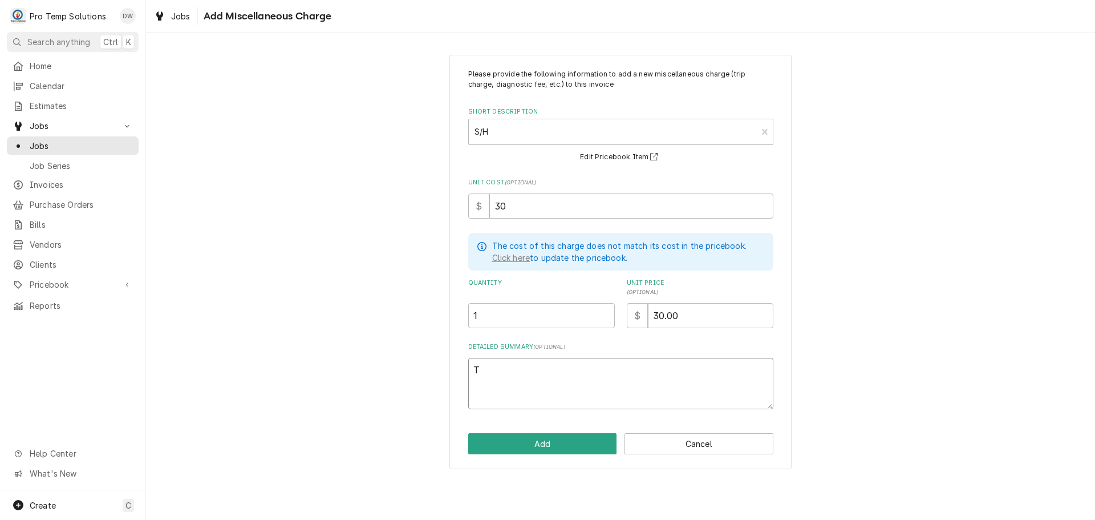
type textarea "TR"
type textarea "x"
type textarea "TRU"
type textarea "x"
type textarea "TRUE"
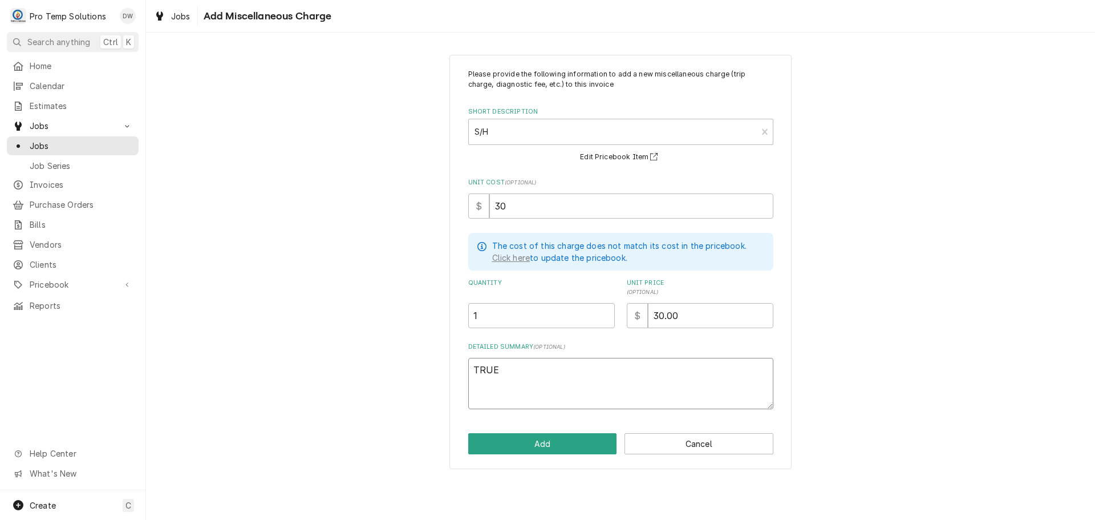
type textarea "x"
type textarea "TRUE"
type textarea "x"
type textarea "TRUE I"
type textarea "x"
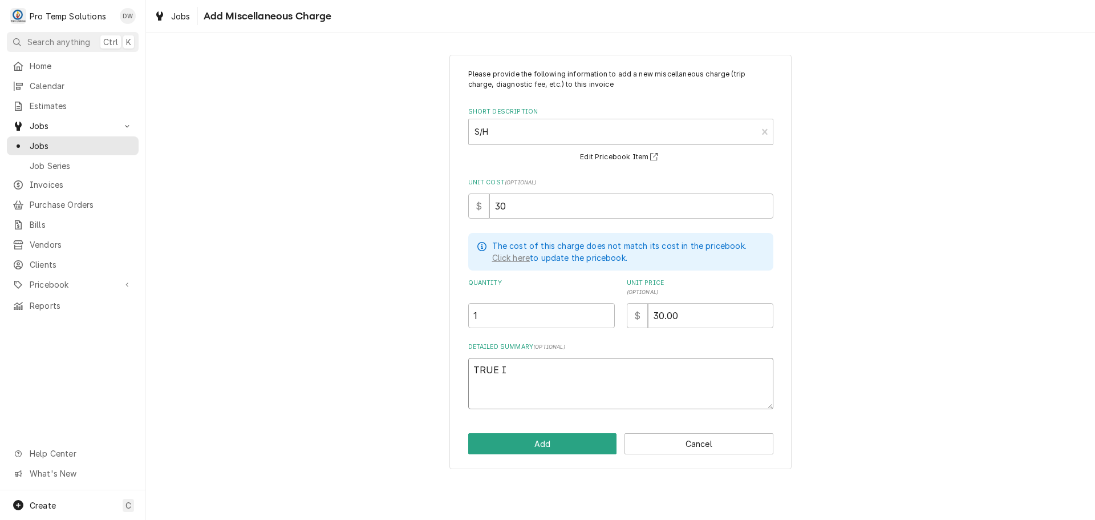
type textarea "TRUE IN"
type textarea "x"
type textarea "TRUE INV"
type textarea "x"
type textarea "TRUE INV"
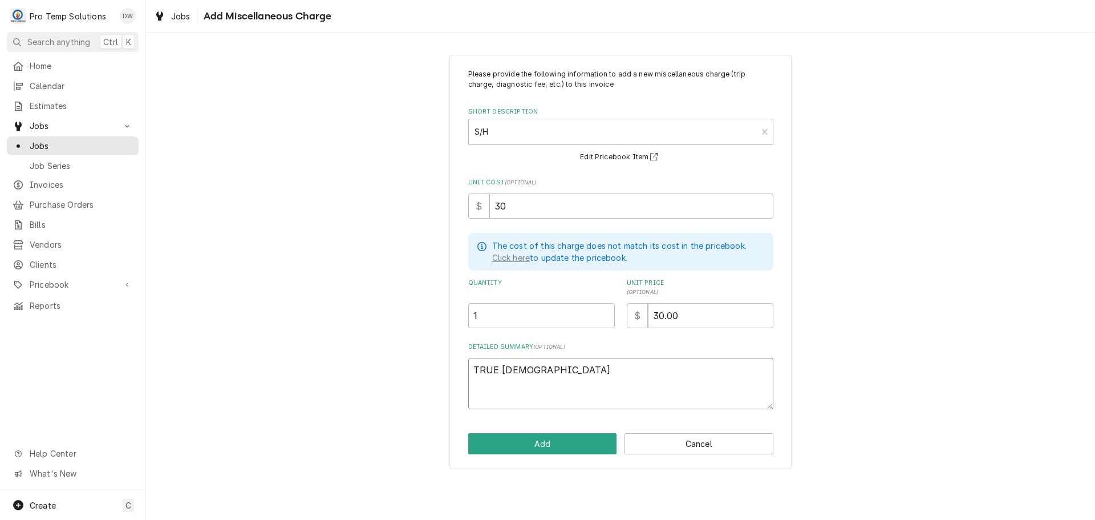
type textarea "x"
type textarea "TRUE INV #"
type textarea "x"
type textarea "TRUE INV #6"
type textarea "x"
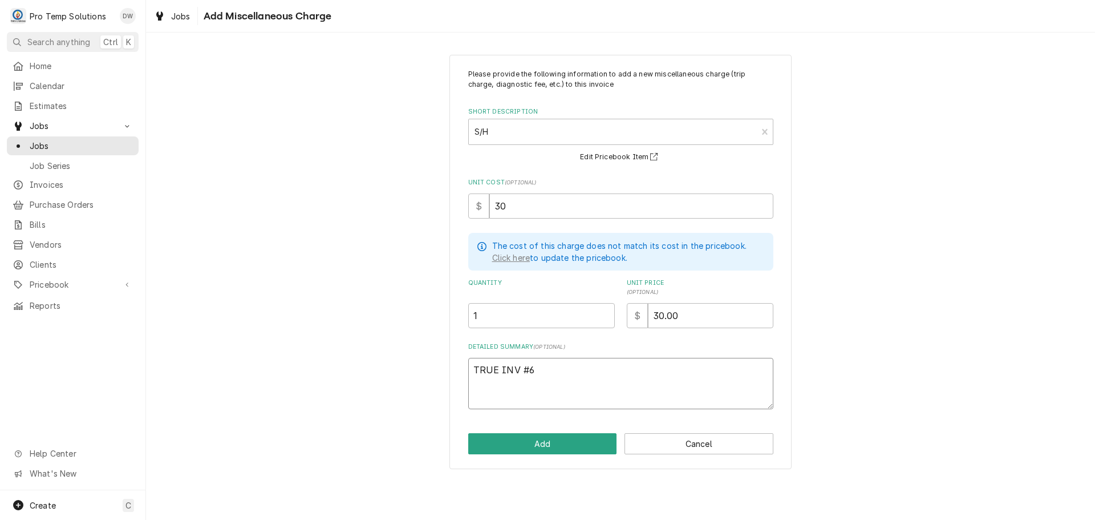
type textarea "TRUE INV #68"
type textarea "x"
type textarea "TRUE INV #686"
type textarea "x"
type textarea "TRUE INV #6867"
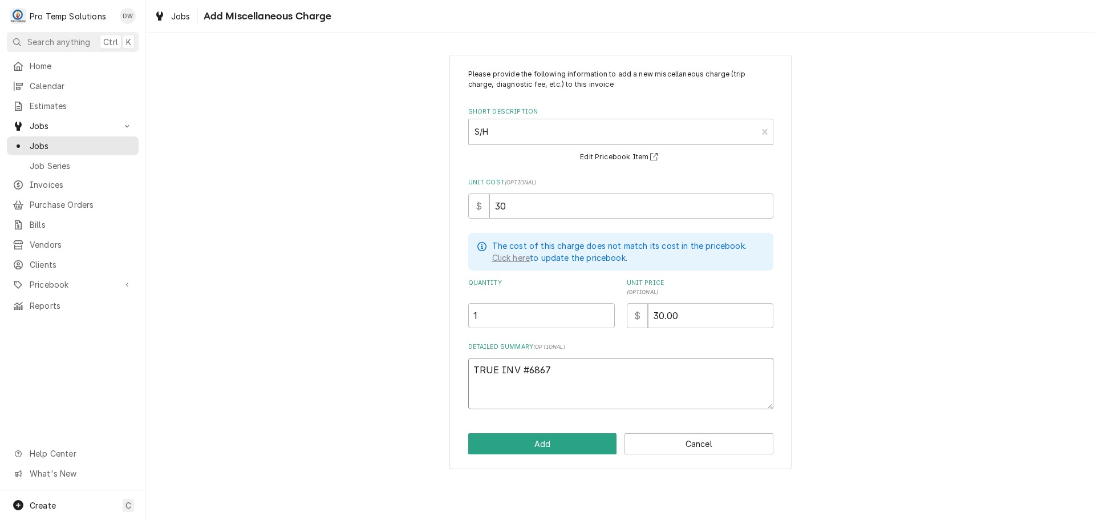
type textarea "x"
type textarea "TRUE INV #68677"
type textarea "x"
type textarea "TRUE INV #686773"
type textarea "x"
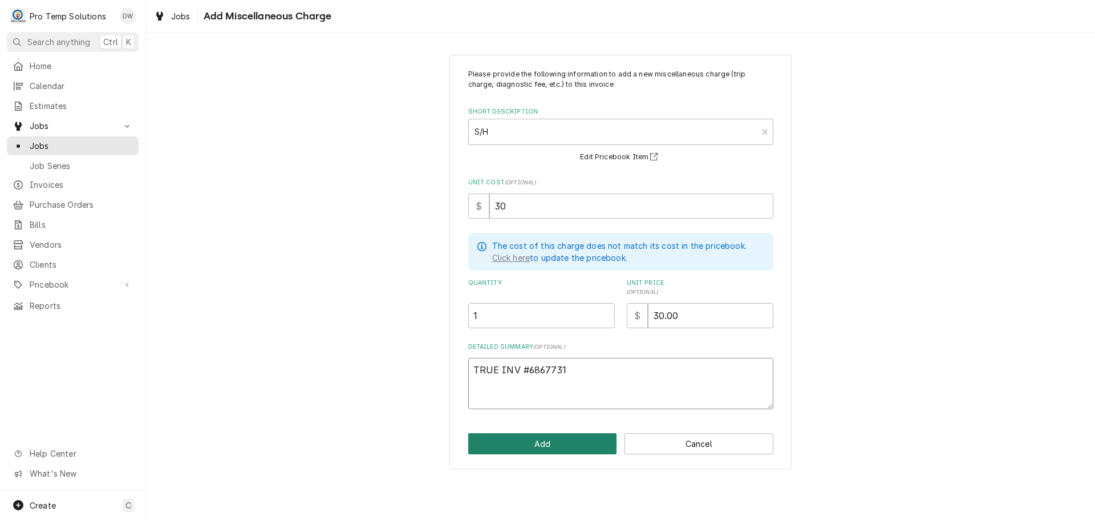
type textarea "TRUE INV #6867731"
click at [549, 443] on button "Add" at bounding box center [542, 443] width 149 height 21
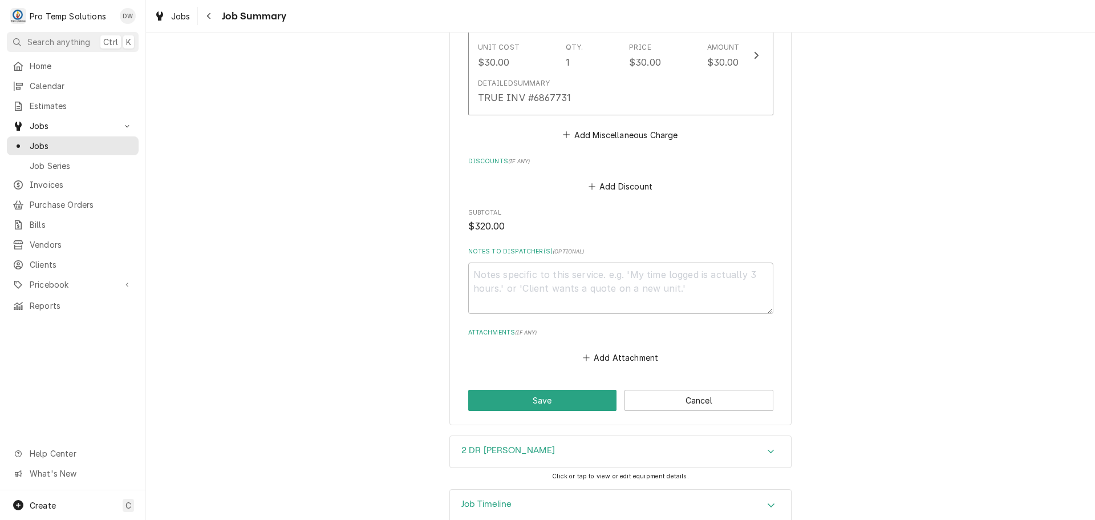
scroll to position [858, 0]
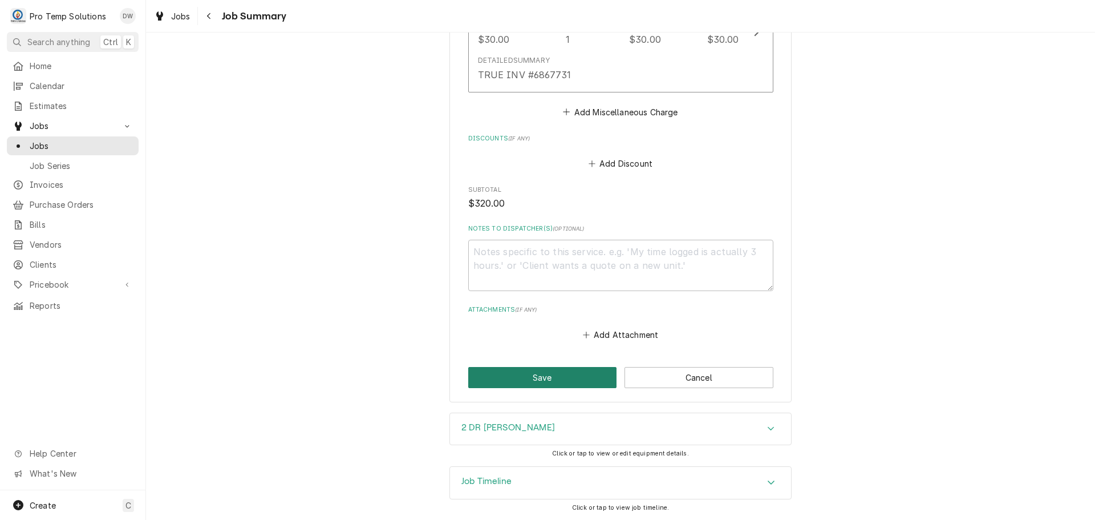
click at [542, 379] on button "Save" at bounding box center [542, 377] width 149 height 21
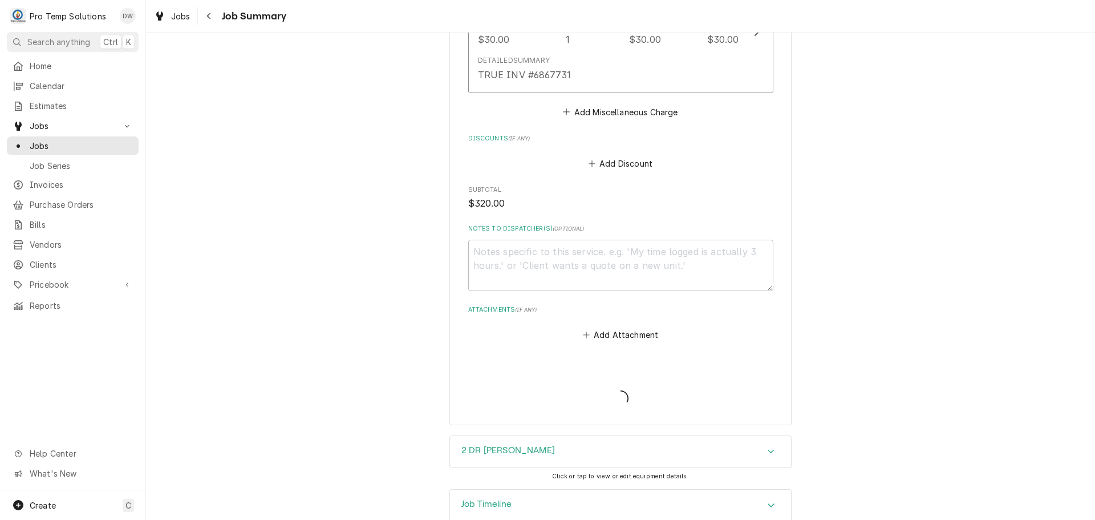
type textarea "x"
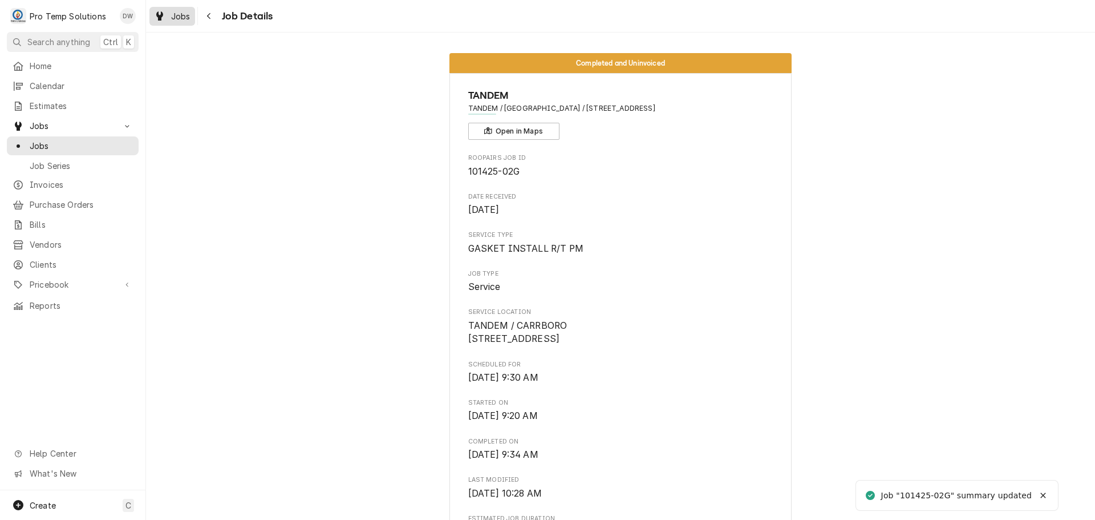
click at [180, 20] on span "Jobs" at bounding box center [180, 16] width 19 height 12
